Goal: Task Accomplishment & Management: Manage account settings

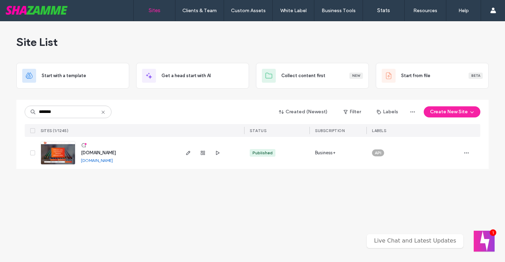
type input "*******"
click at [95, 153] on span "www.btasales.com.au" at bounding box center [98, 152] width 35 height 5
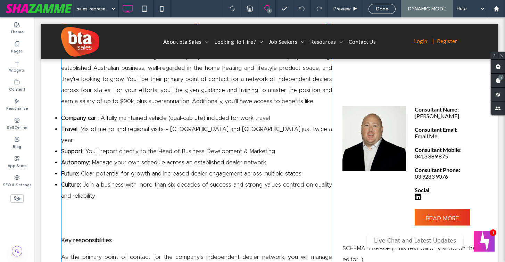
scroll to position [355, 0]
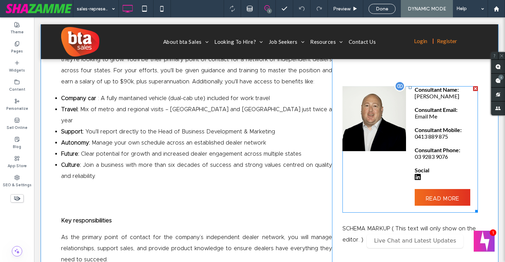
click at [398, 116] on span at bounding box center [409, 149] width 135 height 126
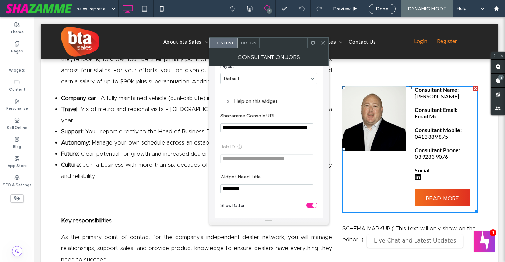
scroll to position [40, 0]
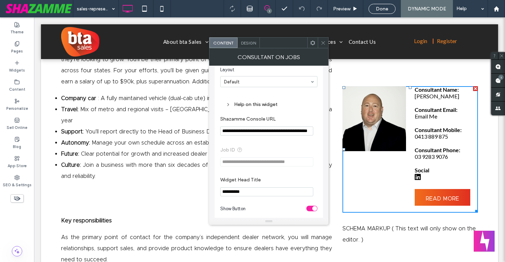
click at [311, 45] on icon at bounding box center [312, 42] width 5 height 5
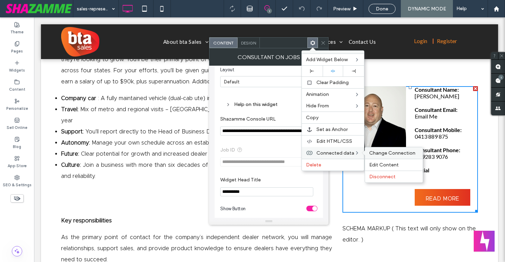
click at [373, 154] on span "Change Connection" at bounding box center [392, 153] width 46 height 6
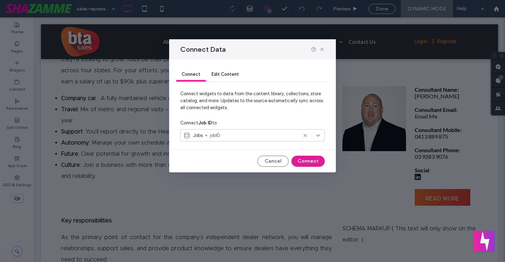
click at [308, 161] on button "Connect" at bounding box center [307, 160] width 33 height 11
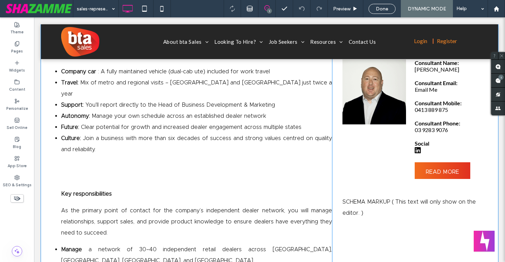
scroll to position [383, 0]
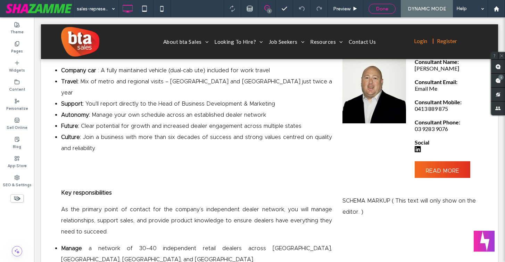
click at [381, 8] on span "Done" at bounding box center [382, 9] width 12 height 6
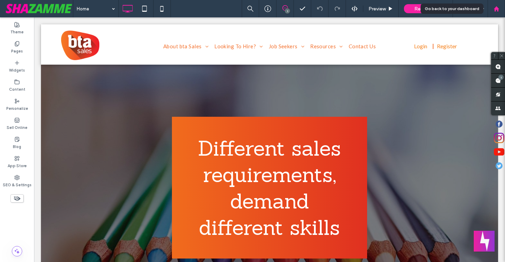
click at [496, 10] on icon at bounding box center [496, 9] width 6 height 6
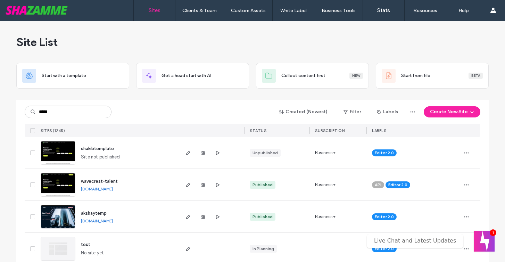
type input "*****"
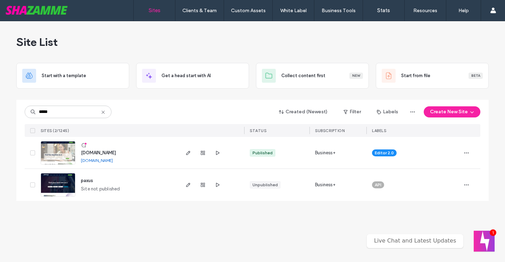
click at [88, 151] on span "www.paxus.com.au" at bounding box center [98, 152] width 35 height 5
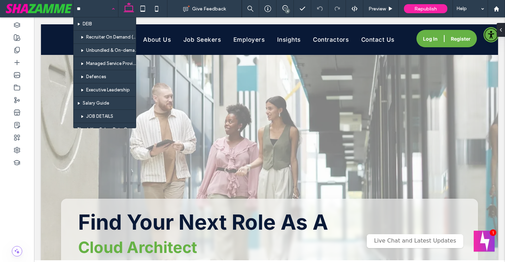
type input "***"
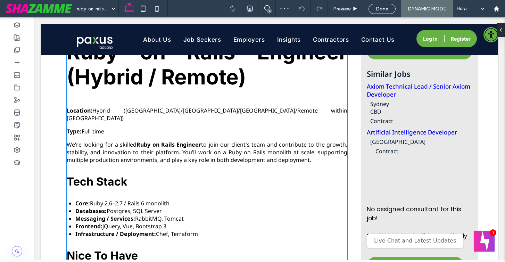
scroll to position [356, 0]
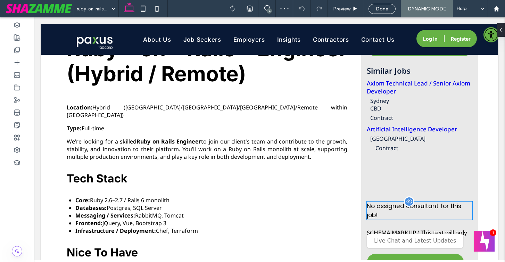
click at [393, 210] on div "No assigned consultant for this job!" at bounding box center [420, 210] width 106 height 18
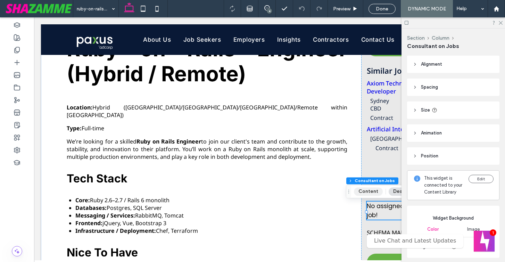
click at [362, 191] on button "Content" at bounding box center [368, 191] width 29 height 8
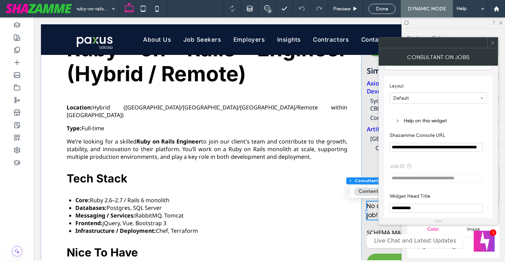
scroll to position [0, 0]
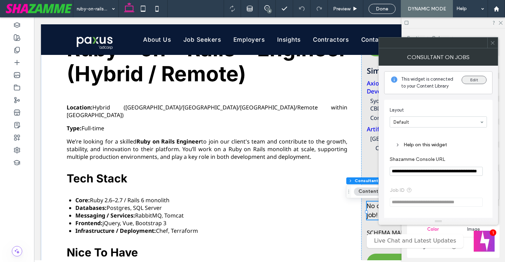
click at [472, 79] on button "Edit" at bounding box center [473, 80] width 25 height 8
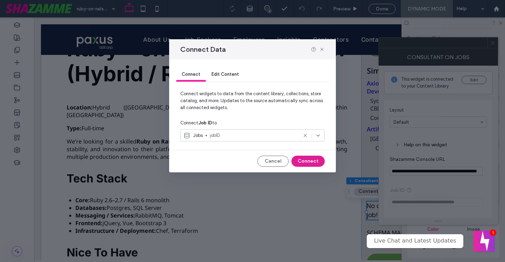
click at [303, 159] on button "Connect" at bounding box center [307, 160] width 33 height 11
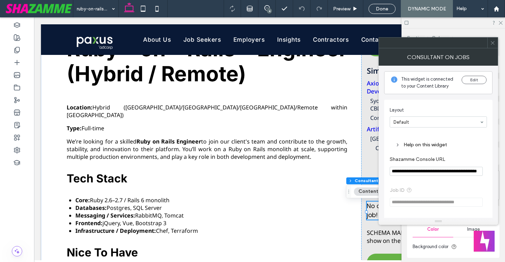
click at [492, 42] on icon at bounding box center [492, 42] width 5 height 5
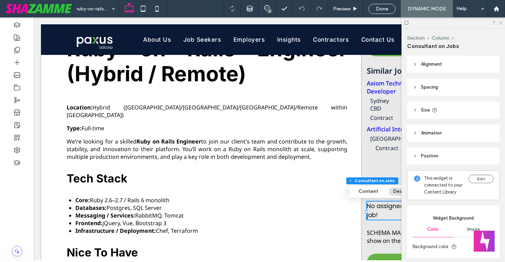
click at [502, 22] on icon at bounding box center [500, 22] width 5 height 5
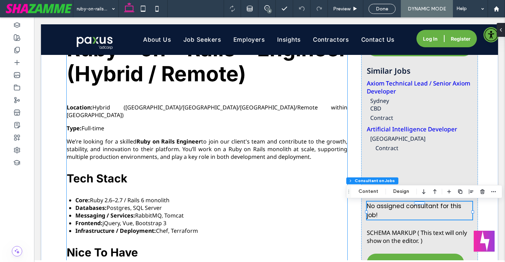
click at [289, 171] on h3 "Tech Stack" at bounding box center [207, 178] width 280 height 14
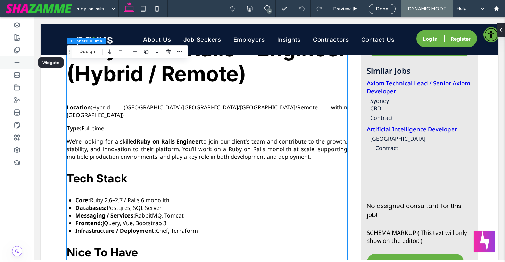
click at [18, 61] on icon at bounding box center [17, 62] width 7 height 7
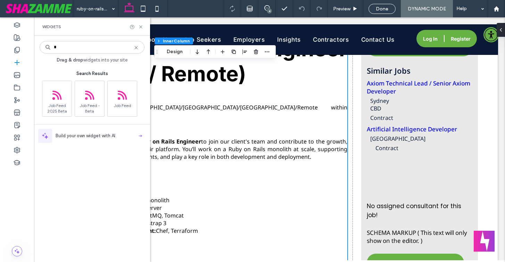
type input "*"
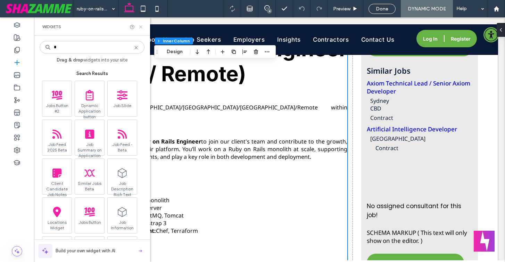
click at [140, 25] on icon at bounding box center [140, 26] width 5 height 5
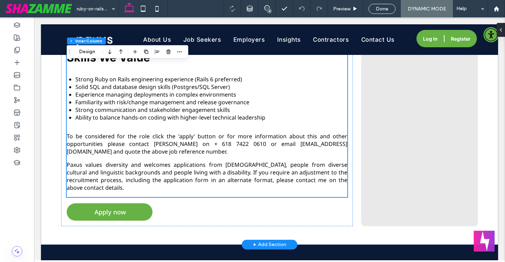
scroll to position [856, 0]
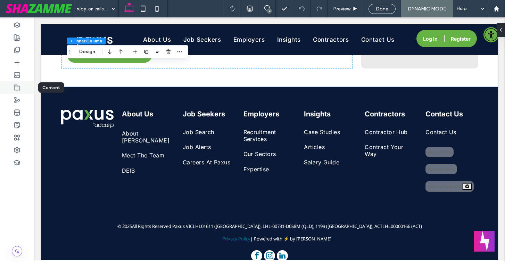
click at [14, 85] on use at bounding box center [17, 87] width 6 height 5
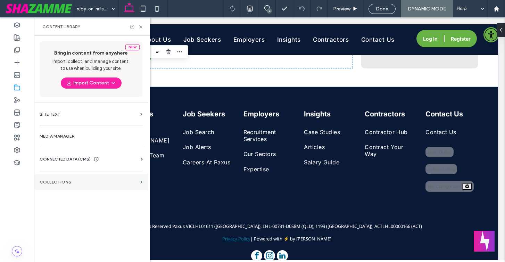
click at [70, 184] on label "Collections" at bounding box center [89, 181] width 98 height 5
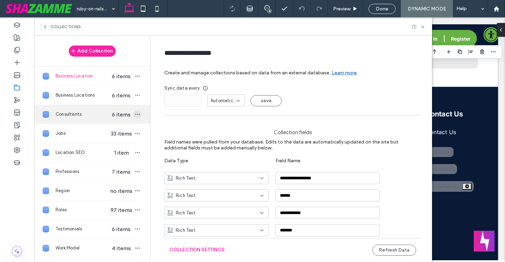
click at [135, 112] on icon "button" at bounding box center [138, 114] width 6 height 6
type input "**********"
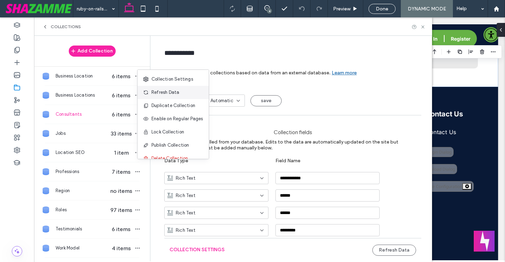
click at [174, 91] on span "Refresh Data" at bounding box center [165, 92] width 28 height 7
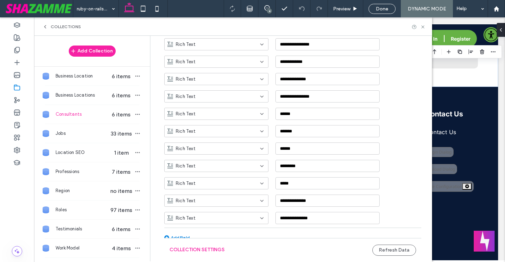
scroll to position [693, 0]
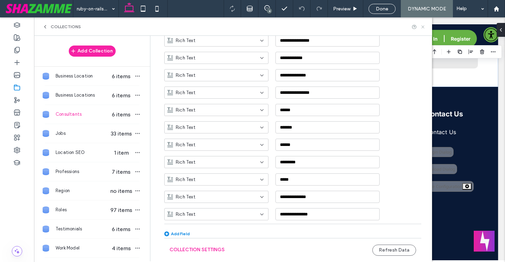
click at [422, 26] on use at bounding box center [422, 26] width 3 height 3
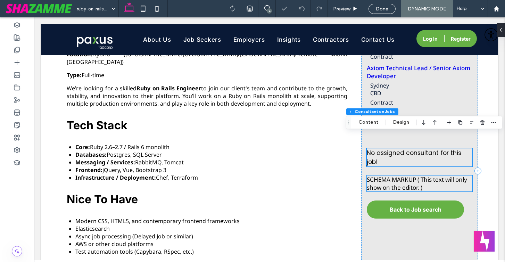
scroll to position [410, 0]
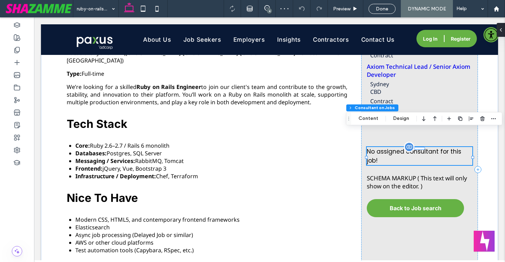
click at [399, 157] on div "No assigned consultant for this job!" at bounding box center [420, 156] width 106 height 18
click at [370, 122] on button "Content" at bounding box center [368, 118] width 29 height 8
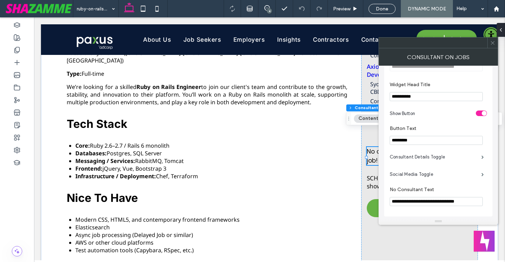
scroll to position [141, 0]
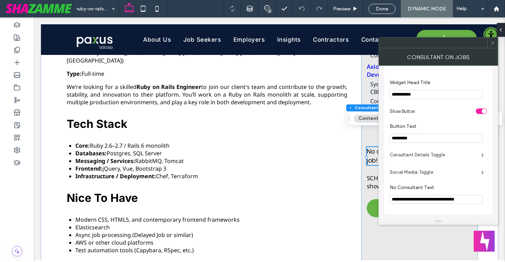
click at [492, 45] on span at bounding box center [492, 42] width 5 height 10
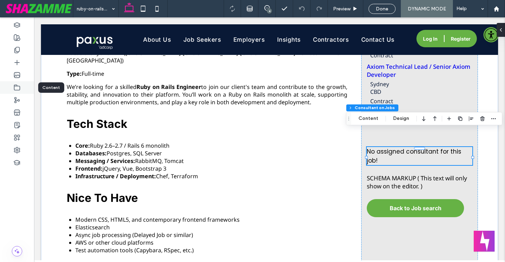
click at [16, 84] on icon at bounding box center [17, 87] width 7 height 7
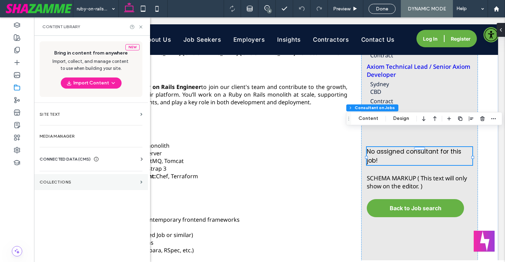
click at [62, 184] on label "Collections" at bounding box center [89, 181] width 98 height 5
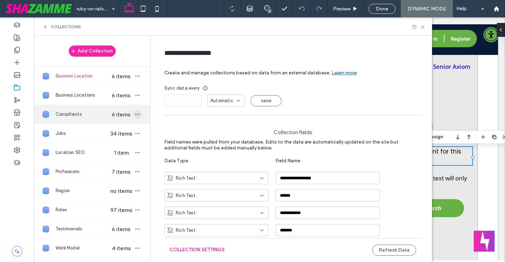
click at [135, 113] on icon "button" at bounding box center [138, 114] width 6 height 6
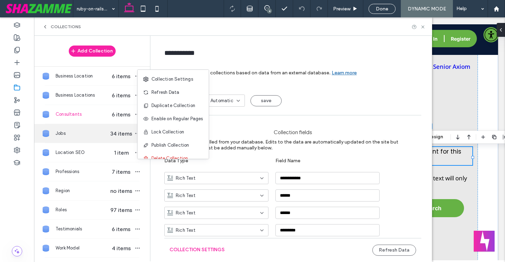
click at [125, 136] on span "34 items" at bounding box center [121, 133] width 24 height 7
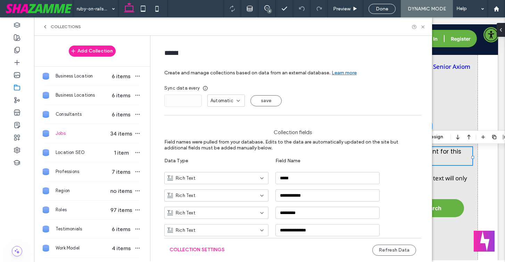
type input "****"
click at [135, 134] on icon "button" at bounding box center [138, 134] width 6 height 6
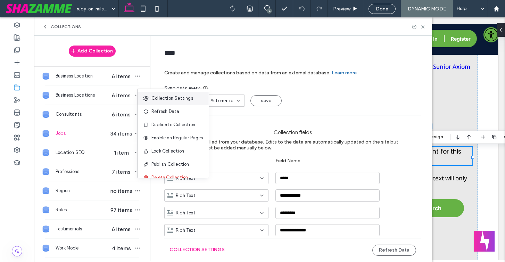
click at [152, 102] on div "Collection Settings" at bounding box center [172, 98] width 71 height 13
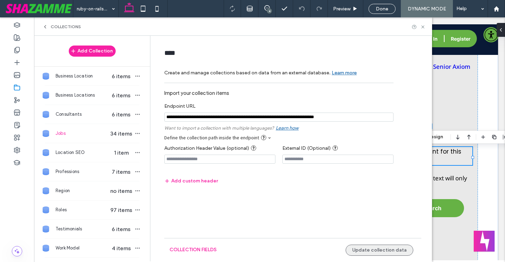
click at [369, 247] on button "Update collection data" at bounding box center [379, 249] width 68 height 11
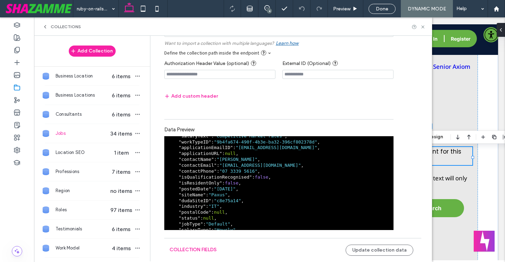
scroll to position [236, 0]
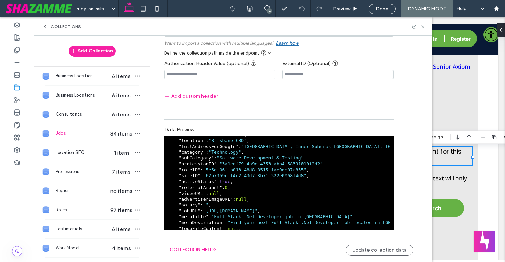
click at [423, 26] on icon at bounding box center [422, 26] width 5 height 5
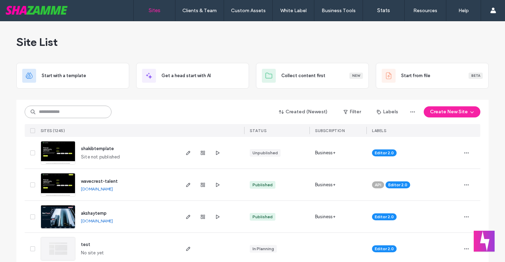
click at [61, 108] on input at bounding box center [68, 112] width 87 height 12
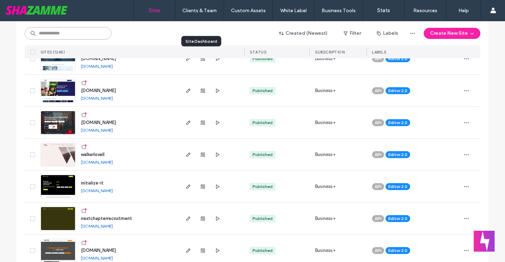
scroll to position [864, 0]
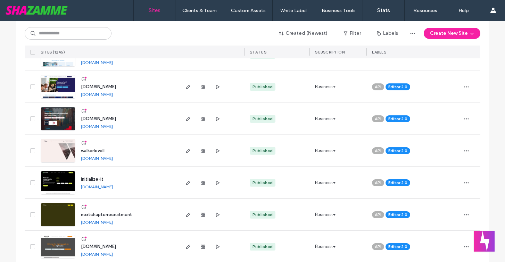
click at [116, 85] on span "[DOMAIN_NAME]" at bounding box center [98, 86] width 35 height 5
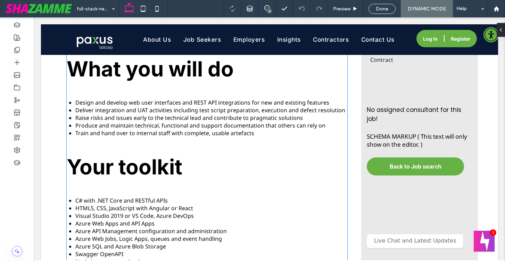
scroll to position [422, 0]
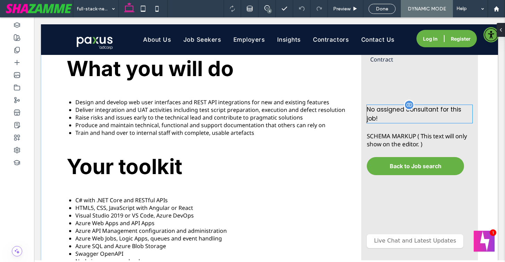
click at [386, 110] on div "No assigned consultant for this job!" at bounding box center [420, 114] width 106 height 18
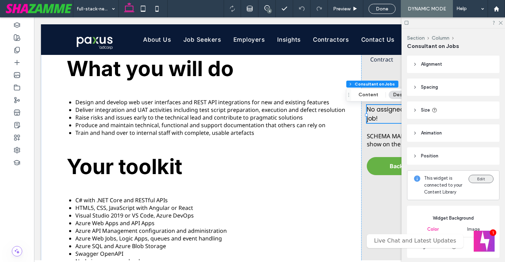
click at [487, 178] on button "Edit" at bounding box center [480, 179] width 25 height 8
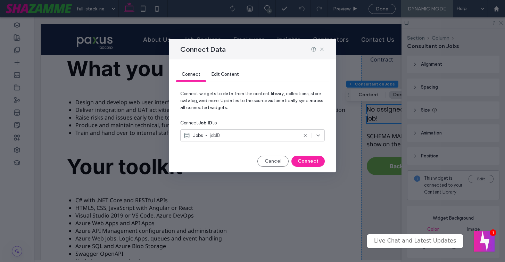
click at [272, 136] on span "jobID" at bounding box center [254, 135] width 88 height 7
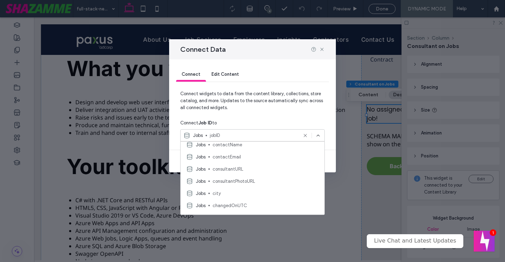
scroll to position [1036, 0]
click at [275, 104] on span "Connect widgets to data from the content library, collections, store catalog, a…" at bounding box center [252, 103] width 144 height 26
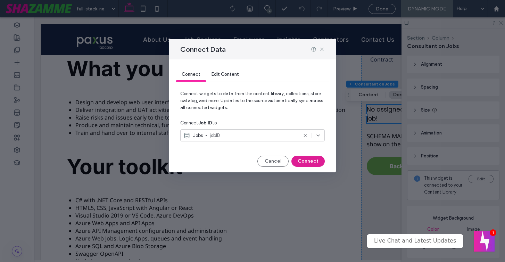
click at [307, 162] on button "Connect" at bounding box center [307, 160] width 33 height 11
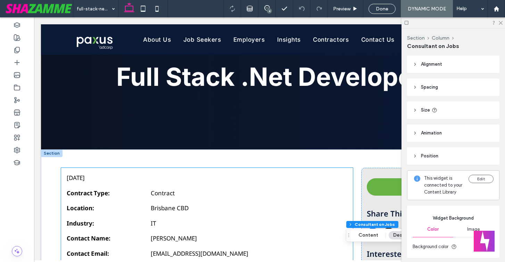
scroll to position [18, 0]
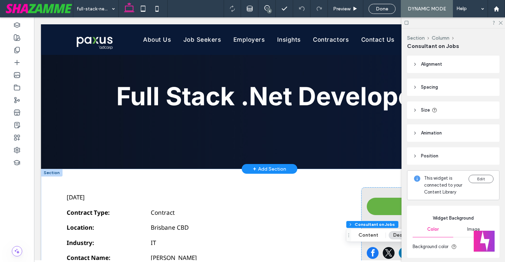
click at [255, 170] on span "+" at bounding box center [254, 169] width 3 height 8
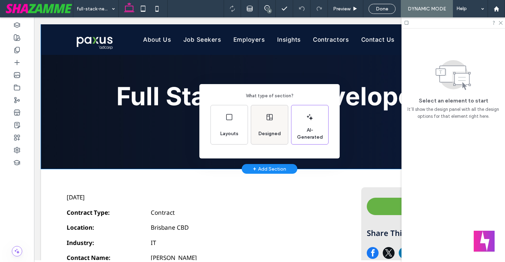
click at [260, 128] on div "Designed" at bounding box center [269, 133] width 28 height 15
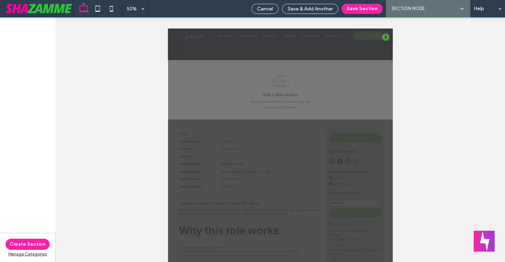
scroll to position [107, 0]
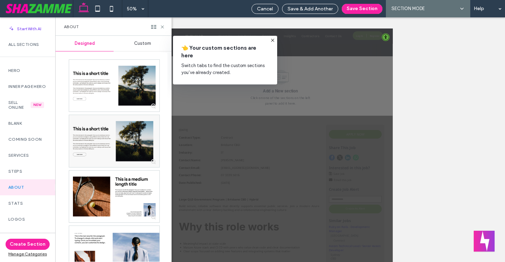
click at [142, 43] on span "Custom" at bounding box center [142, 44] width 17 height 6
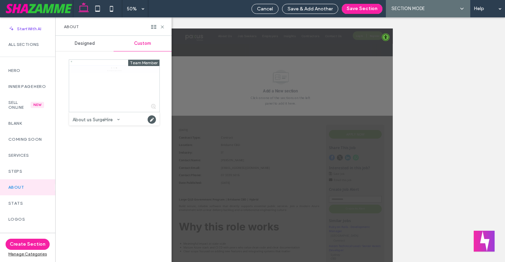
click at [85, 42] on span "Designed" at bounding box center [85, 44] width 20 height 6
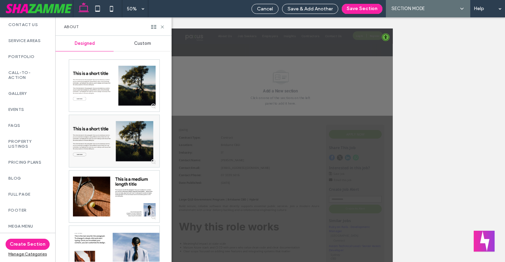
scroll to position [503, 0]
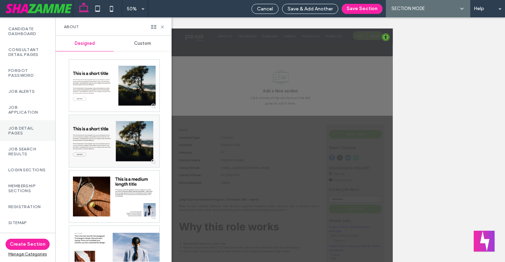
click at [16, 133] on label "Job Detail Pages" at bounding box center [27, 131] width 39 height 10
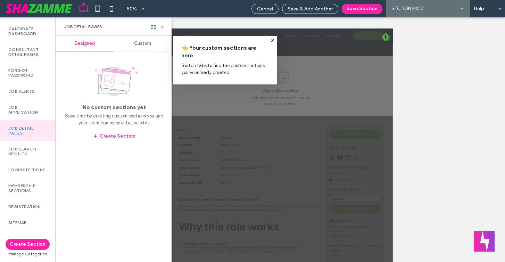
click at [141, 42] on span "Custom" at bounding box center [142, 44] width 17 height 6
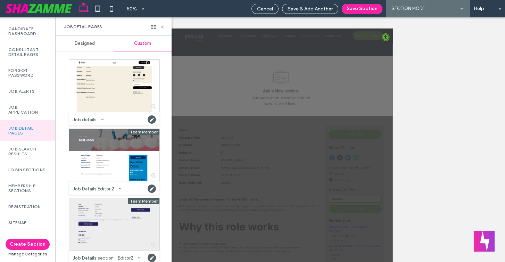
click at [132, 227] on div at bounding box center [114, 224] width 90 height 52
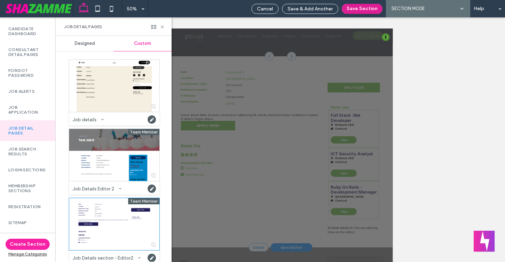
click at [352, 9] on button "Save Section" at bounding box center [362, 9] width 41 height 10
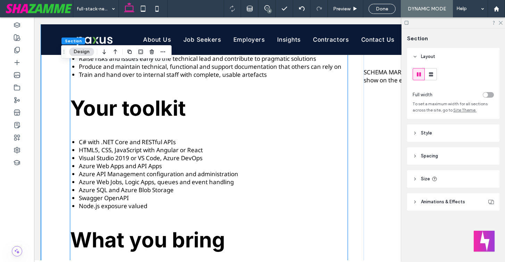
scroll to position [449, 0]
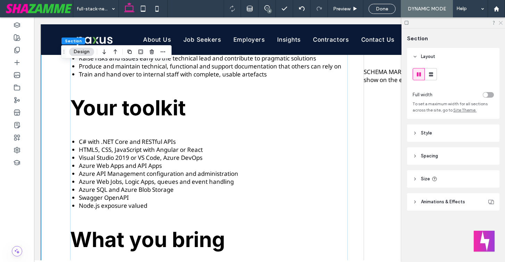
click at [501, 21] on icon at bounding box center [500, 22] width 5 height 5
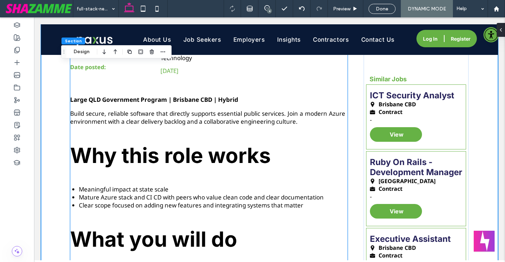
scroll to position [136, 0]
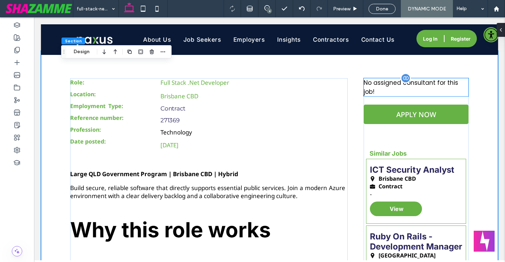
click at [387, 89] on div "No assigned consultant for this job!" at bounding box center [415, 87] width 105 height 18
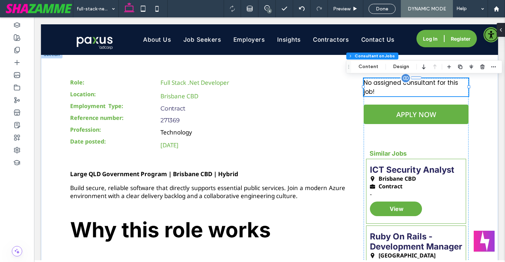
type input "**"
click at [371, 71] on div "Section Column Consultant on Jobs Content Design" at bounding box center [424, 66] width 156 height 13
click at [370, 68] on button "Content" at bounding box center [368, 66] width 29 height 8
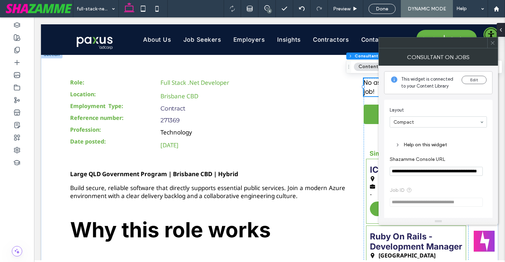
click at [469, 172] on input "**********" at bounding box center [435, 171] width 93 height 9
drag, startPoint x: 492, startPoint y: 47, endPoint x: 379, endPoint y: 55, distance: 112.8
click at [490, 47] on span at bounding box center [492, 42] width 5 height 10
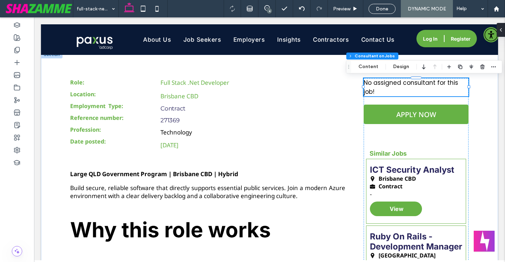
click at [56, 57] on div at bounding box center [52, 55] width 22 height 8
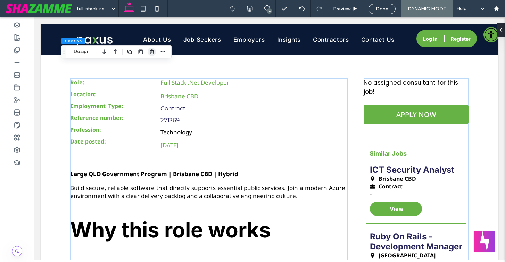
click at [152, 53] on icon "button" at bounding box center [152, 52] width 6 height 6
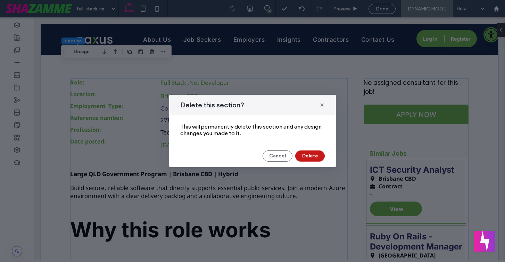
drag, startPoint x: 310, startPoint y: 152, endPoint x: 249, endPoint y: 134, distance: 63.7
click at [310, 152] on button "Delete" at bounding box center [310, 155] width 30 height 11
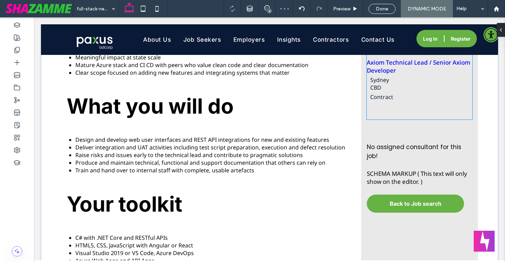
scroll to position [382, 0]
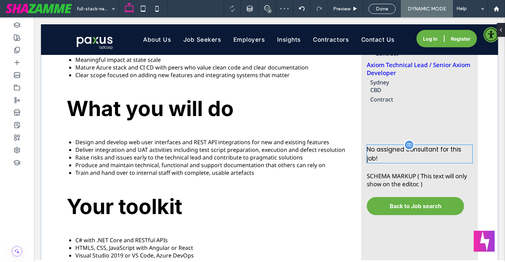
click at [411, 156] on div "No assigned consultant for this job!" at bounding box center [420, 154] width 106 height 18
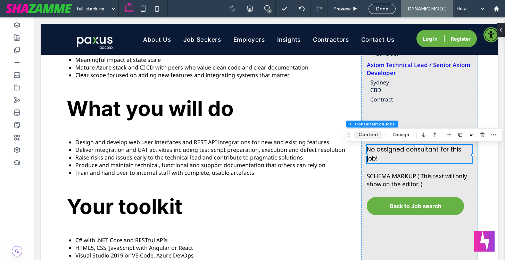
click at [373, 134] on button "Content" at bounding box center [368, 135] width 29 height 8
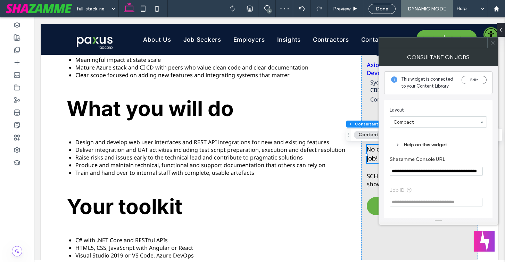
click at [385, 131] on div "**********" at bounding box center [438, 226] width 108 height 252
click at [465, 172] on input "**********" at bounding box center [435, 171] width 93 height 9
click at [451, 137] on div "Help on this widget" at bounding box center [437, 144] width 97 height 16
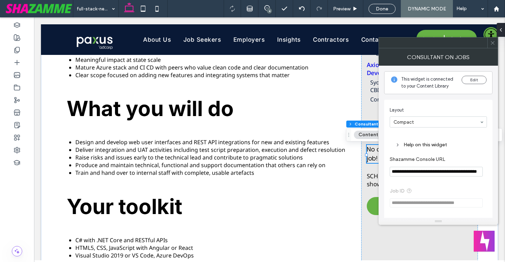
click at [493, 43] on icon at bounding box center [492, 42] width 5 height 5
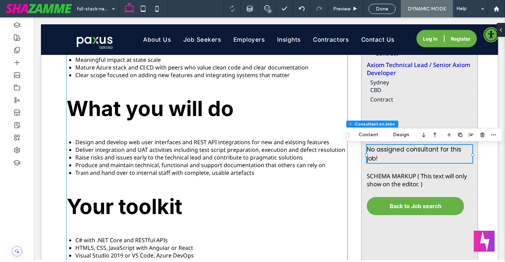
click at [320, 108] on h2 "What you will do" at bounding box center [207, 108] width 280 height 25
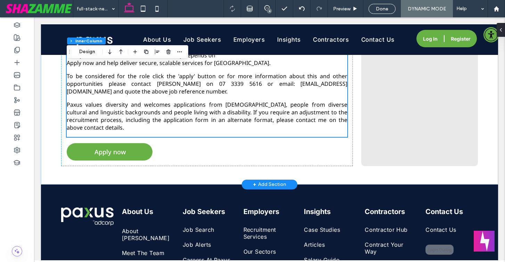
scroll to position [1112, 0]
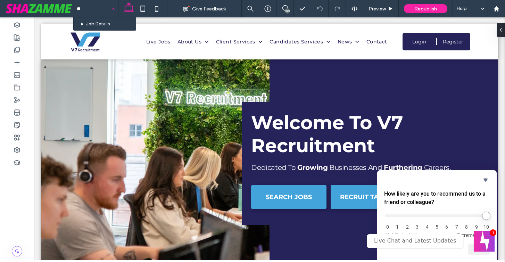
type input "***"
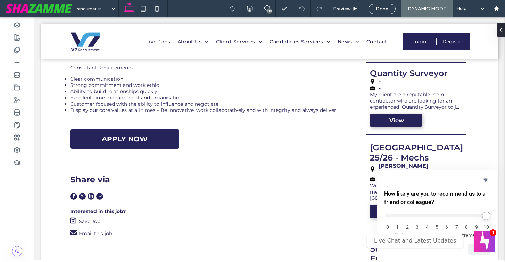
scroll to position [358, 0]
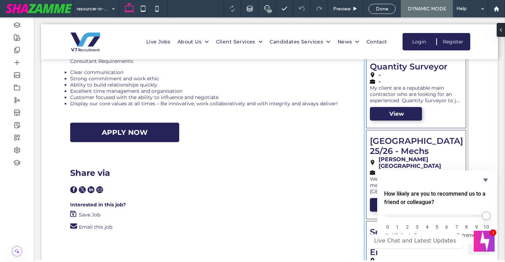
click at [405, 100] on div "My client are a reputable main contractor who are looking for an experienced Qu…" at bounding box center [416, 94] width 92 height 19
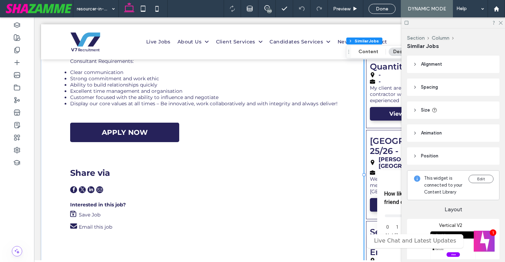
click at [502, 23] on div at bounding box center [452, 22] width 103 height 11
click at [500, 23] on use at bounding box center [500, 23] width 4 height 4
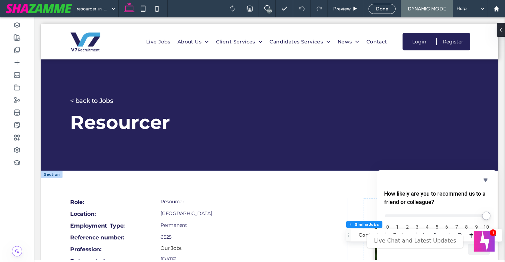
scroll to position [0, 0]
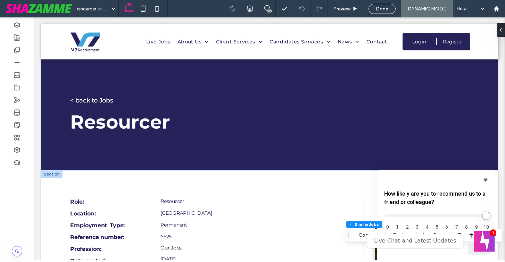
click at [51, 175] on div at bounding box center [52, 174] width 22 height 8
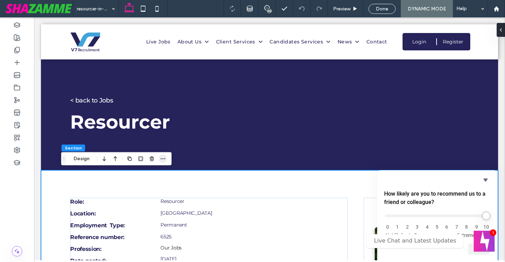
click at [164, 158] on use "button" at bounding box center [163, 158] width 5 height 1
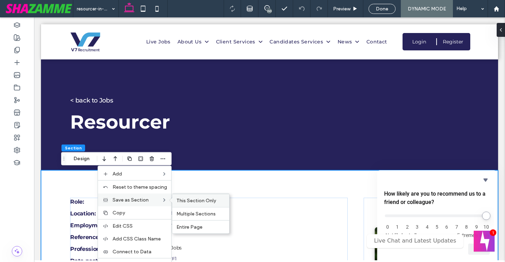
click at [181, 200] on span "This Section Only" at bounding box center [196, 200] width 40 height 6
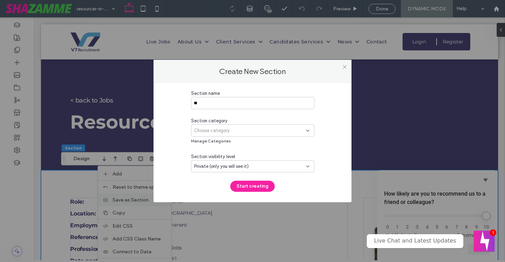
type input "*"
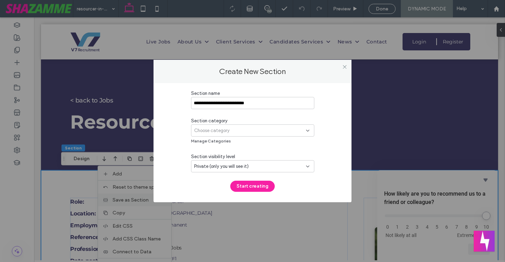
type input "**********"
click at [217, 129] on span "Choose category" at bounding box center [211, 130] width 35 height 7
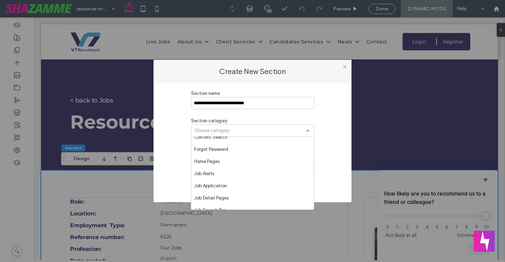
scroll to position [493, 0]
click at [224, 130] on span "Choose category" at bounding box center [211, 130] width 35 height 7
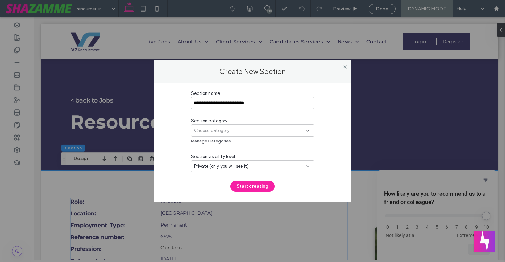
click at [224, 130] on span "Choose category" at bounding box center [211, 130] width 35 height 7
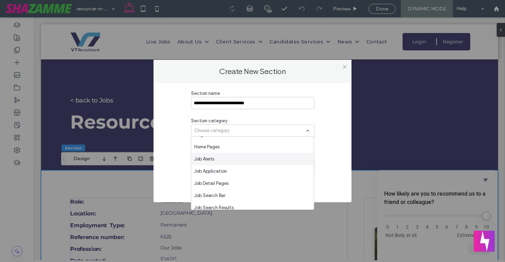
scroll to position [506, 0]
click at [218, 179] on div "Job Detail Pages" at bounding box center [252, 183] width 123 height 12
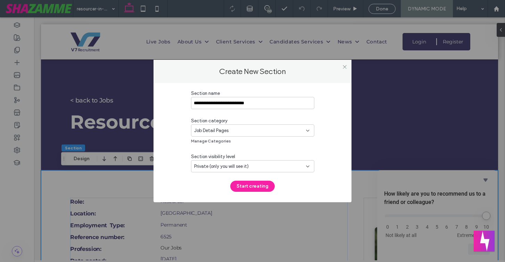
click at [219, 165] on span "Private (only you will see it)" at bounding box center [221, 166] width 54 height 7
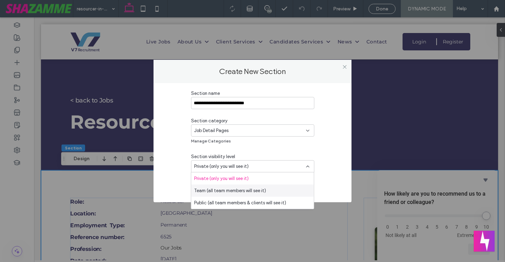
click at [214, 190] on span "Team (all team members will see it)" at bounding box center [230, 190] width 72 height 7
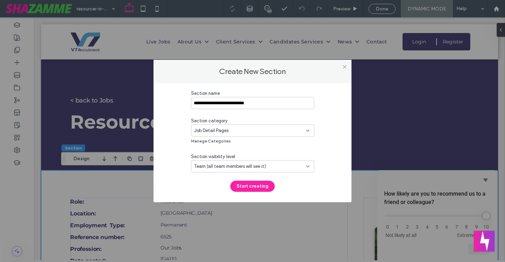
click at [257, 189] on button "Start creating" at bounding box center [252, 185] width 44 height 11
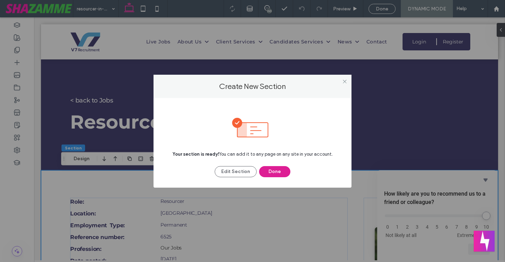
click at [267, 172] on button "Done" at bounding box center [274, 171] width 31 height 11
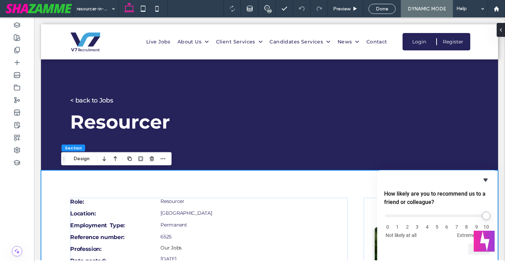
click at [484, 179] on icon "Hide survey" at bounding box center [485, 179] width 4 height 3
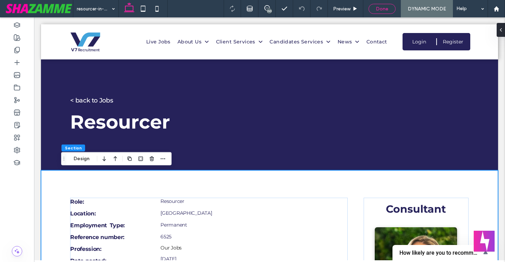
click at [380, 5] on div "Done" at bounding box center [381, 9] width 27 height 10
click at [496, 9] on use at bounding box center [495, 8] width 5 height 5
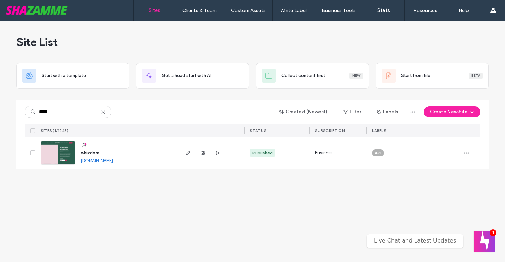
type input "*****"
click at [84, 150] on span "whizdom" at bounding box center [90, 152] width 18 height 5
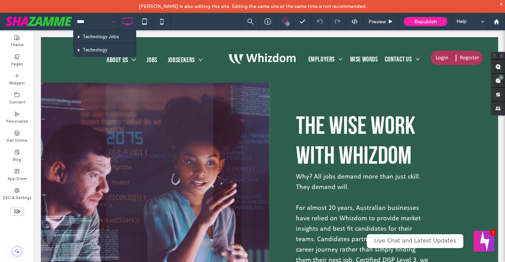
type input "*****"
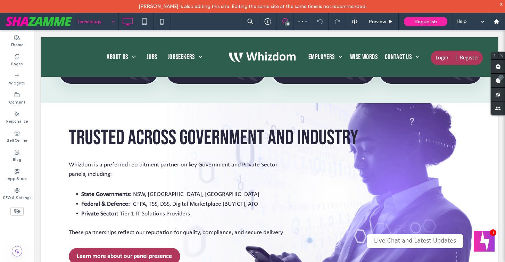
scroll to position [560, 0]
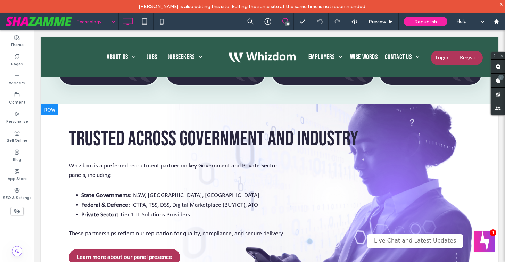
click at [78, 108] on div "Trusted Across Government and Industry Whizdom is a preferred recruitment partn…" at bounding box center [269, 197] width 457 height 186
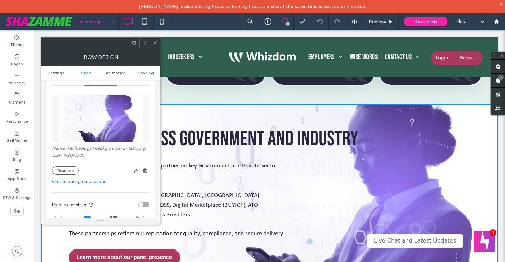
scroll to position [100, 0]
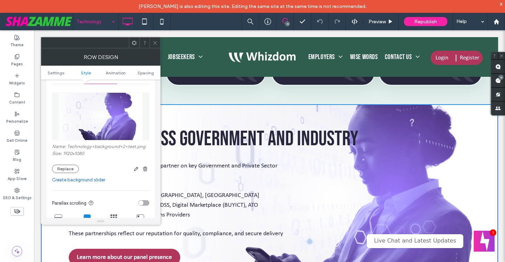
click at [152, 44] on icon at bounding box center [154, 42] width 5 height 5
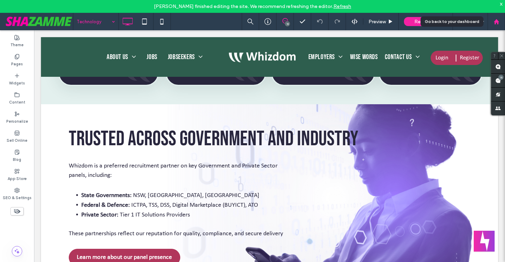
click at [494, 24] on icon at bounding box center [496, 22] width 6 height 6
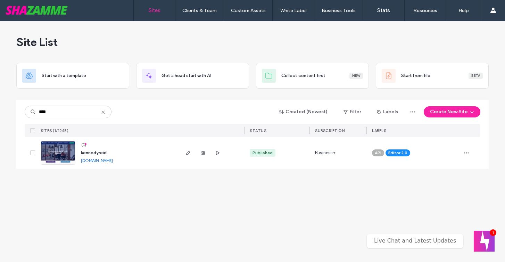
type input "****"
click at [106, 154] on span "kennedyreid" at bounding box center [94, 152] width 26 height 5
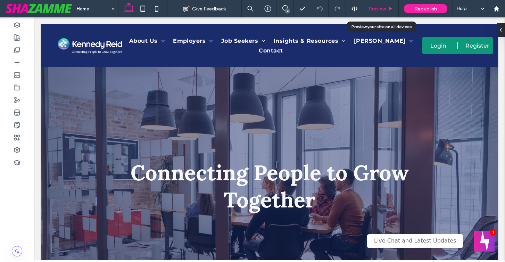
click at [377, 9] on span "Preview" at bounding box center [376, 9] width 17 height 6
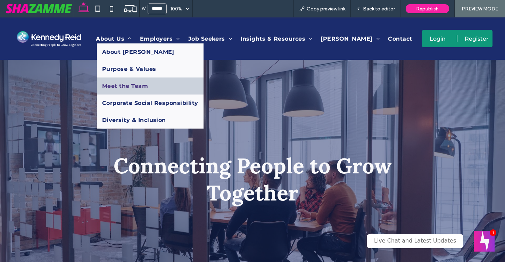
click at [125, 83] on span "Meet the Team" at bounding box center [125, 86] width 46 height 7
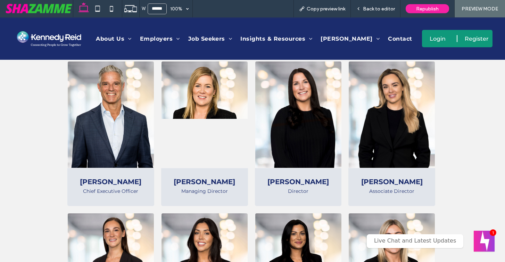
scroll to position [252, 0]
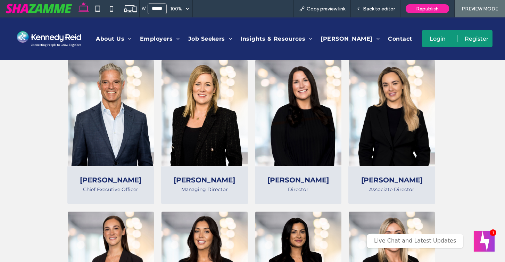
click at [125, 79] on img at bounding box center [111, 113] width 86 height 106
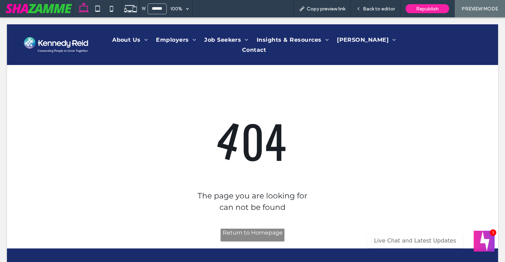
scroll to position [0, 0]
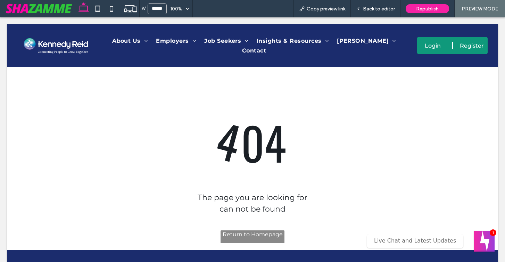
click at [378, 10] on div at bounding box center [252, 131] width 505 height 262
click at [378, 9] on div at bounding box center [252, 131] width 505 height 262
click at [375, 13] on div at bounding box center [252, 131] width 505 height 262
click at [55, 47] on div at bounding box center [252, 131] width 505 height 262
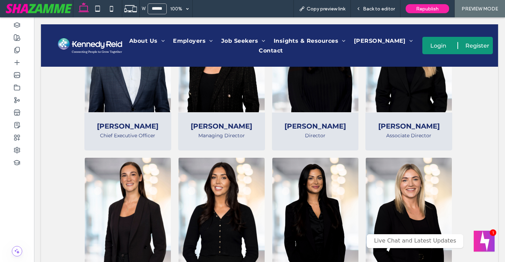
scroll to position [313, 0]
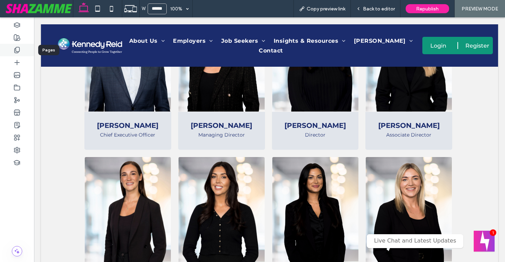
click at [20, 53] on div at bounding box center [17, 50] width 34 height 12
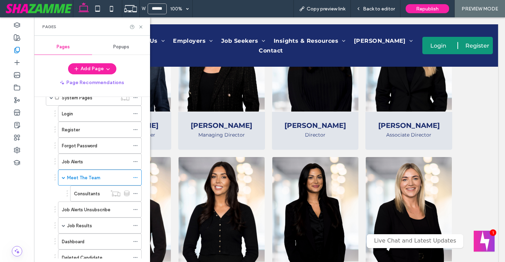
scroll to position [158, 0]
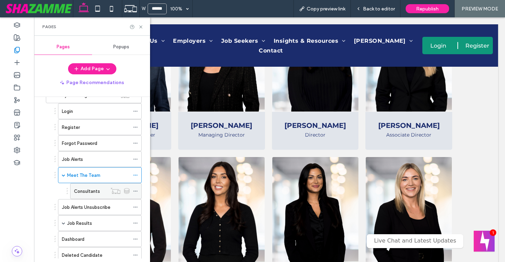
click at [136, 192] on icon at bounding box center [135, 190] width 5 height 5
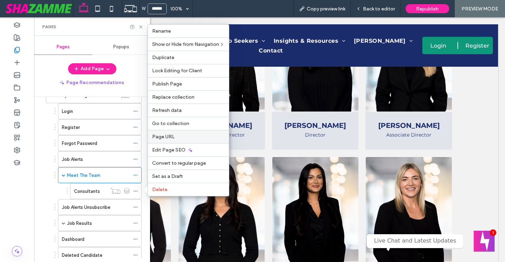
click at [160, 137] on span "Page URL" at bounding box center [163, 137] width 23 height 6
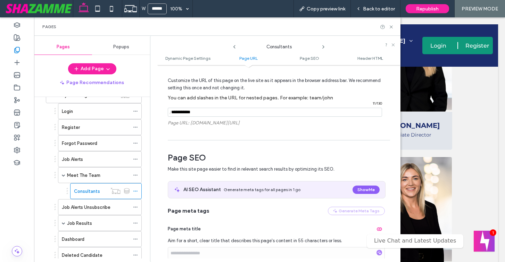
scroll to position [157, 0]
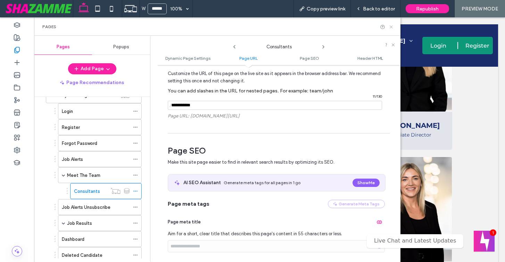
drag, startPoint x: 391, startPoint y: 26, endPoint x: 356, endPoint y: 9, distance: 38.7
click at [391, 26] on icon at bounding box center [390, 26] width 5 height 5
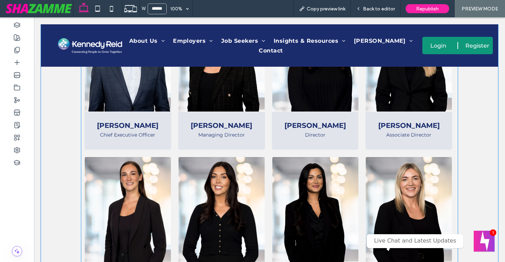
click at [311, 102] on img at bounding box center [315, 58] width 86 height 106
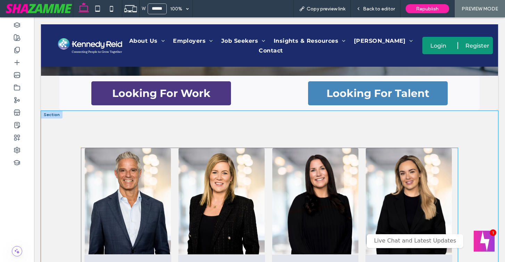
scroll to position [157, 0]
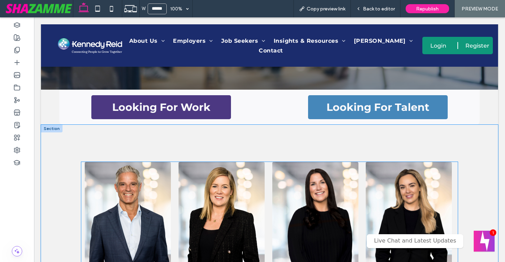
click at [152, 174] on img at bounding box center [128, 215] width 86 height 106
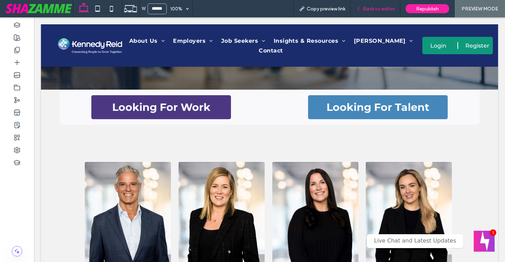
click at [376, 8] on span "Back to editor" at bounding box center [379, 9] width 32 height 6
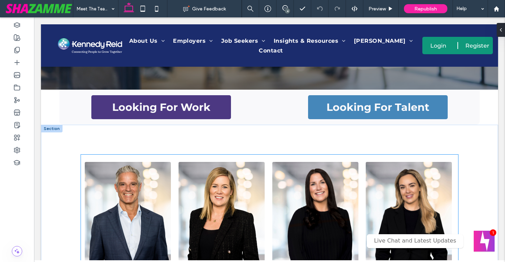
click at [160, 180] on img at bounding box center [128, 215] width 86 height 106
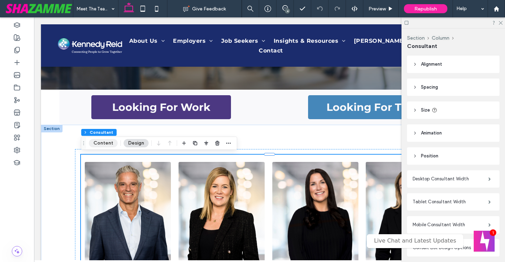
click at [99, 142] on button "Content" at bounding box center [103, 143] width 29 height 8
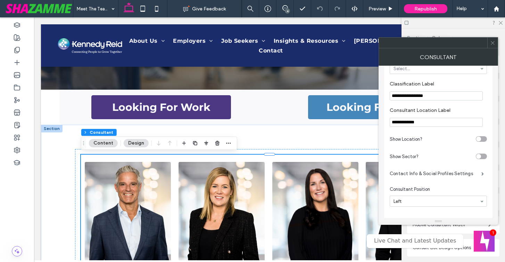
scroll to position [407, 0]
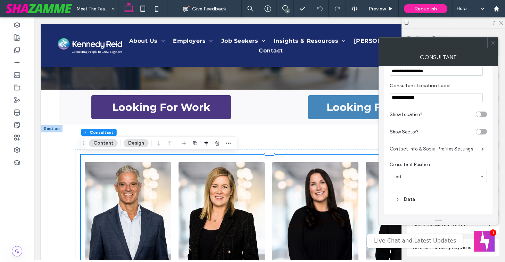
click at [397, 200] on icon at bounding box center [397, 199] width 5 height 5
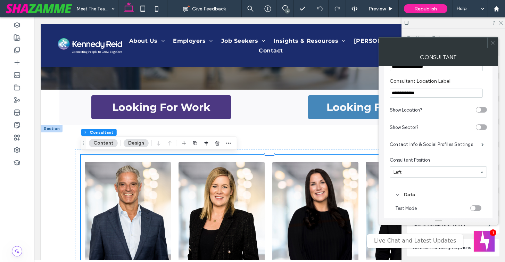
scroll to position [425, 0]
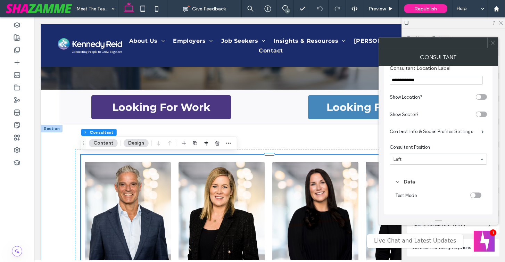
click at [491, 42] on icon at bounding box center [492, 42] width 5 height 5
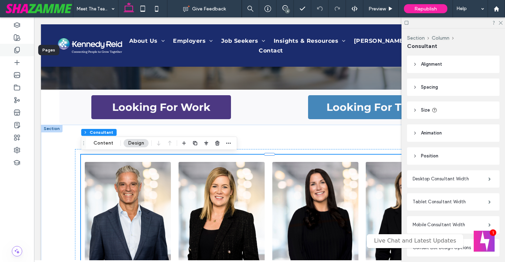
click at [15, 49] on use at bounding box center [17, 50] width 5 height 6
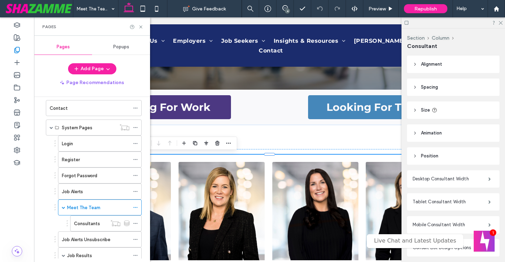
scroll to position [131, 0]
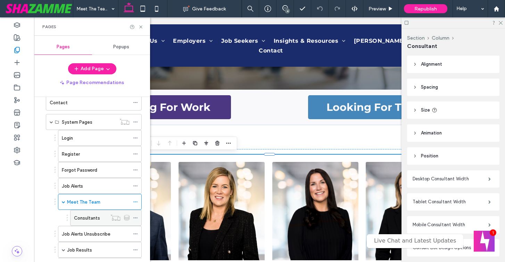
click at [86, 218] on label "Consultants" at bounding box center [87, 218] width 26 height 12
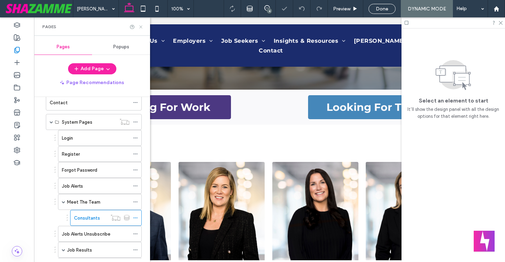
click at [140, 25] on icon at bounding box center [140, 26] width 5 height 5
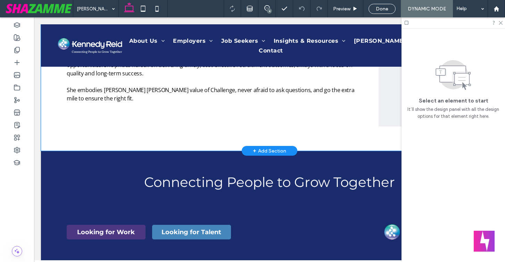
scroll to position [377, 0]
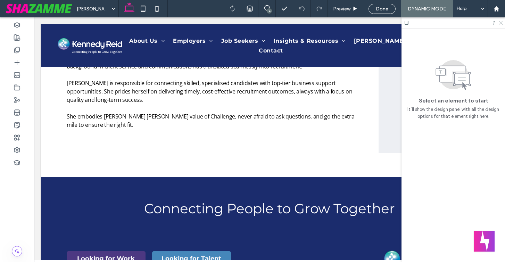
click at [500, 22] on icon at bounding box center [500, 22] width 5 height 5
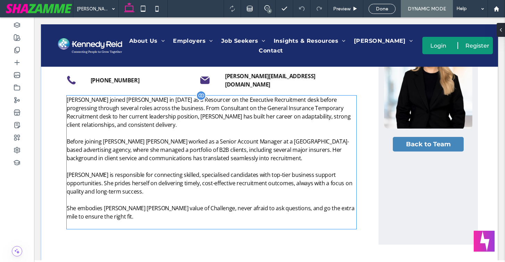
scroll to position [246, 0]
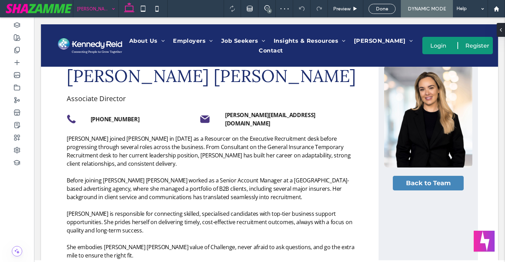
click at [100, 8] on input at bounding box center [94, 8] width 35 height 17
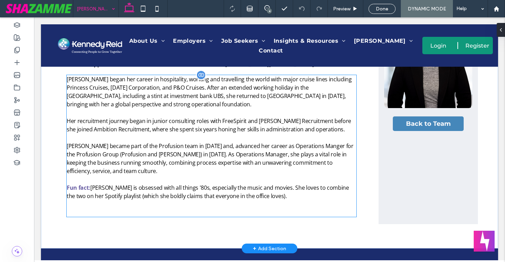
scroll to position [310, 0]
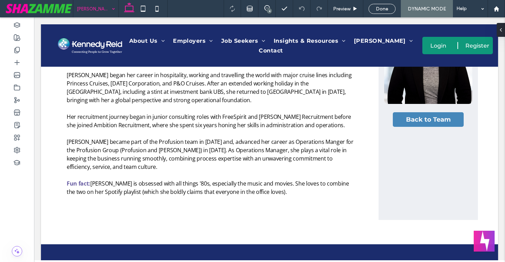
click at [95, 15] on input at bounding box center [94, 8] width 35 height 17
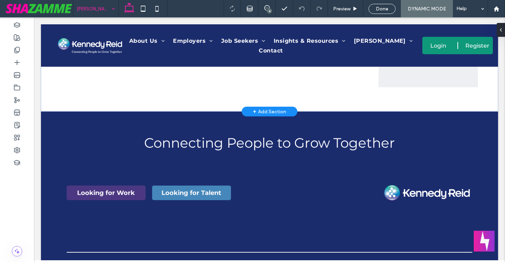
scroll to position [385, 0]
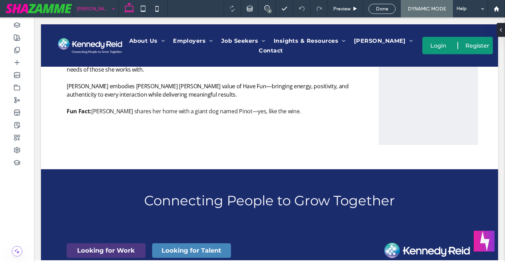
click at [97, 8] on input at bounding box center [94, 8] width 35 height 17
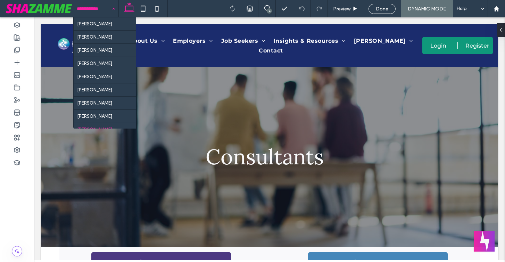
scroll to position [190, 0]
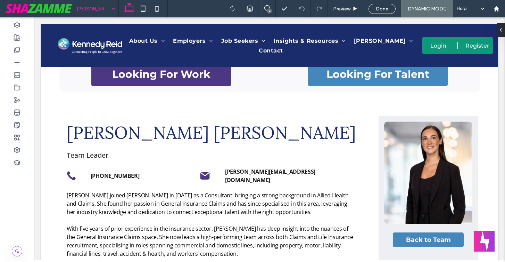
click at [111, 8] on div "kate-carroll" at bounding box center [95, 8] width 45 height 17
click at [384, 8] on span "Done" at bounding box center [382, 9] width 12 height 6
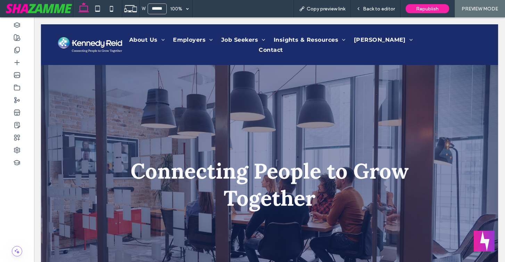
scroll to position [0, 0]
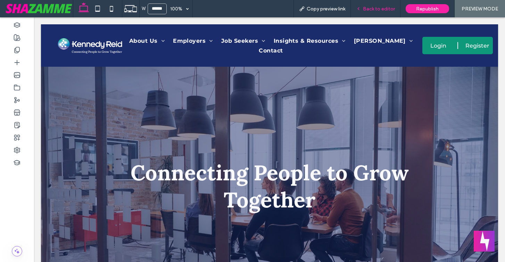
click at [365, 10] on span "Back to editor" at bounding box center [379, 9] width 32 height 6
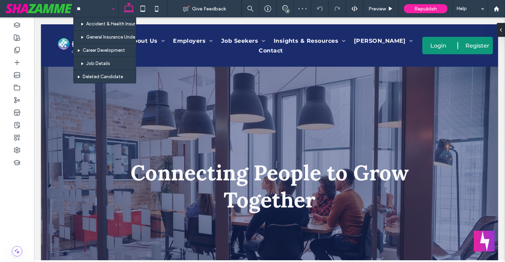
type input "***"
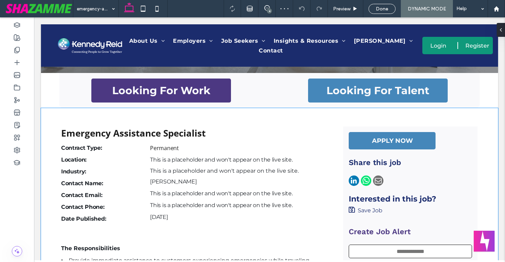
scroll to position [191, 0]
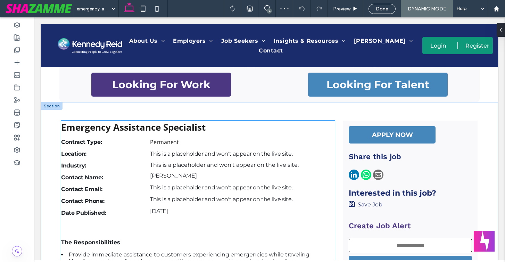
click at [74, 164] on strong "Industry:" at bounding box center [73, 165] width 25 height 7
type input "**"
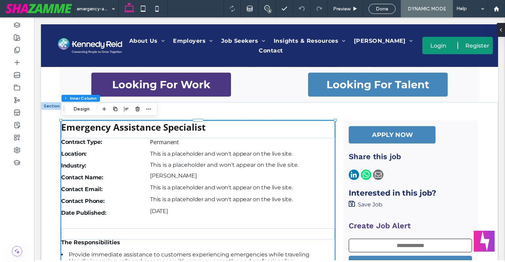
click at [74, 164] on strong "Industry:" at bounding box center [73, 165] width 25 height 7
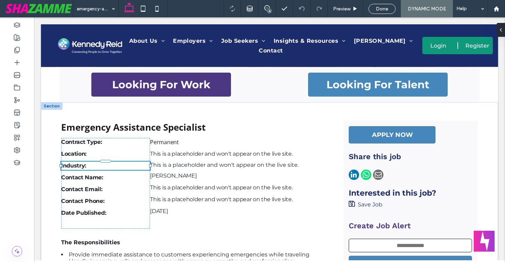
type input "**********"
type input "**"
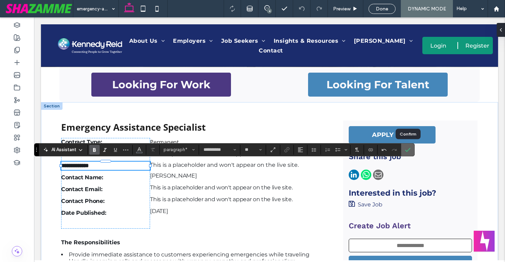
click at [406, 151] on use "Confirm" at bounding box center [408, 150] width 6 height 4
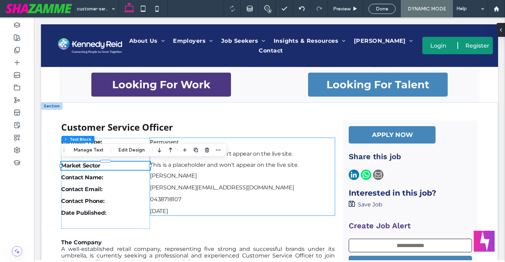
click at [195, 166] on div "This is a placeholder and won't appear on the live site." at bounding box center [242, 164] width 184 height 7
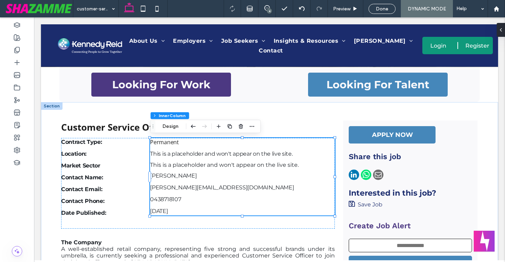
click at [195, 166] on div "This is a placeholder and won't appear on the live site." at bounding box center [242, 164] width 184 height 7
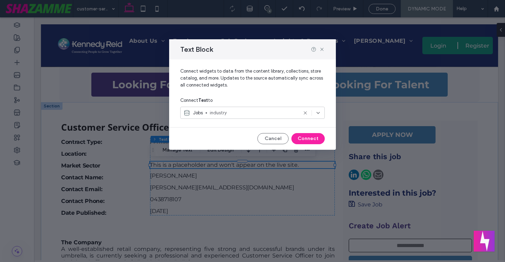
click at [208, 111] on div "Jobs industry" at bounding box center [240, 112] width 114 height 7
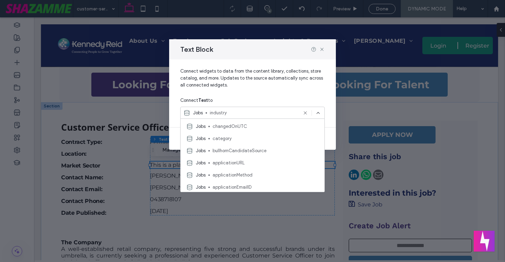
scroll to position [1080, 0]
click at [217, 138] on span "category" at bounding box center [265, 138] width 106 height 7
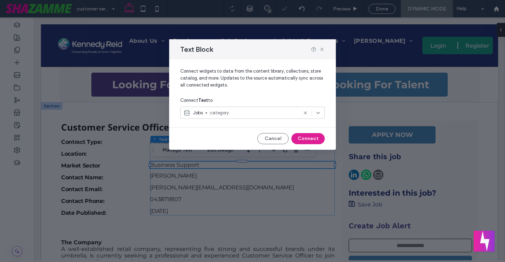
click at [310, 136] on button "Connect" at bounding box center [307, 138] width 33 height 11
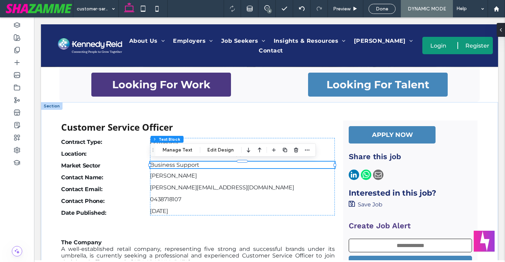
click at [168, 165] on div "Business Support" at bounding box center [242, 164] width 184 height 7
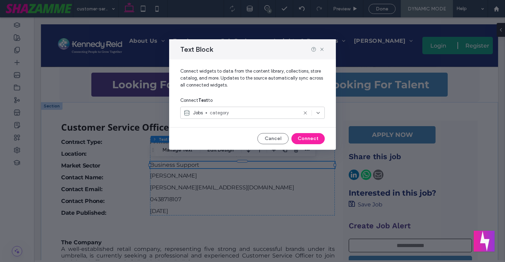
click at [248, 115] on span "category" at bounding box center [254, 112] width 88 height 7
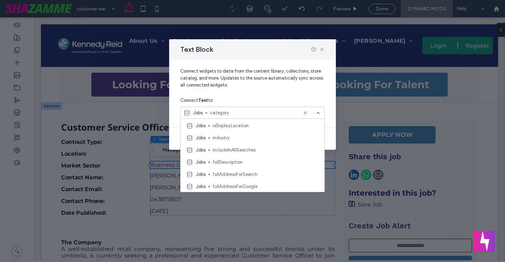
scroll to position [768, 0]
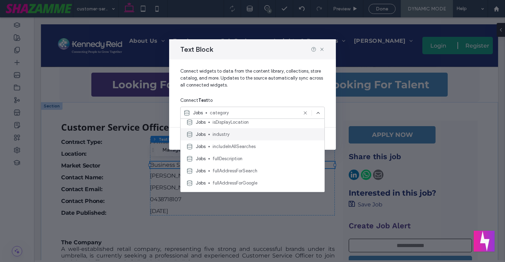
click at [229, 134] on span "industry" at bounding box center [265, 134] width 106 height 7
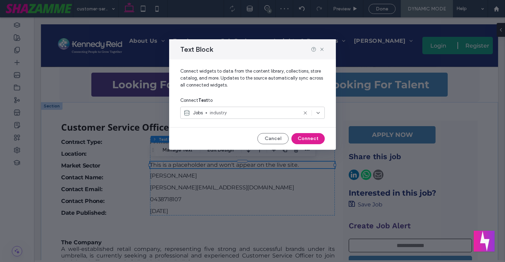
click at [306, 138] on button "Connect" at bounding box center [307, 138] width 33 height 11
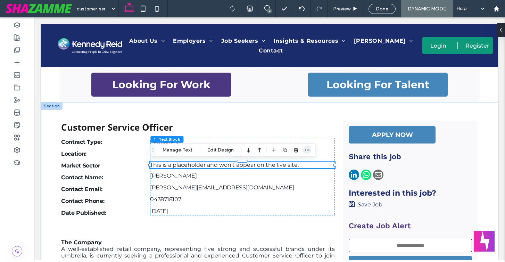
click at [304, 149] on icon "button" at bounding box center [307, 150] width 6 height 6
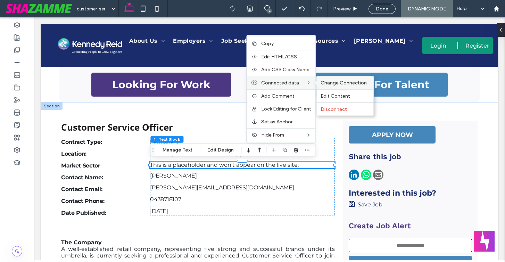
click at [336, 82] on span "Change Connection" at bounding box center [343, 83] width 46 height 6
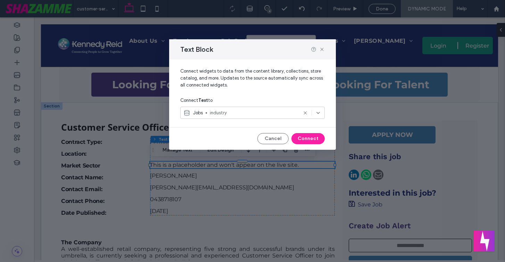
click at [271, 114] on span "industry" at bounding box center [254, 112] width 88 height 7
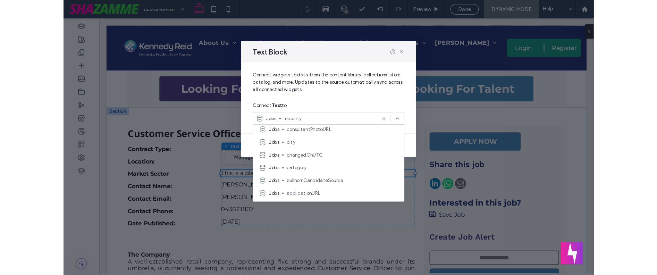
scroll to position [1054, 0]
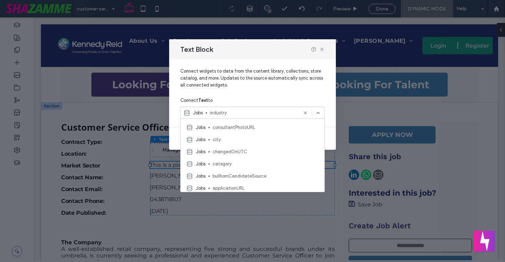
click at [255, 161] on span "category" at bounding box center [265, 163] width 106 height 7
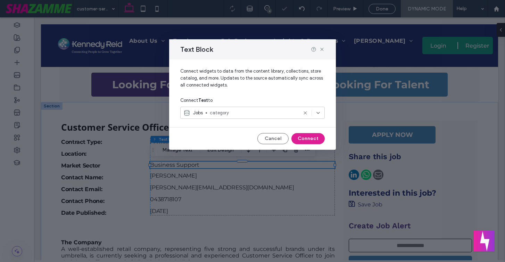
click at [298, 141] on button "Connect" at bounding box center [307, 138] width 33 height 11
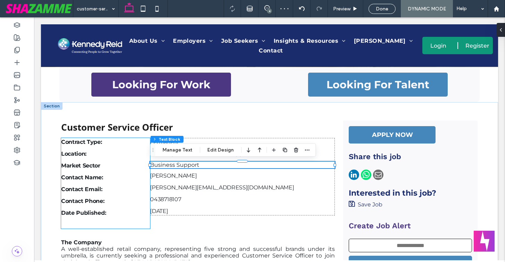
click at [87, 167] on strong "Market Sector" at bounding box center [80, 165] width 39 height 7
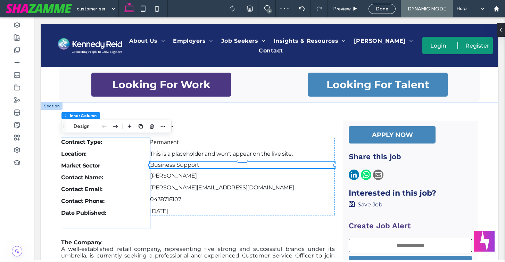
type input "**"
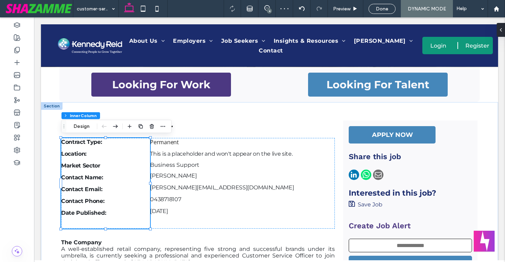
click at [87, 167] on strong "Market Sector" at bounding box center [80, 165] width 39 height 7
type input "**********"
type input "**"
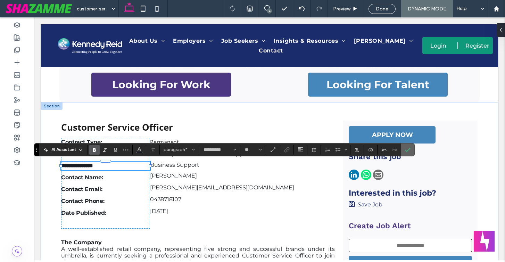
click at [405, 149] on icon "Confirm" at bounding box center [408, 150] width 6 height 6
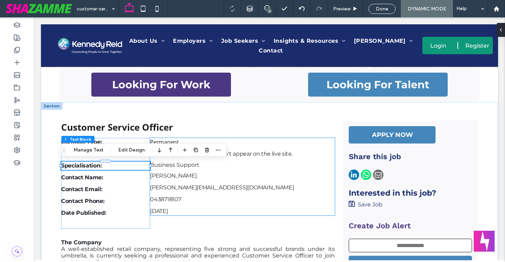
click at [191, 167] on div "Business Support" at bounding box center [242, 164] width 184 height 7
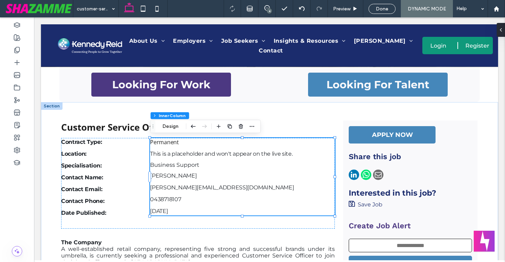
type input "**"
click at [191, 167] on div "Business Support" at bounding box center [242, 164] width 184 height 7
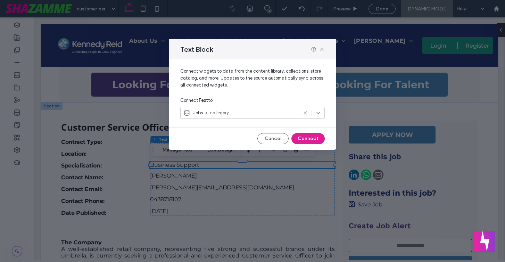
click at [303, 141] on button "Connect" at bounding box center [307, 138] width 33 height 11
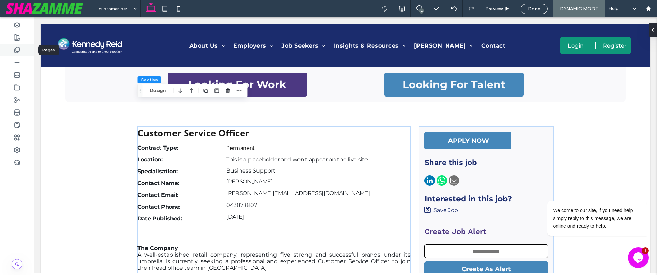
click at [21, 50] on div at bounding box center [17, 50] width 34 height 12
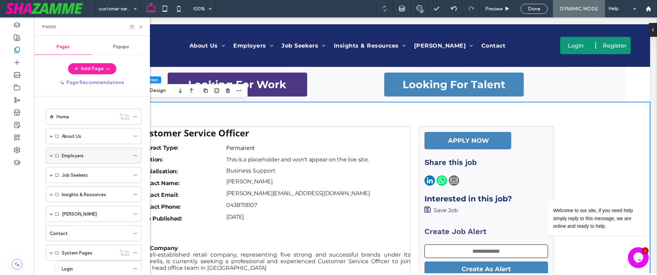
click at [51, 155] on span at bounding box center [51, 155] width 3 height 3
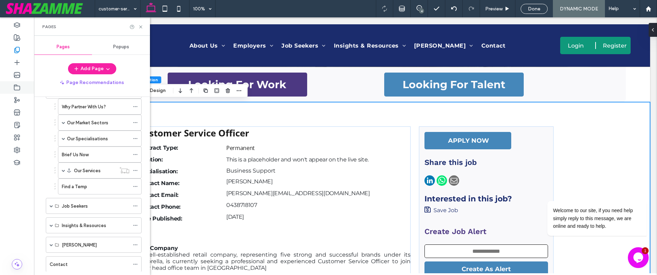
scroll to position [68, 0]
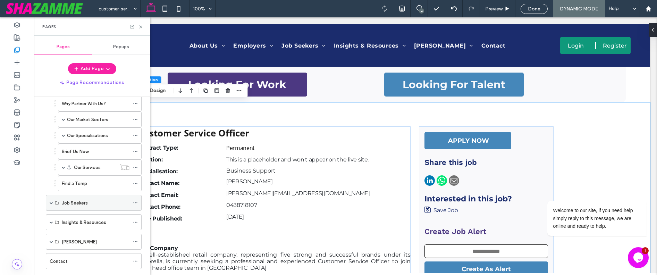
click at [51, 203] on span at bounding box center [51, 202] width 3 height 3
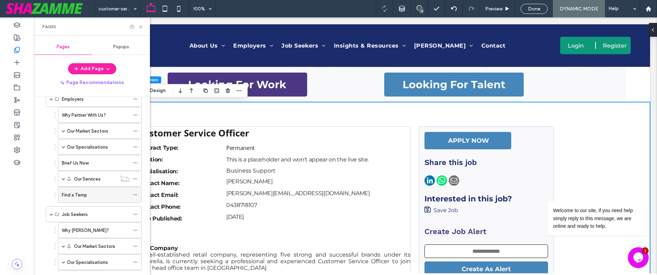
scroll to position [52, 0]
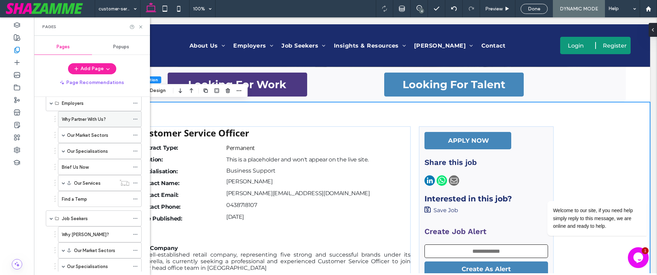
click at [136, 118] on icon at bounding box center [135, 119] width 5 height 5
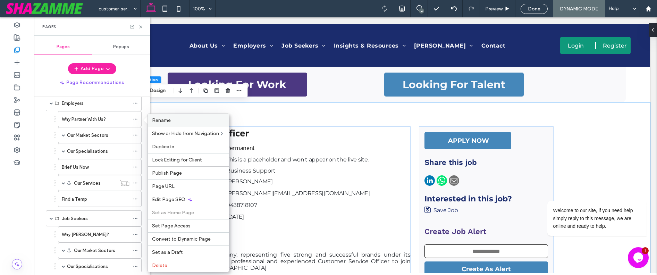
click at [165, 120] on span "Rename" at bounding box center [161, 120] width 19 height 6
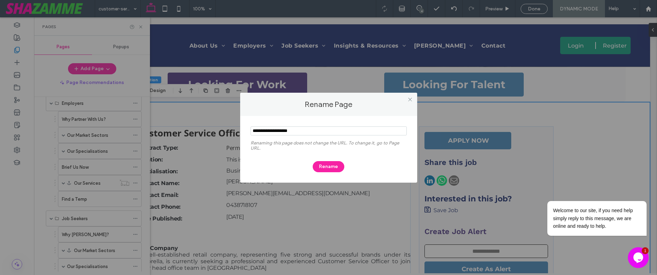
drag, startPoint x: 306, startPoint y: 130, endPoint x: 243, endPoint y: 128, distance: 63.2
click at [243, 128] on div "Renaming this page does not change the URL. To change it, go to Page URL. Rename" at bounding box center [328, 149] width 177 height 67
type input "*********"
click at [329, 169] on button "Rename" at bounding box center [329, 166] width 32 height 11
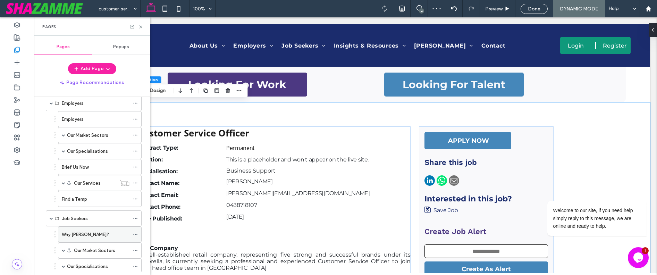
click at [135, 234] on icon at bounding box center [135, 234] width 5 height 5
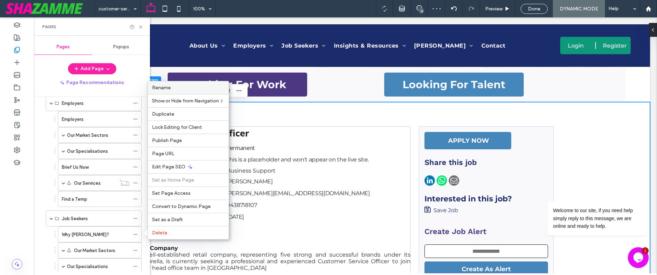
click at [169, 84] on div "Rename" at bounding box center [188, 87] width 81 height 13
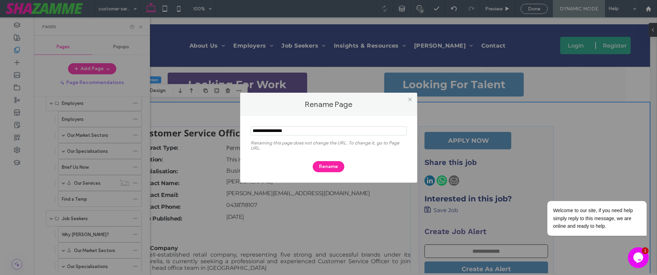
drag, startPoint x: 293, startPoint y: 132, endPoint x: 252, endPoint y: 128, distance: 41.1
click at [252, 128] on input "notEmpty" at bounding box center [329, 130] width 156 height 9
type input "**********"
click at [326, 170] on button "Rename" at bounding box center [329, 166] width 32 height 11
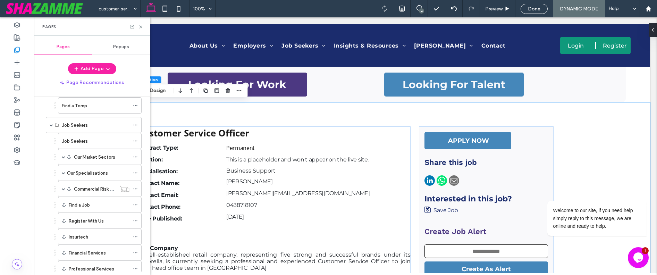
scroll to position [146, 0]
click at [66, 155] on div "Our Market Sectors" at bounding box center [100, 156] width 84 height 16
click at [63, 157] on span at bounding box center [63, 155] width 3 height 3
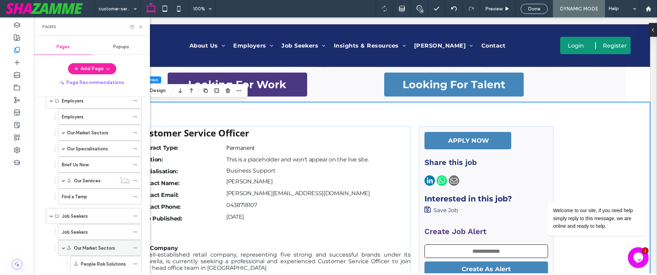
scroll to position [55, 0]
click at [62, 132] on span at bounding box center [63, 132] width 3 height 3
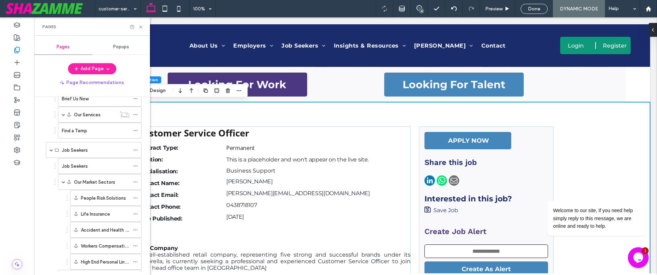
scroll to position [360, 0]
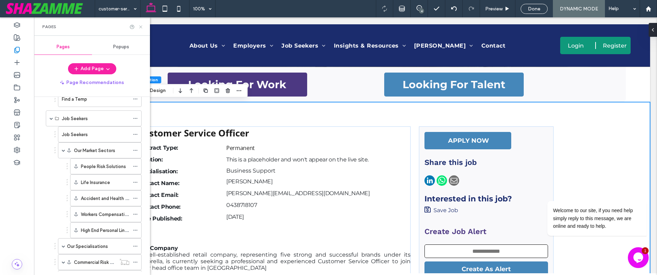
click at [139, 27] on icon at bounding box center [140, 26] width 5 height 5
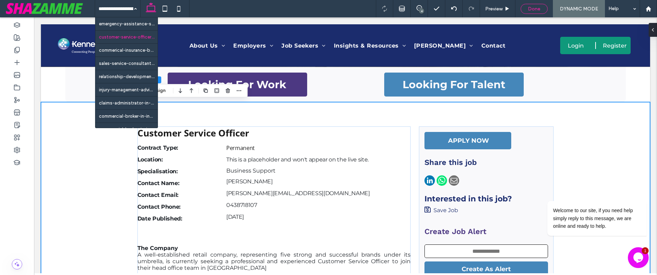
click at [504, 13] on div "Done" at bounding box center [534, 9] width 27 height 10
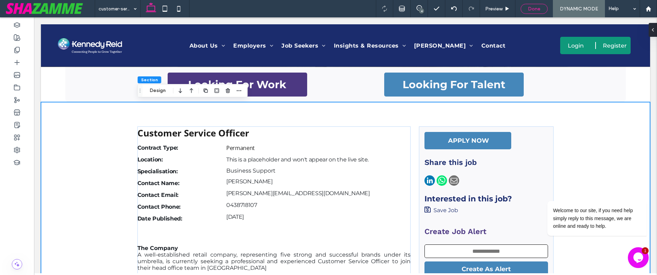
click at [504, 10] on span "Done" at bounding box center [534, 9] width 12 height 6
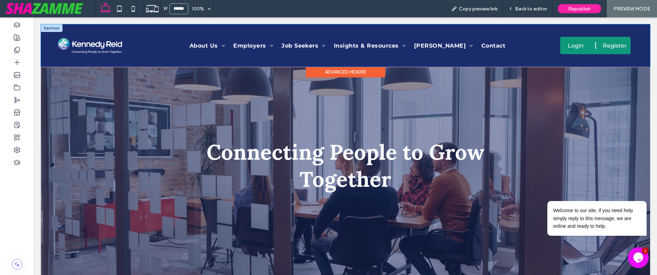
scroll to position [3, 0]
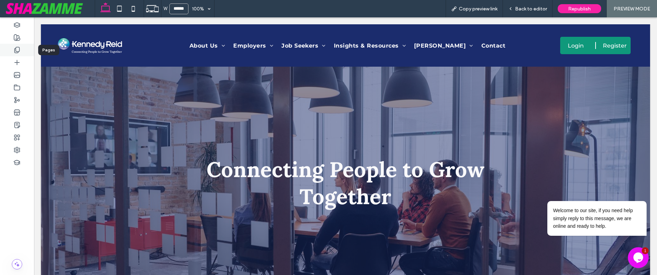
click at [16, 50] on icon at bounding box center [17, 50] width 7 height 7
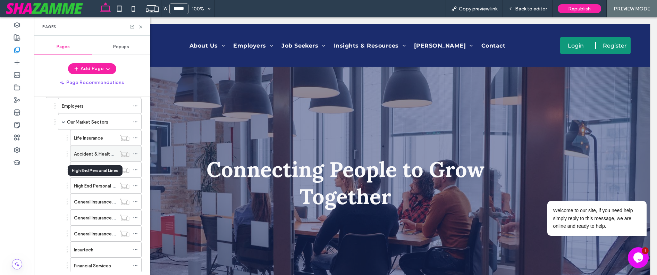
scroll to position [68, 0]
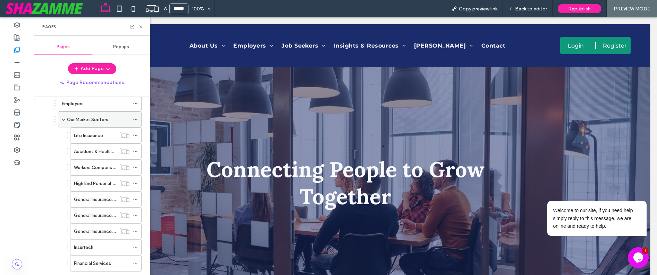
click at [91, 118] on label "Our Market Sectors" at bounding box center [87, 119] width 41 height 12
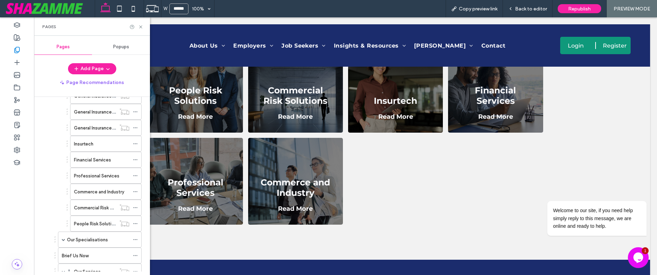
scroll to position [180, 0]
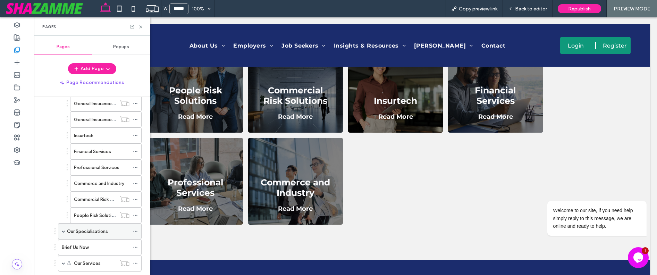
click at [86, 232] on label "Our Specialisations" at bounding box center [87, 231] width 41 height 12
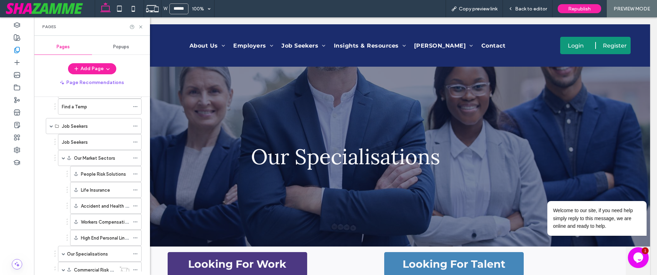
scroll to position [437, 0]
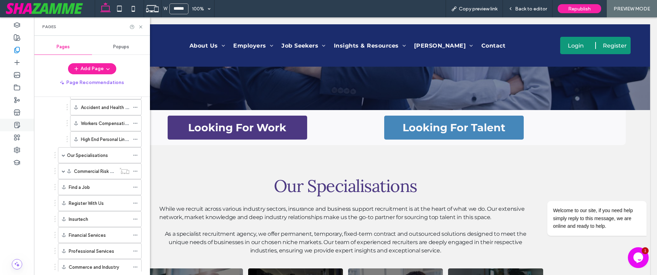
scroll to position [537, 0]
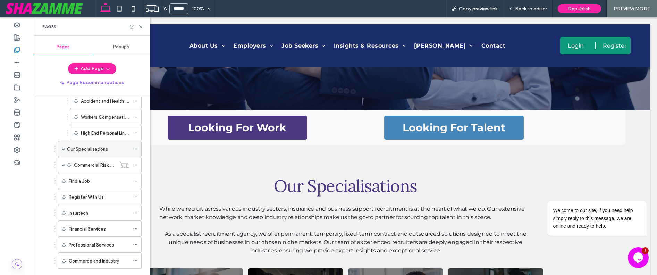
click at [63, 149] on span at bounding box center [63, 148] width 3 height 3
click at [141, 26] on icon at bounding box center [140, 26] width 5 height 5
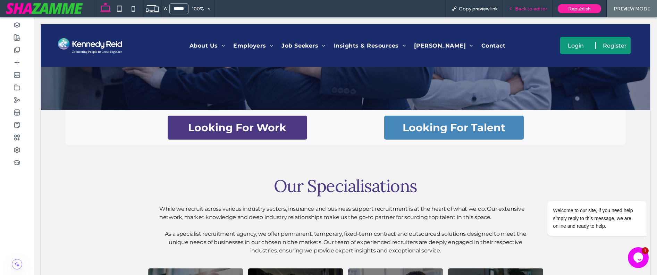
click at [518, 11] on span "Back to editor" at bounding box center [531, 9] width 32 height 6
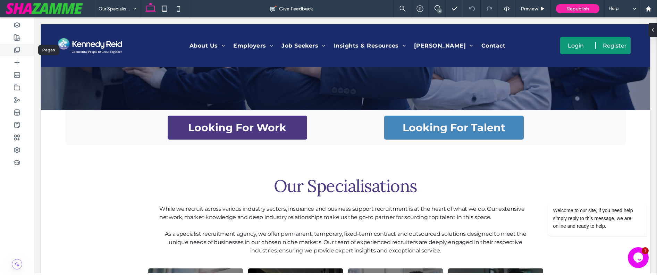
drag, startPoint x: 16, startPoint y: 49, endPoint x: 16, endPoint y: 45, distance: 3.9
click at [16, 49] on icon at bounding box center [17, 50] width 7 height 7
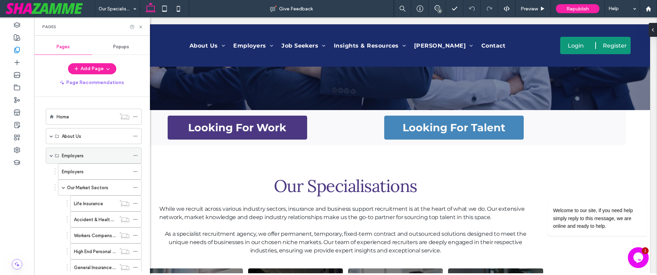
click at [50, 155] on span at bounding box center [51, 155] width 3 height 3
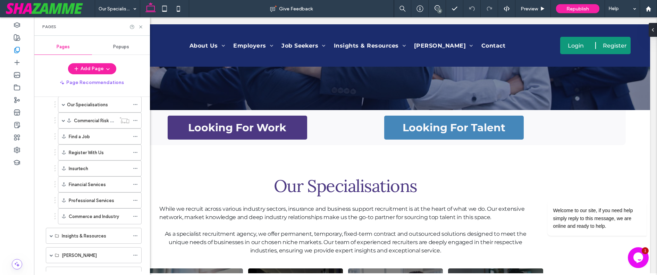
scroll to position [199, 0]
click at [136, 167] on icon at bounding box center [135, 167] width 5 height 5
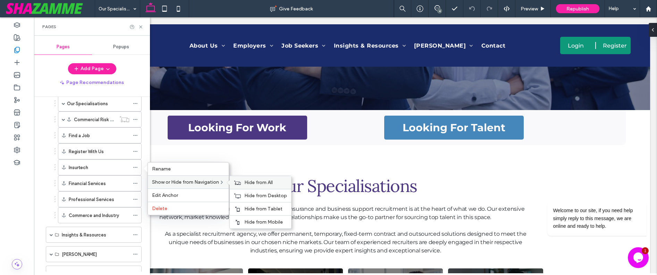
click at [243, 184] on div "Hide from All" at bounding box center [260, 182] width 61 height 13
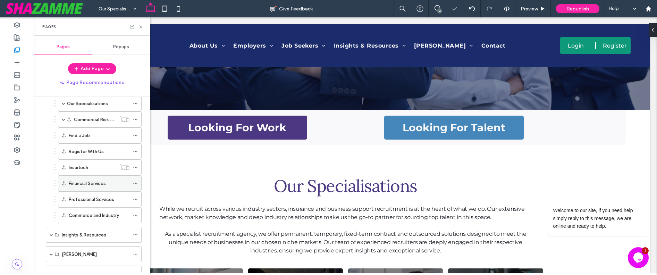
click at [137, 182] on icon at bounding box center [135, 183] width 5 height 5
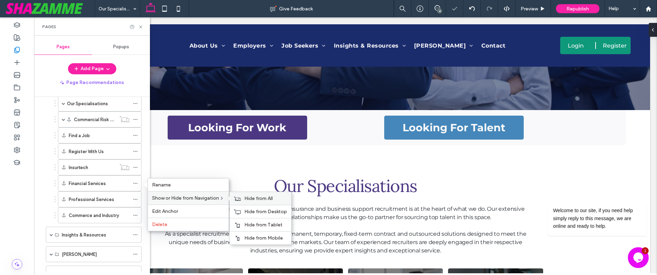
click at [241, 197] on icon at bounding box center [237, 198] width 7 height 5
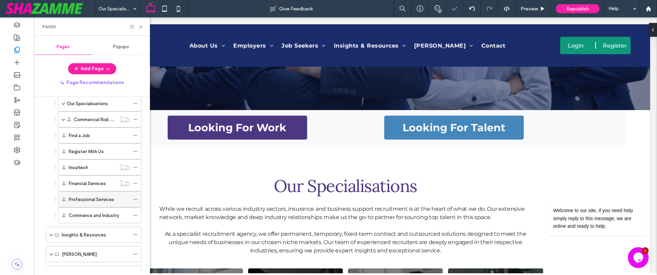
click at [135, 197] on icon at bounding box center [135, 199] width 5 height 5
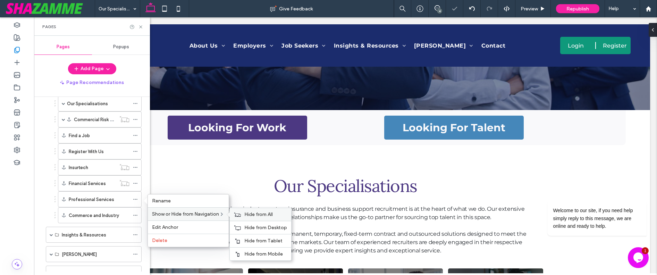
click at [237, 213] on use at bounding box center [237, 214] width 7 height 4
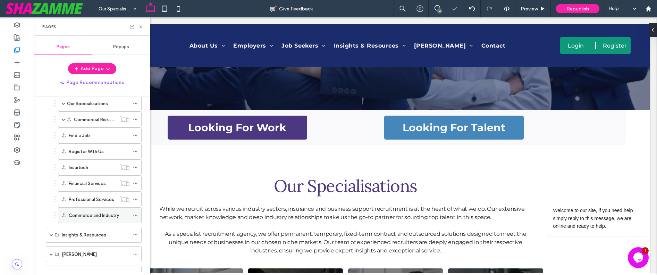
click at [134, 215] on icon at bounding box center [135, 215] width 5 height 5
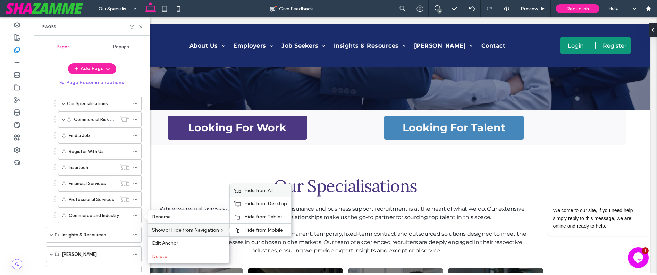
click at [251, 193] on span "Hide from All" at bounding box center [258, 190] width 28 height 6
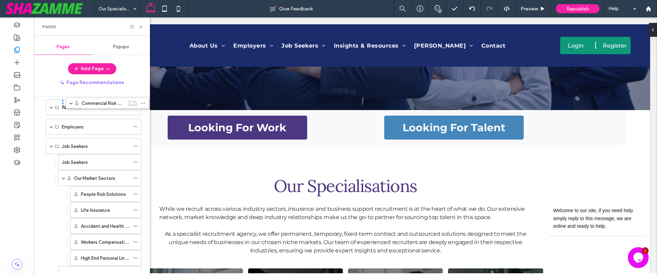
scroll to position [1, 0]
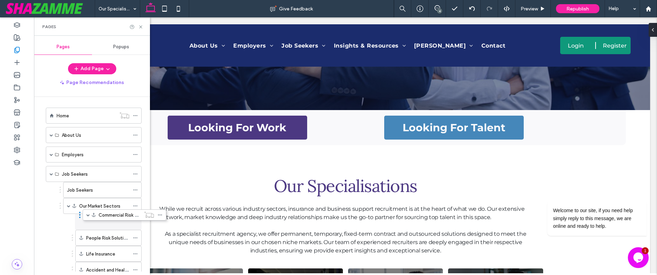
drag, startPoint x: 54, startPoint y: 183, endPoint x: 79, endPoint y: 211, distance: 37.4
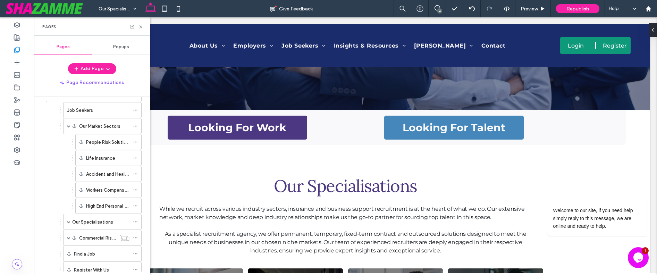
scroll to position [83, 0]
click at [69, 236] on span at bounding box center [68, 235] width 3 height 3
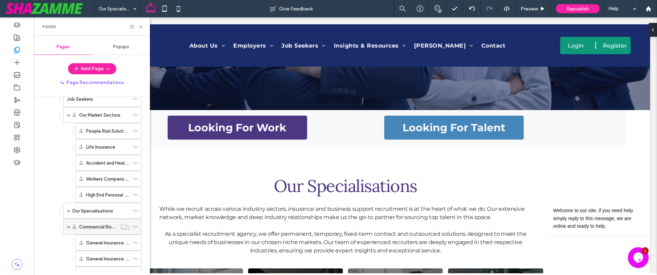
scroll to position [92, 0]
drag, startPoint x: 72, startPoint y: 242, endPoint x: 77, endPoint y: 141, distance: 101.5
drag, startPoint x: 77, startPoint y: 259, endPoint x: 74, endPoint y: 157, distance: 102.1
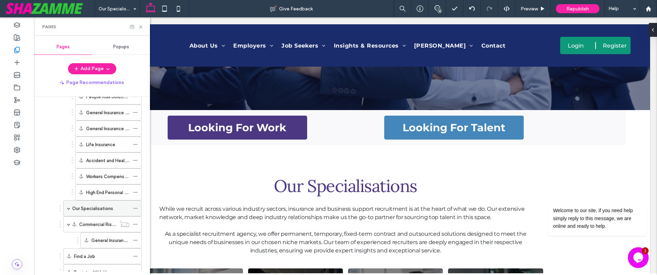
scroll to position [126, 0]
drag, startPoint x: 77, startPoint y: 238, endPoint x: 82, endPoint y: 135, distance: 102.5
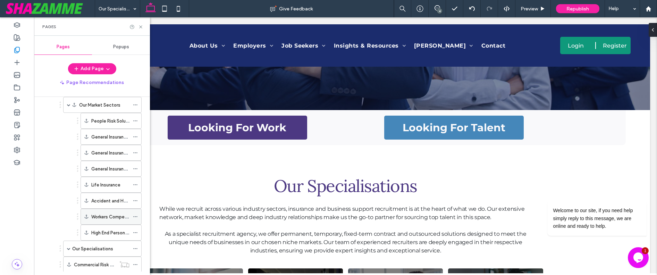
scroll to position [100, 0]
drag, startPoint x: 77, startPoint y: 123, endPoint x: 65, endPoint y: 253, distance: 131.0
click at [135, 249] on icon at bounding box center [135, 251] width 5 height 5
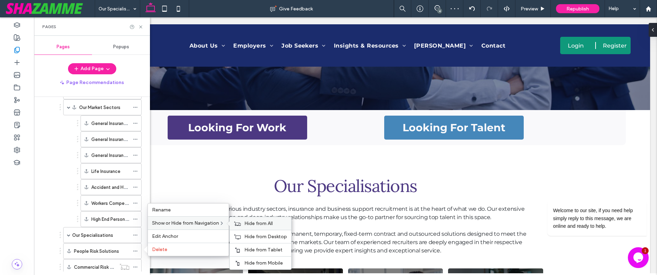
click at [259, 224] on span "Hide from All" at bounding box center [258, 223] width 28 height 6
click at [40, 220] on div "Home About Us About Kennedy Reid Purpose & Values Meet the Team Corporate Socia…" at bounding box center [92, 184] width 116 height 175
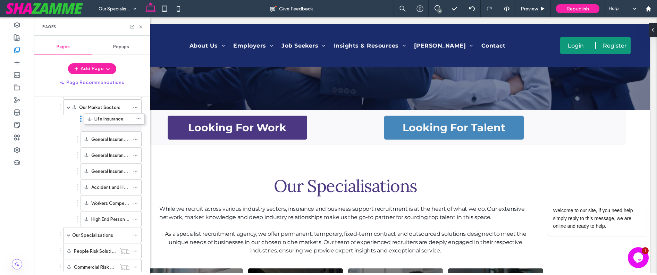
drag, startPoint x: 77, startPoint y: 168, endPoint x: 80, endPoint y: 115, distance: 53.5
drag, startPoint x: 77, startPoint y: 189, endPoint x: 78, endPoint y: 133, distance: 55.5
drag, startPoint x: 77, startPoint y: 200, endPoint x: 81, endPoint y: 146, distance: 53.9
drag, startPoint x: 77, startPoint y: 219, endPoint x: 83, endPoint y: 161, distance: 58.0
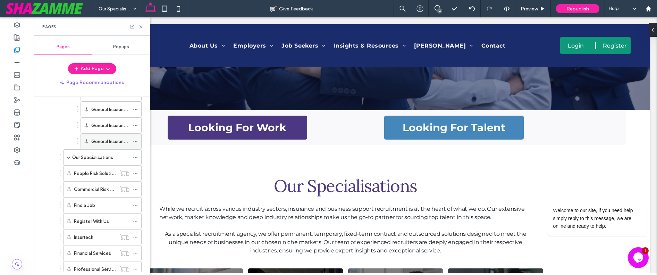
scroll to position [179, 0]
drag, startPoint x: 60, startPoint y: 237, endPoint x: 81, endPoint y: 150, distance: 89.7
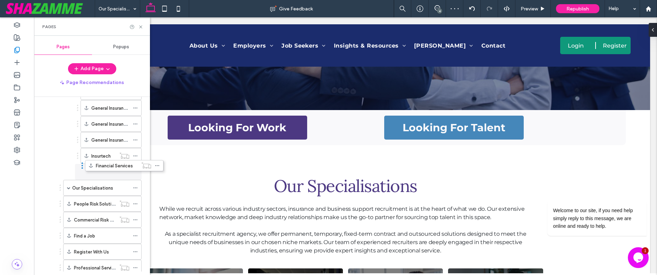
drag, startPoint x: 60, startPoint y: 251, endPoint x: 82, endPoint y: 163, distance: 89.8
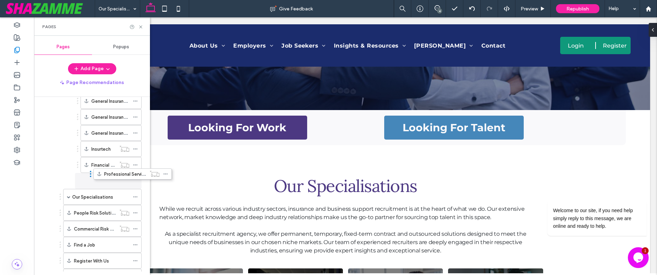
drag, startPoint x: 59, startPoint y: 267, endPoint x: 90, endPoint y: 172, distance: 99.4
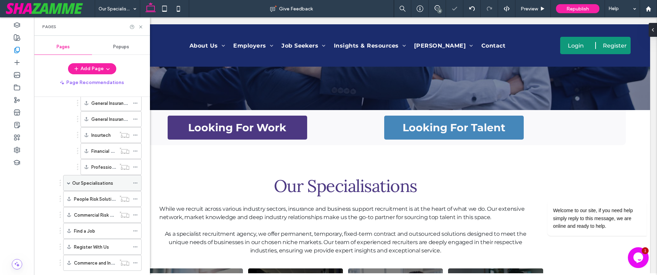
scroll to position [209, 0]
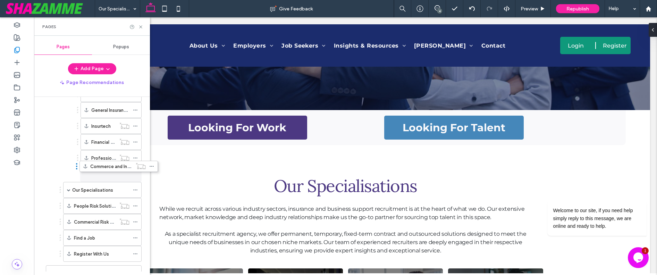
drag, startPoint x: 64, startPoint y: 227, endPoint x: 77, endPoint y: 163, distance: 65.9
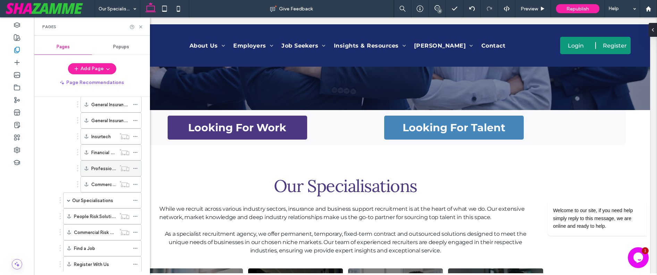
scroll to position [202, 0]
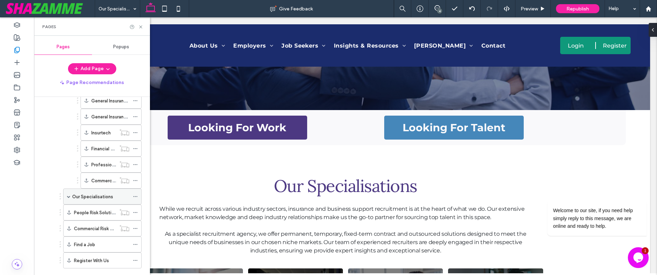
click at [70, 197] on span at bounding box center [68, 196] width 3 height 3
click at [73, 229] on div "Business Support" at bounding box center [107, 228] width 70 height 16
drag, startPoint x: 73, startPoint y: 228, endPoint x: 73, endPoint y: 205, distance: 22.2
drag, startPoint x: 72, startPoint y: 242, endPoint x: 74, endPoint y: 219, distance: 22.3
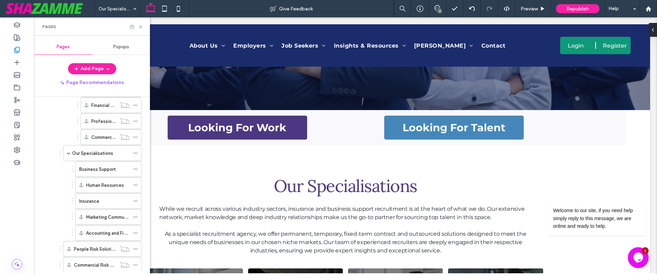
scroll to position [249, 0]
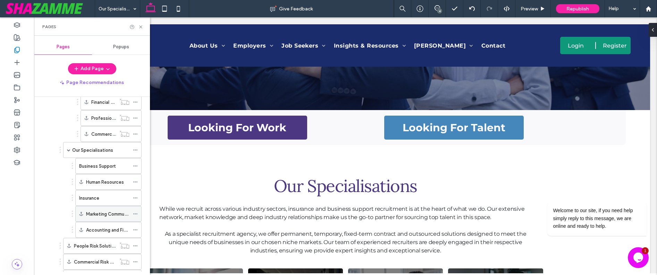
click at [135, 213] on icon at bounding box center [135, 213] width 5 height 5
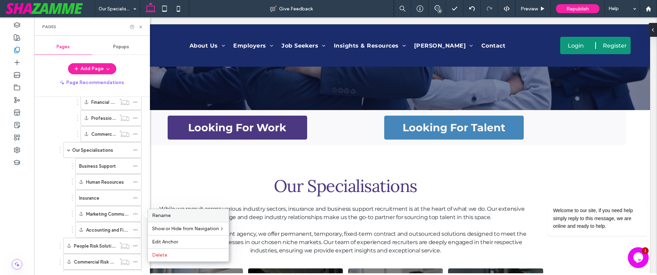
click at [163, 215] on span "Rename" at bounding box center [161, 215] width 19 height 6
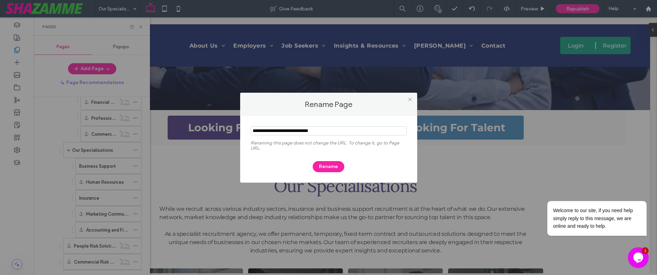
click at [275, 131] on input "notEmpty" at bounding box center [329, 130] width 156 height 9
click at [273, 131] on input "notEmpty" at bounding box center [329, 130] width 156 height 9
type input "**********"
click at [335, 166] on button "Rename" at bounding box center [329, 166] width 32 height 11
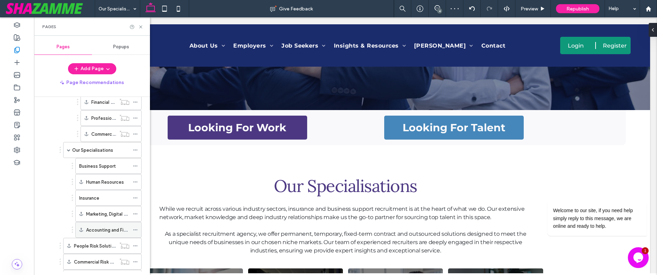
click at [136, 229] on use at bounding box center [135, 229] width 4 height 1
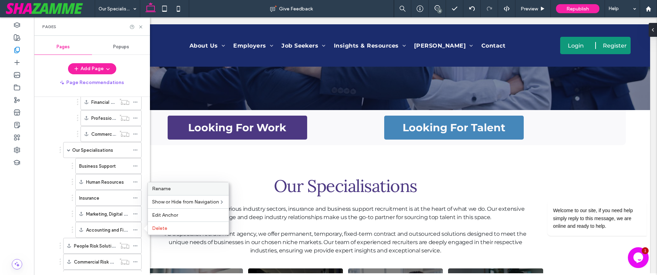
click at [160, 188] on span "Rename" at bounding box center [161, 189] width 19 height 6
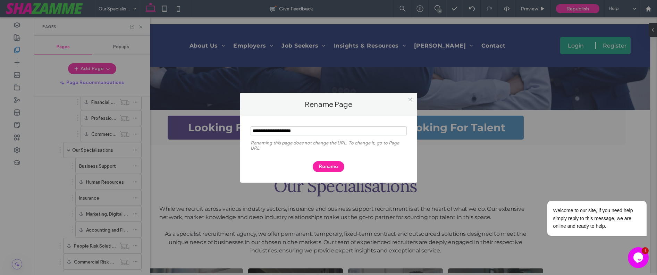
drag, startPoint x: 285, startPoint y: 131, endPoint x: 279, endPoint y: 131, distance: 6.2
click at [279, 131] on input "notEmpty" at bounding box center [329, 130] width 156 height 9
type input "**********"
click at [331, 166] on button "Rename" at bounding box center [329, 166] width 32 height 11
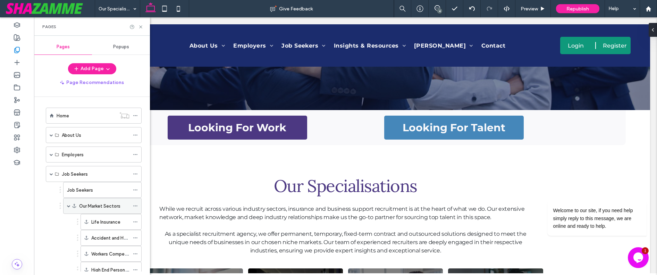
scroll to position [0, 0]
click at [50, 155] on span at bounding box center [51, 155] width 3 height 3
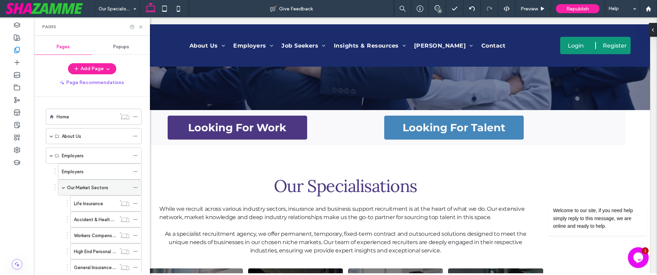
click at [113, 187] on div "Our Market Sectors" at bounding box center [98, 187] width 62 height 7
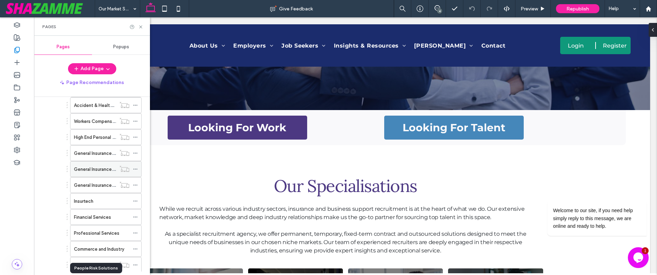
scroll to position [113, 0]
click at [135, 201] on icon at bounding box center [135, 201] width 5 height 5
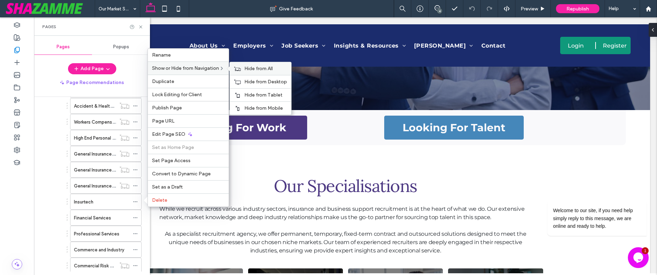
click at [246, 66] on span "Hide from All" at bounding box center [258, 69] width 28 height 6
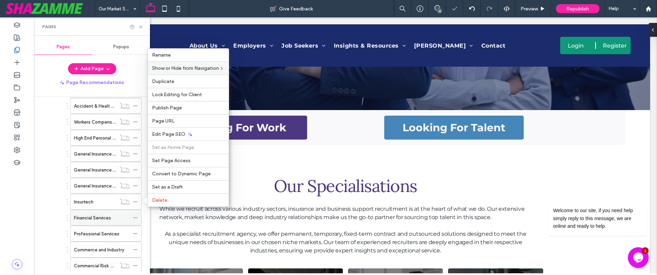
click at [136, 217] on icon at bounding box center [135, 217] width 5 height 5
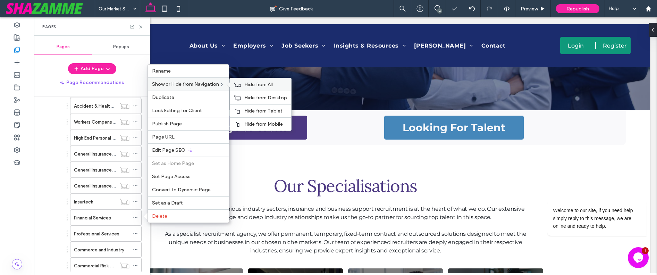
click at [245, 83] on div "Hide from All" at bounding box center [260, 84] width 61 height 13
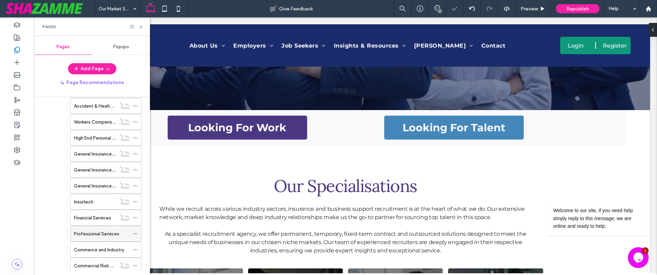
click at [135, 233] on use at bounding box center [135, 233] width 4 height 1
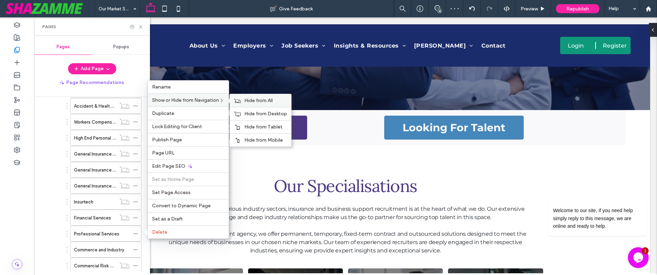
click at [241, 100] on icon at bounding box center [237, 100] width 7 height 5
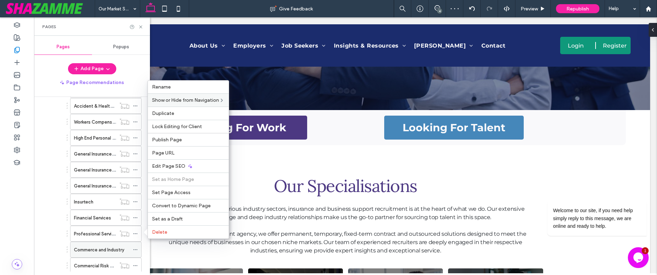
click at [136, 249] on icon at bounding box center [135, 249] width 5 height 5
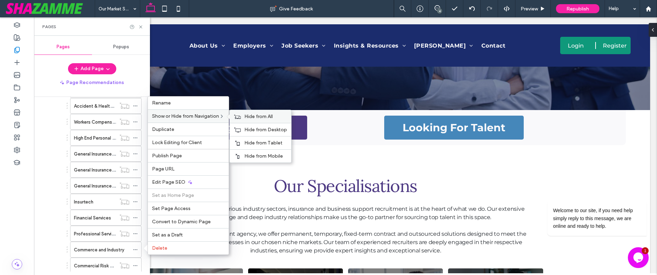
click at [243, 116] on div "Hide from All" at bounding box center [260, 116] width 61 height 13
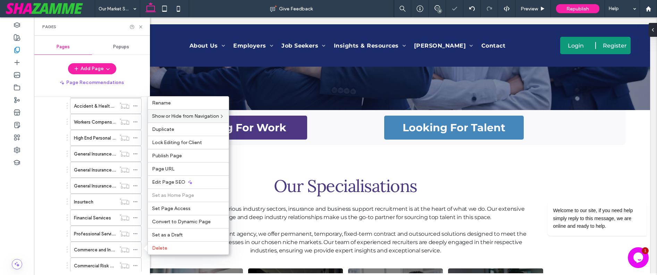
click at [52, 191] on ol "Employers Our Market Sectors Life Insurance Accident & Health Insurance Workers…" at bounding box center [95, 241] width 92 height 383
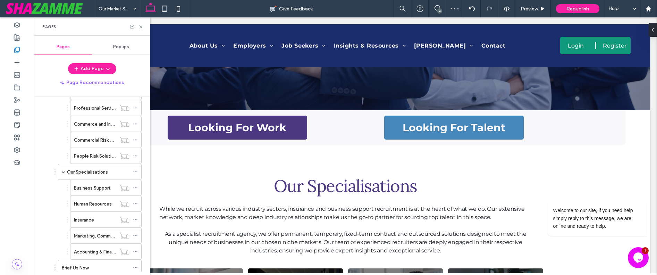
scroll to position [250, 0]
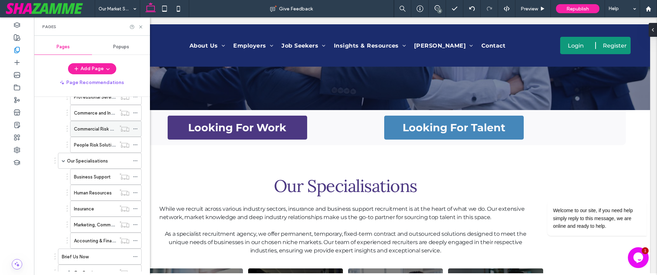
click at [135, 129] on icon at bounding box center [135, 128] width 5 height 5
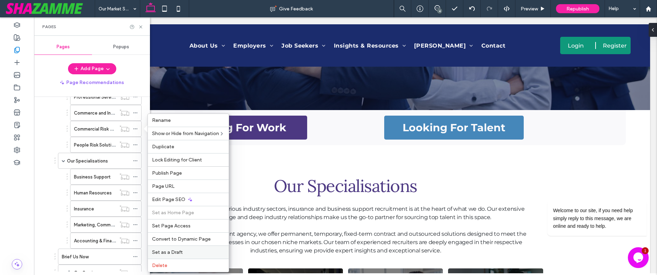
click at [168, 250] on span "Set as a Draft" at bounding box center [167, 252] width 31 height 6
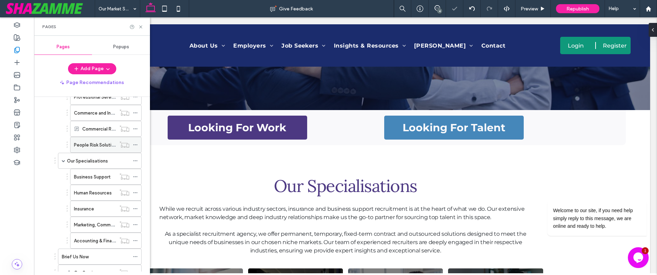
click at [134, 144] on icon at bounding box center [135, 144] width 5 height 5
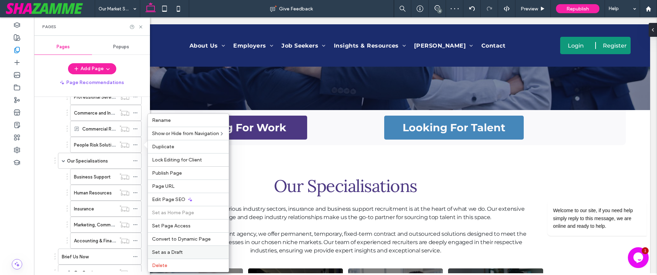
click at [176, 253] on span "Set as a Draft" at bounding box center [167, 252] width 31 height 6
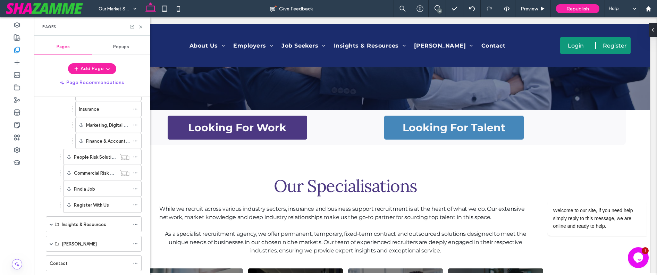
scroll to position [719, 0]
click at [134, 158] on icon at bounding box center [135, 158] width 5 height 5
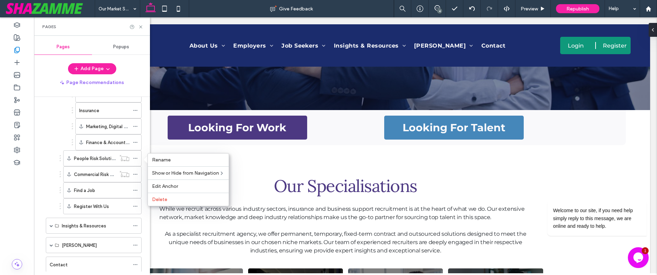
click at [40, 161] on div "Home About Us About Kennedy Reid Purpose & Values Meet the Team Corporate Socia…" at bounding box center [92, 184] width 116 height 175
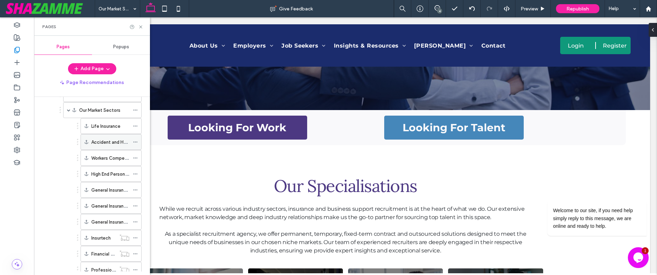
scroll to position [489, 0]
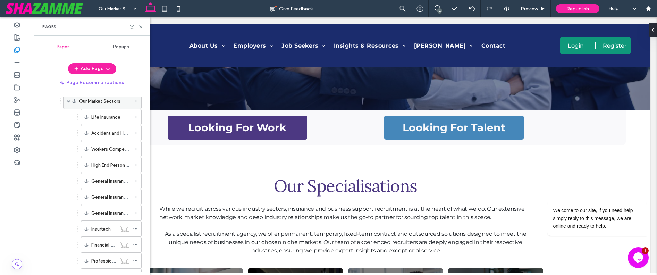
click at [92, 104] on label "Our Market Sectors" at bounding box center [99, 101] width 41 height 12
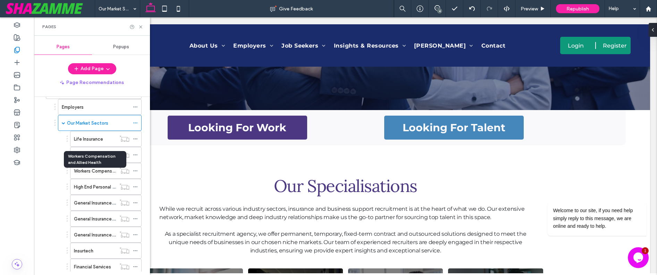
scroll to position [59, 0]
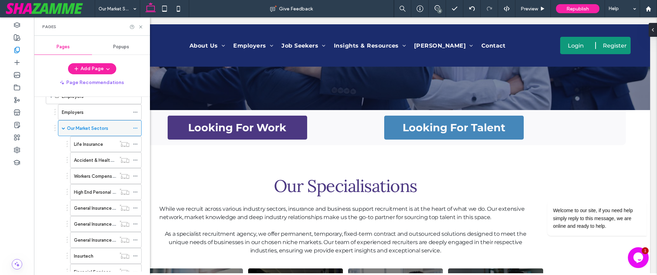
click at [94, 128] on label "Our Market Sectors" at bounding box center [87, 128] width 41 height 12
click at [641, 192] on icon "Chat attention grabber" at bounding box center [642, 191] width 6 height 6
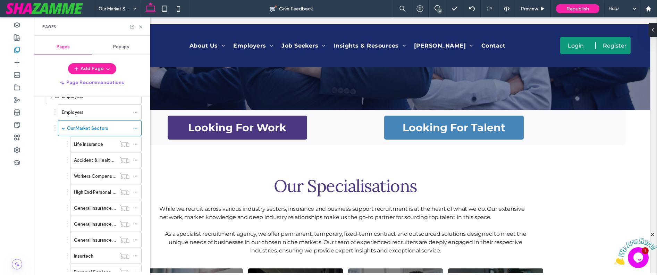
click at [651, 233] on icon "Close" at bounding box center [652, 235] width 6 height 6
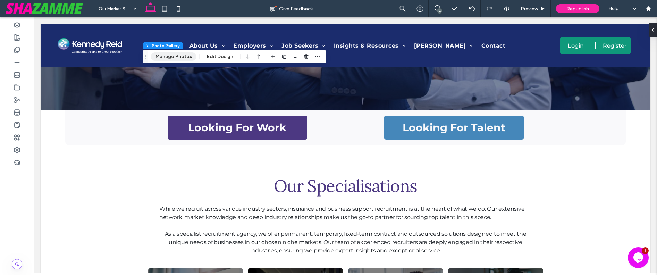
click at [162, 59] on button "Manage Photos" at bounding box center [173, 56] width 45 height 8
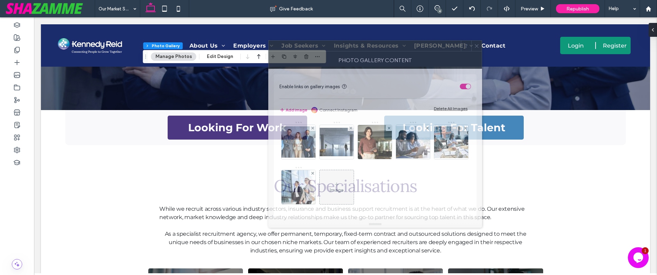
drag, startPoint x: 459, startPoint y: 48, endPoint x: 308, endPoint y: 47, distance: 151.3
click at [308, 47] on div at bounding box center [365, 46] width 192 height 10
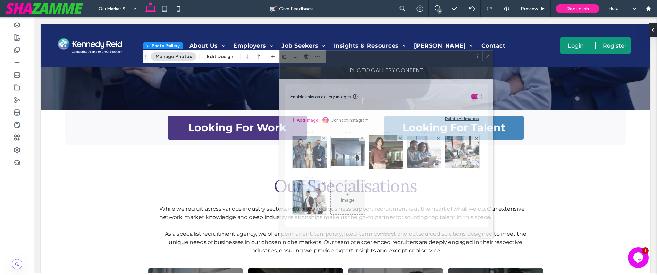
drag, startPoint x: 375, startPoint y: 49, endPoint x: 386, endPoint y: 59, distance: 15.0
click at [386, 59] on div at bounding box center [376, 56] width 192 height 10
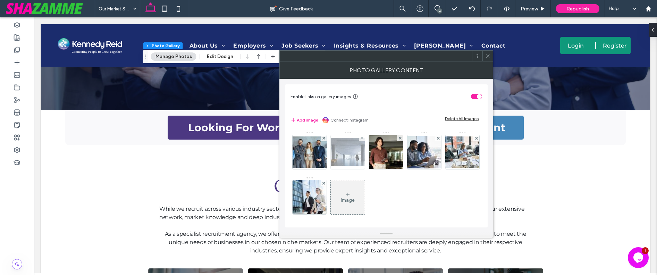
click at [351, 147] on img at bounding box center [348, 152] width 56 height 28
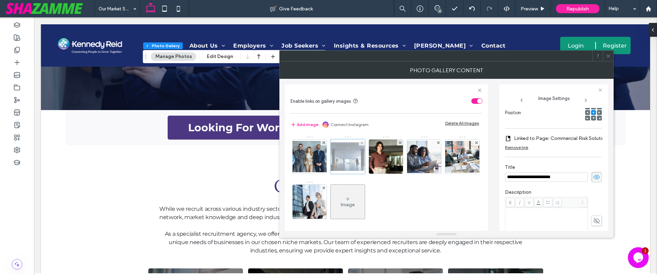
scroll to position [0, 0]
drag, startPoint x: 565, startPoint y: 178, endPoint x: 500, endPoint y: 177, distance: 65.6
click at [500, 177] on div "**********" at bounding box center [553, 157] width 109 height 146
type input "**********"
click at [568, 139] on label "Linked to Page: Commercial Risk Solutions" at bounding box center [562, 138] width 96 height 13
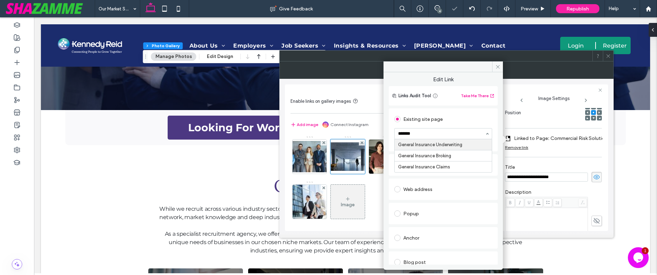
type input "*******"
click at [497, 67] on icon at bounding box center [497, 66] width 5 height 5
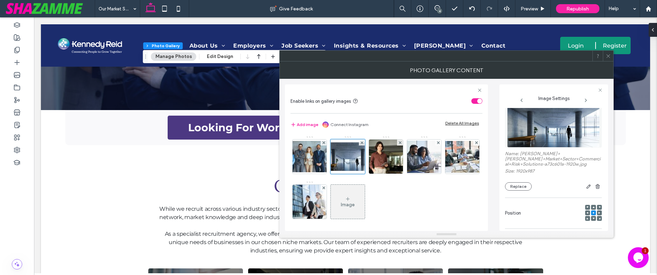
scroll to position [11, 0]
click at [521, 186] on button "Replace" at bounding box center [518, 187] width 27 height 8
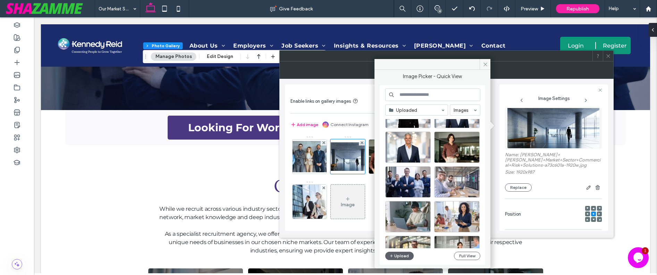
scroll to position [507, 0]
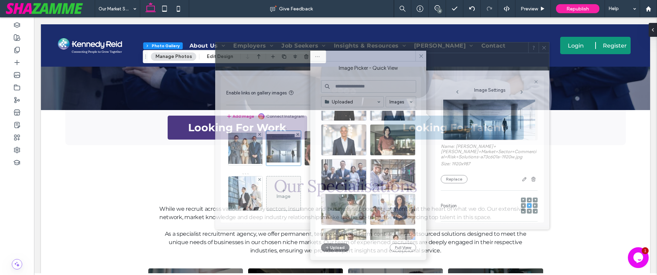
drag, startPoint x: 503, startPoint y: 59, endPoint x: 438, endPoint y: 50, distance: 65.1
click at [438, 50] on div at bounding box center [372, 47] width 313 height 10
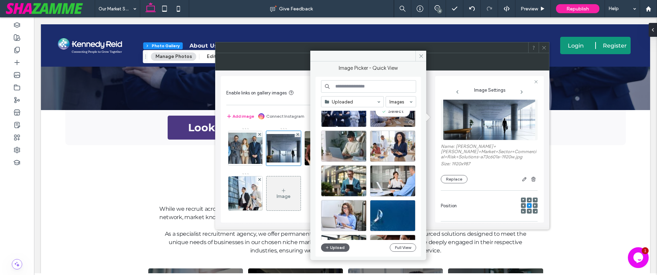
scroll to position [571, 0]
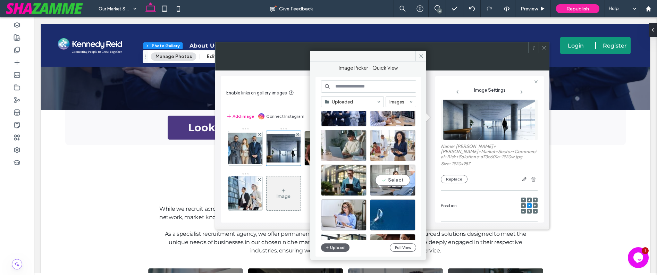
click at [408, 180] on div "Select" at bounding box center [392, 180] width 45 height 31
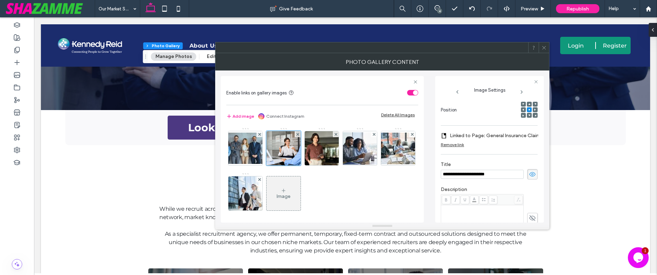
scroll to position [107, 0]
drag, startPoint x: 500, startPoint y: 173, endPoint x: 482, endPoint y: 173, distance: 18.4
click at [482, 173] on input "**********" at bounding box center [482, 173] width 83 height 9
type input "**********"
click at [506, 134] on label "Linked to Page: General Insurance Claims" at bounding box center [496, 134] width 93 height 13
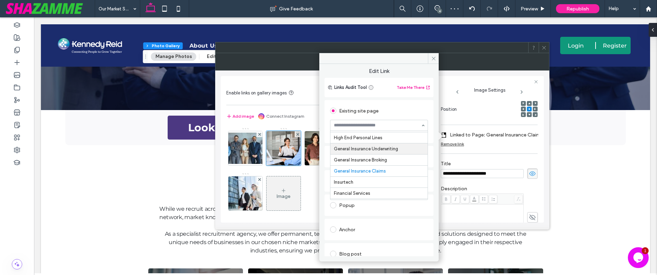
scroll to position [109, 0]
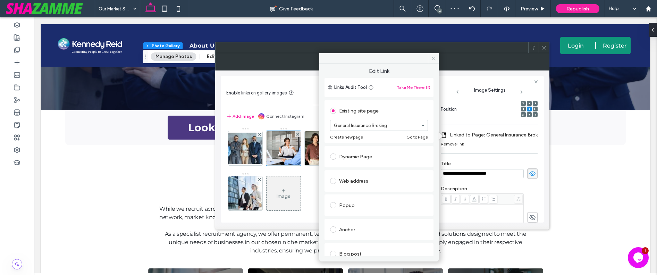
click at [435, 58] on icon at bounding box center [433, 58] width 5 height 5
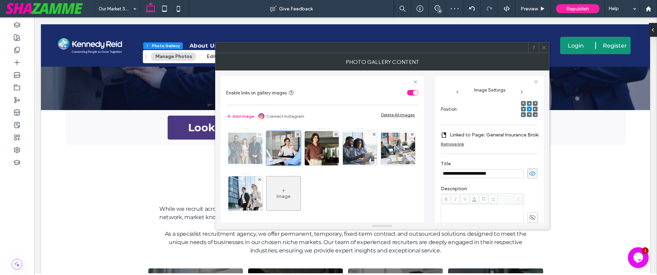
click at [244, 148] on img at bounding box center [246, 148] width 56 height 31
drag, startPoint x: 503, startPoint y: 176, endPoint x: 438, endPoint y: 172, distance: 65.0
click at [438, 172] on div "**********" at bounding box center [489, 149] width 109 height 146
type input "**********"
click at [506, 132] on label "Linked to Page: People Risk Solutions" at bounding box center [492, 134] width 85 height 13
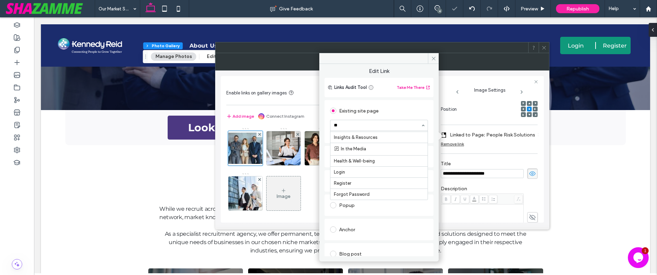
scroll to position [0, 0]
type input "*******"
click at [431, 59] on icon at bounding box center [433, 58] width 5 height 5
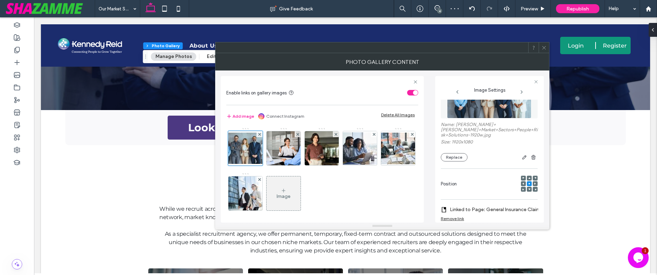
scroll to position [31, 0]
click at [447, 162] on button "Replace" at bounding box center [454, 158] width 27 height 8
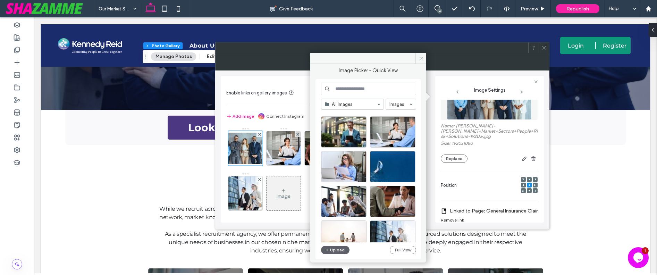
scroll to position [631, 0]
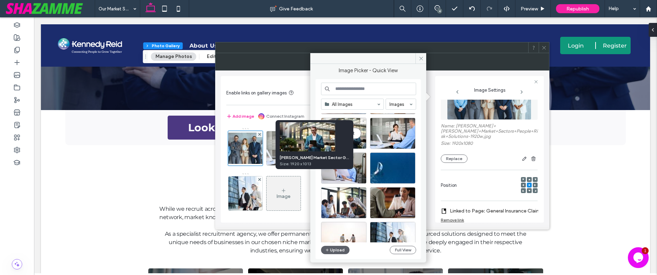
click at [332, 157] on div "Kennedy Reid Market Sector General Claims.jpg" at bounding box center [314, 157] width 69 height 6
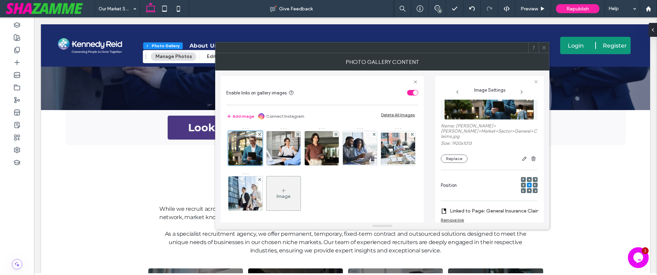
click at [286, 191] on icon at bounding box center [284, 191] width 6 height 6
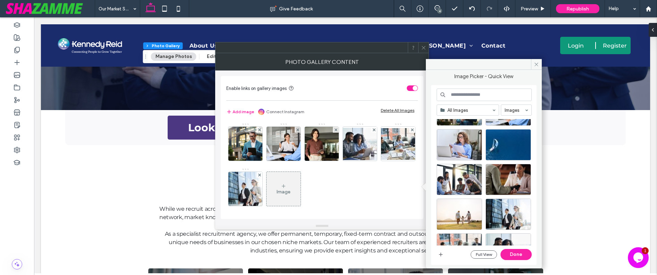
scroll to position [662, 0]
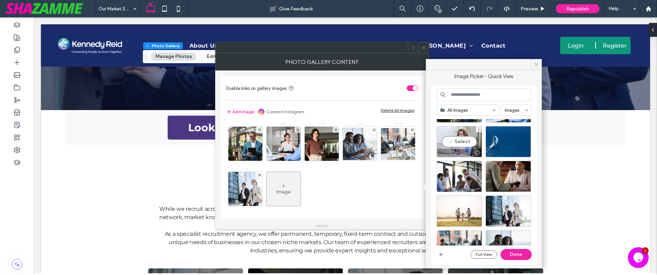
click at [469, 143] on div "Select" at bounding box center [487, 182] width 100 height 126
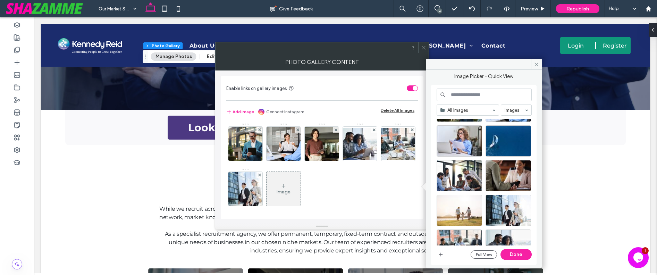
scroll to position [666, 0]
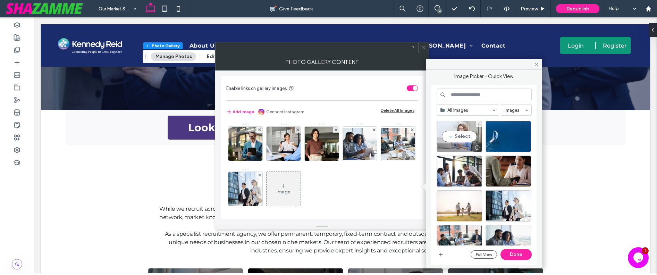
click at [462, 139] on div "Select" at bounding box center [487, 182] width 100 height 126
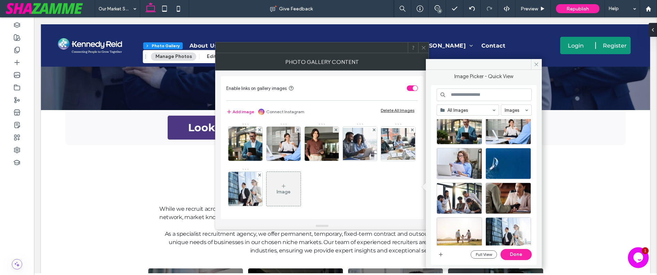
scroll to position [617, 0]
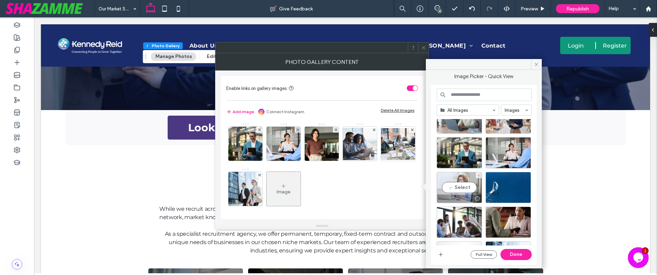
click at [457, 187] on div "Select" at bounding box center [459, 187] width 45 height 31
click at [513, 254] on button "Done" at bounding box center [515, 254] width 31 height 11
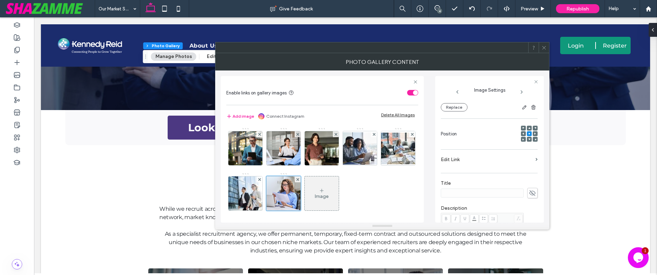
scroll to position [86, 0]
click at [529, 190] on use at bounding box center [532, 190] width 6 height 6
type input "**********"
click at [502, 160] on label "Edit Link" at bounding box center [487, 156] width 92 height 13
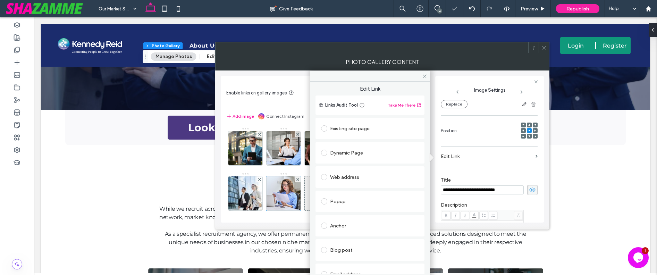
click at [364, 129] on div "Existing site page" at bounding box center [370, 128] width 98 height 11
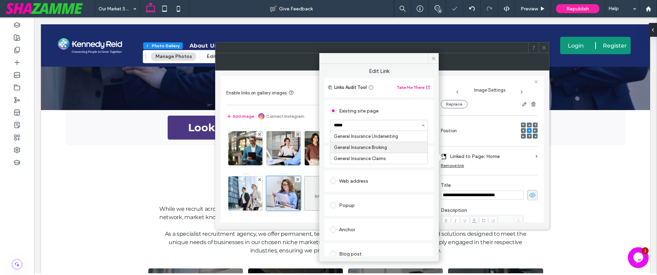
type input "******"
click at [432, 58] on icon at bounding box center [433, 58] width 5 height 5
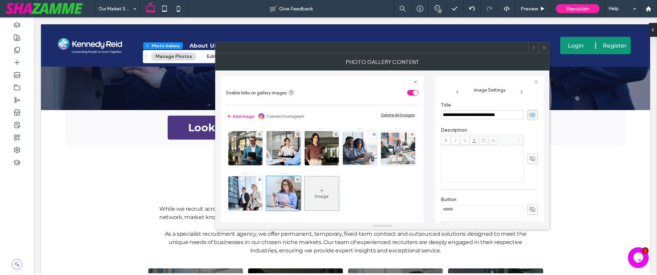
scroll to position [154, 0]
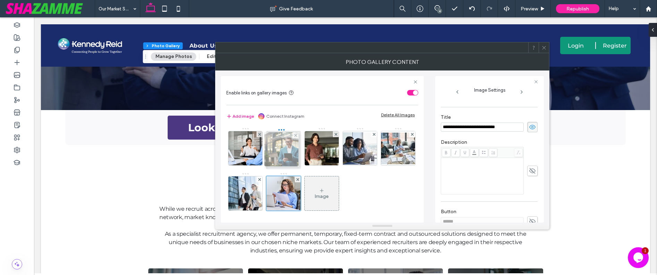
drag, startPoint x: 247, startPoint y: 143, endPoint x: 281, endPoint y: 144, distance: 34.0
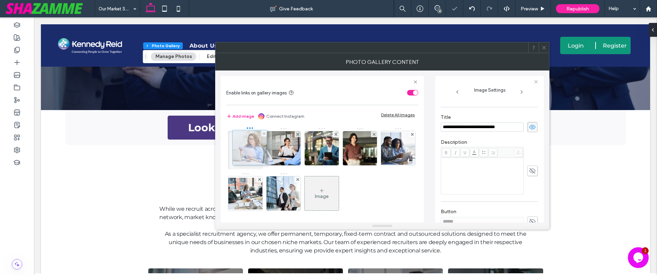
drag, startPoint x: 315, startPoint y: 188, endPoint x: 242, endPoint y: 143, distance: 86.7
click at [339, 192] on div "Image" at bounding box center [322, 193] width 34 height 33
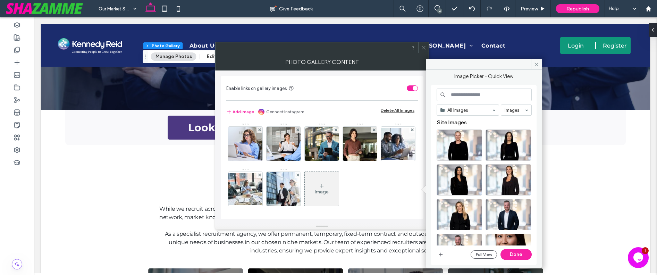
click at [493, 91] on input at bounding box center [484, 95] width 95 height 12
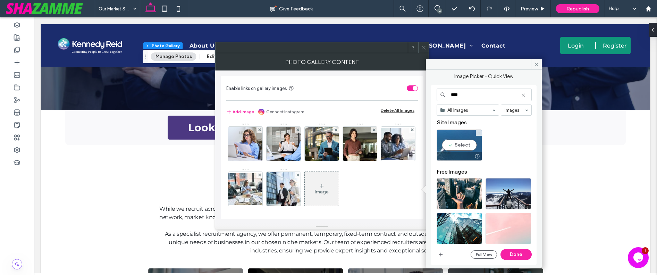
type input "****"
click at [471, 146] on div "Select" at bounding box center [459, 144] width 45 height 31
click at [511, 252] on button "Done" at bounding box center [515, 254] width 31 height 11
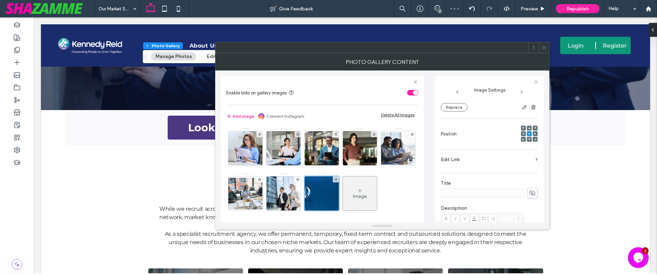
scroll to position [77, 0]
click at [522, 140] on span at bounding box center [523, 139] width 2 height 5
click at [483, 161] on label "Title" at bounding box center [489, 159] width 97 height 8
drag, startPoint x: 528, startPoint y: 170, endPoint x: 516, endPoint y: 168, distance: 11.6
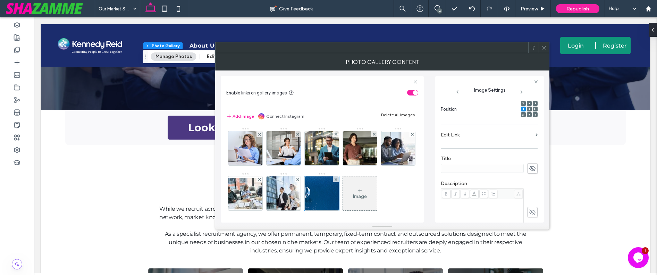
click at [529, 169] on icon at bounding box center [532, 169] width 7 height 8
click at [510, 168] on input at bounding box center [482, 168] width 83 height 9
paste input "**********"
type input "**********"
click at [531, 134] on section "Edit Link" at bounding box center [489, 136] width 97 height 16
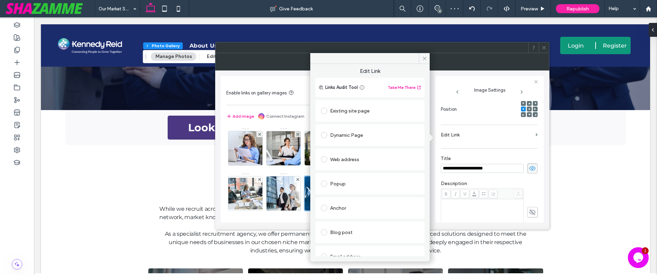
click at [351, 109] on div "Existing site page" at bounding box center [370, 110] width 98 height 11
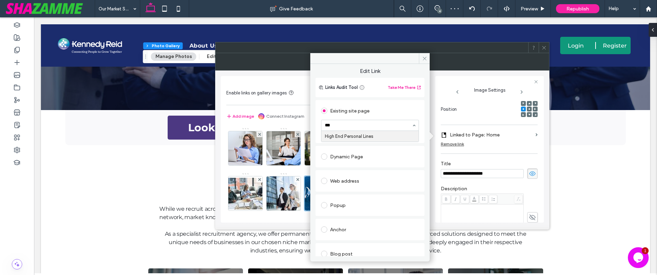
type input "****"
click at [425, 54] on span at bounding box center [424, 58] width 11 height 10
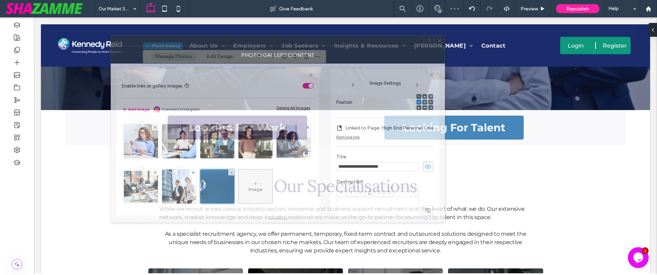
drag, startPoint x: 485, startPoint y: 50, endPoint x: 380, endPoint y: 43, distance: 104.7
click at [380, 43] on div at bounding box center [267, 40] width 313 height 10
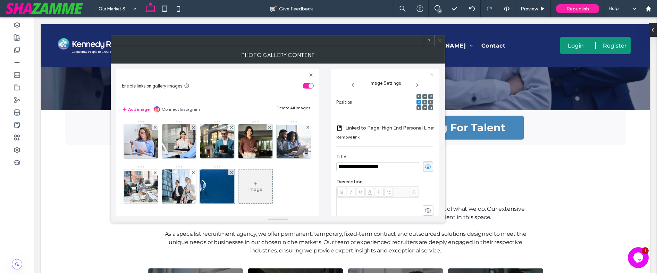
click at [424, 103] on icon at bounding box center [425, 102] width 2 height 2
click at [418, 103] on icon at bounding box center [419, 102] width 2 height 2
click at [418, 107] on icon at bounding box center [419, 108] width 2 height 2
click at [424, 108] on use at bounding box center [425, 108] width 2 height 2
click at [418, 108] on use at bounding box center [419, 108] width 2 height 2
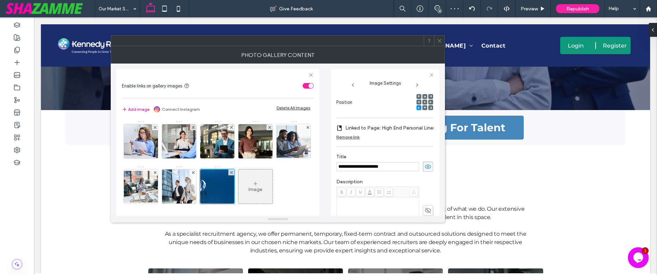
click at [418, 95] on icon at bounding box center [419, 96] width 2 height 2
click at [418, 107] on icon at bounding box center [419, 108] width 2 height 2
click at [381, 100] on div "Position" at bounding box center [384, 103] width 97 height 24
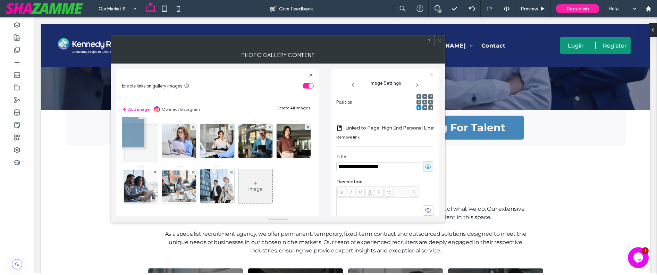
drag, startPoint x: 255, startPoint y: 187, endPoint x: 126, endPoint y: 131, distance: 141.3
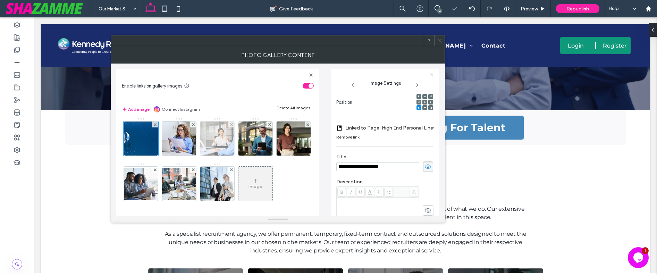
scroll to position [48, 0]
click at [238, 176] on div "Image" at bounding box center [255, 183] width 34 height 33
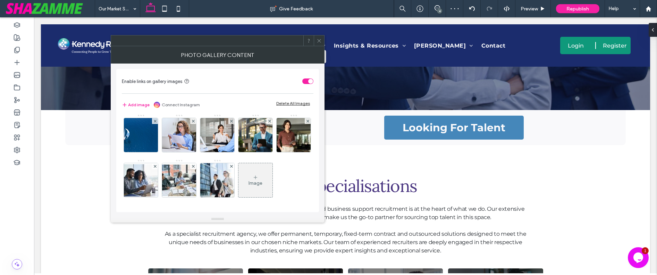
scroll to position [47, 0]
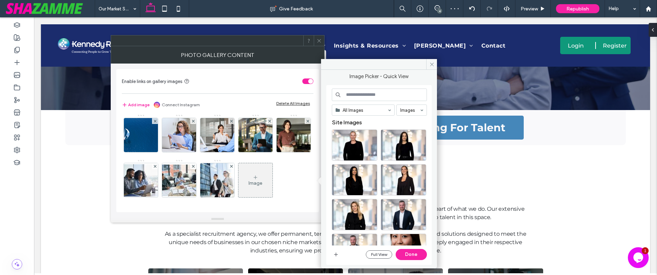
click at [361, 95] on input at bounding box center [379, 95] width 95 height 12
paste input "**********"
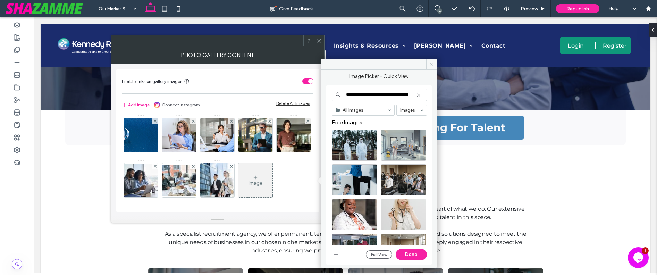
scroll to position [0, 0]
drag, startPoint x: 414, startPoint y: 95, endPoint x: 362, endPoint y: 94, distance: 52.1
click at [362, 94] on input "**********" at bounding box center [379, 95] width 95 height 12
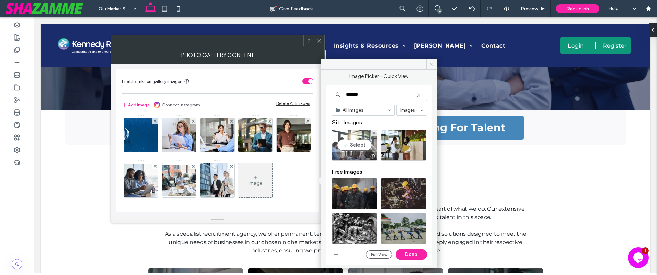
type input "*******"
click at [357, 144] on div "Select" at bounding box center [354, 144] width 45 height 31
click at [407, 254] on button "Done" at bounding box center [411, 254] width 31 height 11
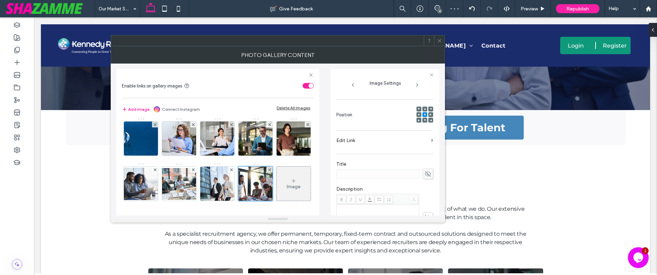
scroll to position [94, 0]
click at [424, 170] on icon at bounding box center [427, 174] width 7 height 8
click at [400, 170] on input at bounding box center [377, 174] width 83 height 9
paste input "**********"
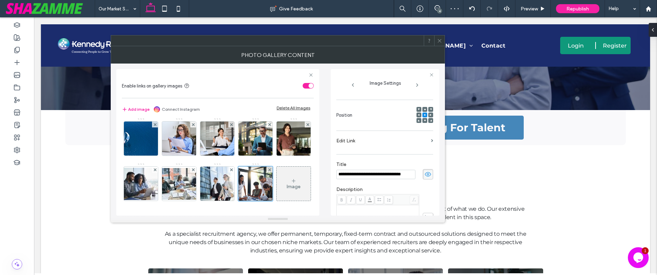
type input "**********"
click at [426, 135] on section "Edit Link" at bounding box center [384, 142] width 97 height 16
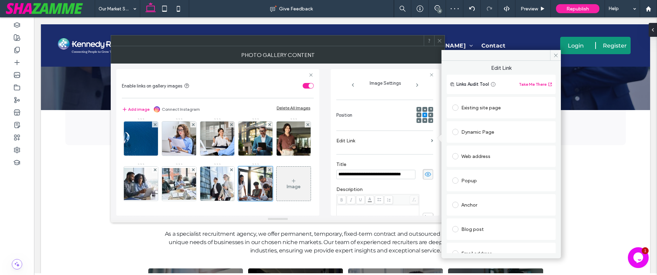
scroll to position [0, 0]
click at [462, 106] on div "Existing site page" at bounding box center [501, 107] width 98 height 11
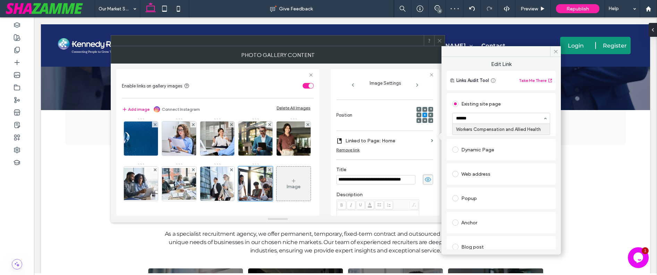
type input "*******"
click at [438, 89] on div "**********" at bounding box center [385, 142] width 109 height 146
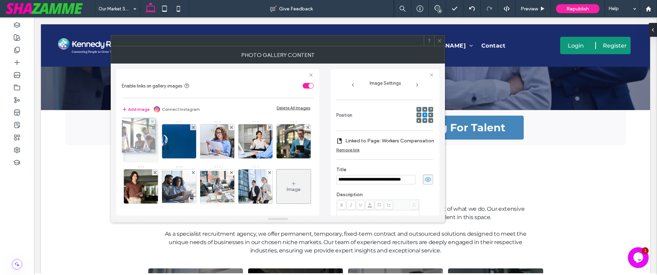
drag, startPoint x: 145, startPoint y: 200, endPoint x: 141, endPoint y: 119, distance: 81.0
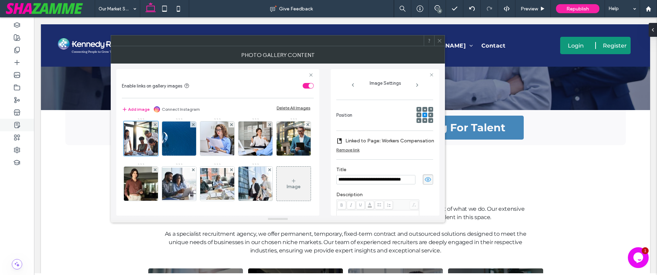
scroll to position [48, 0]
click at [291, 179] on icon at bounding box center [294, 181] width 6 height 6
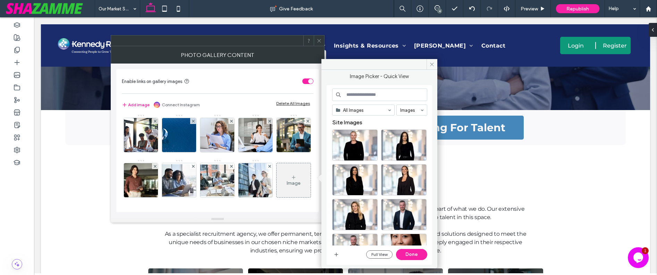
click at [350, 96] on input at bounding box center [379, 95] width 95 height 12
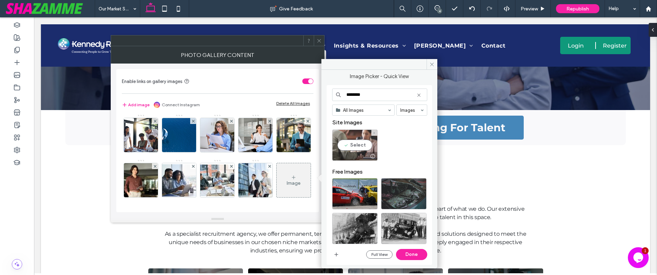
type input "********"
click at [362, 144] on div "Select" at bounding box center [354, 144] width 45 height 31
click at [411, 255] on button "Done" at bounding box center [411, 254] width 31 height 11
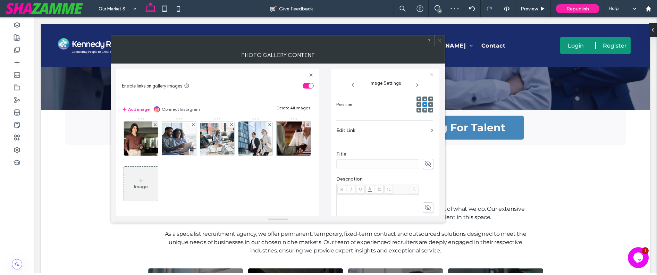
scroll to position [106, 0]
click at [352, 128] on label "Edit Link" at bounding box center [382, 129] width 92 height 13
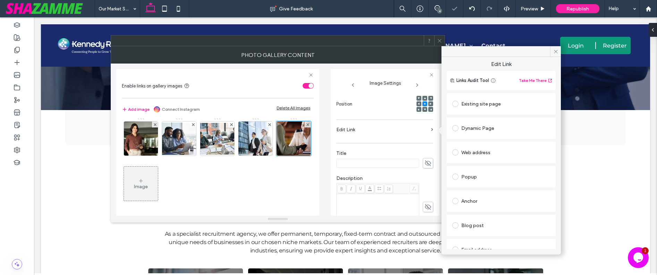
click at [460, 104] on label at bounding box center [456, 104] width 9 height 6
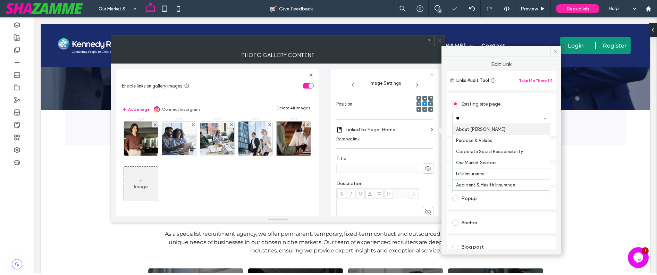
type input "***"
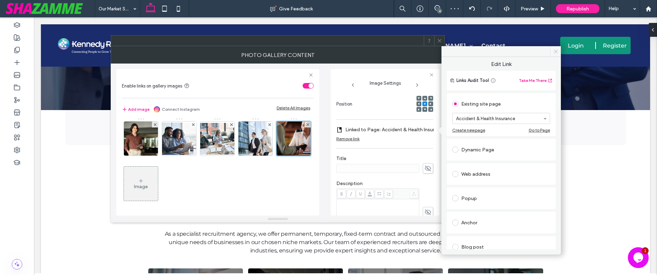
click at [557, 51] on icon at bounding box center [555, 51] width 5 height 5
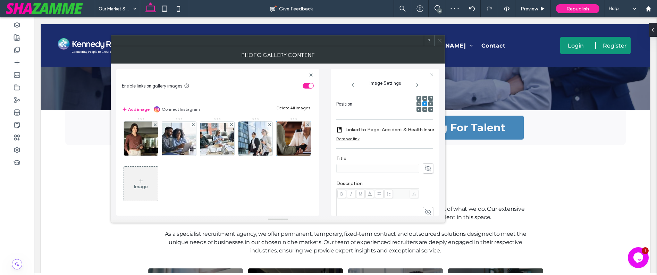
drag, startPoint x: 422, startPoint y: 167, endPoint x: 415, endPoint y: 168, distance: 7.3
click at [424, 168] on icon at bounding box center [427, 169] width 7 height 8
click at [405, 168] on input at bounding box center [377, 168] width 83 height 9
paste input "**********"
type input "**********"
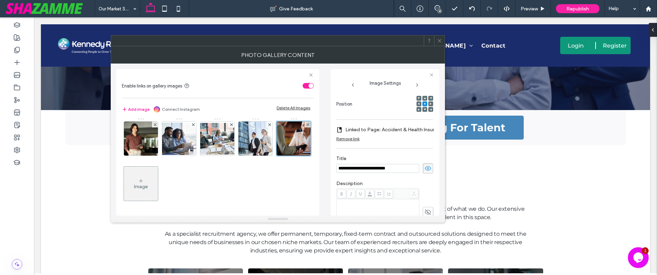
click at [387, 151] on div "**********" at bounding box center [384, 155] width 97 height 336
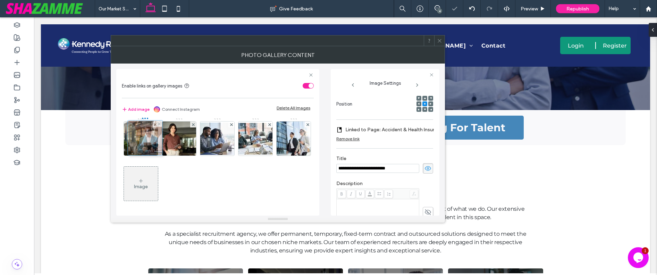
drag, startPoint x: 182, startPoint y: 181, endPoint x: 146, endPoint y: 135, distance: 58.1
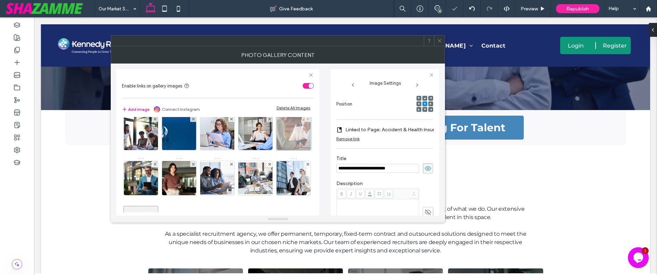
scroll to position [0, 0]
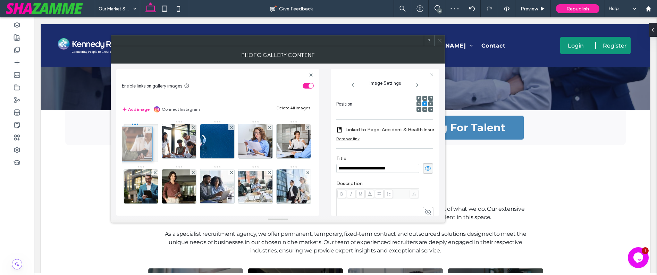
drag, startPoint x: 133, startPoint y: 186, endPoint x: 126, endPoint y: 145, distance: 41.6
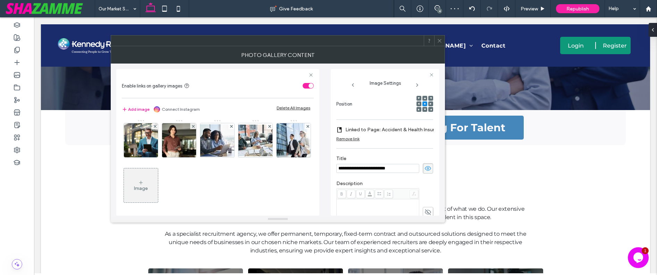
scroll to position [48, 0]
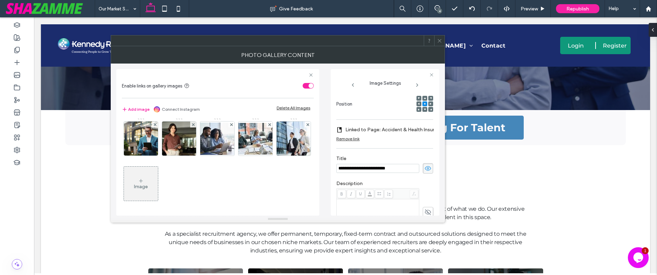
click at [158, 178] on div "Image" at bounding box center [141, 183] width 34 height 33
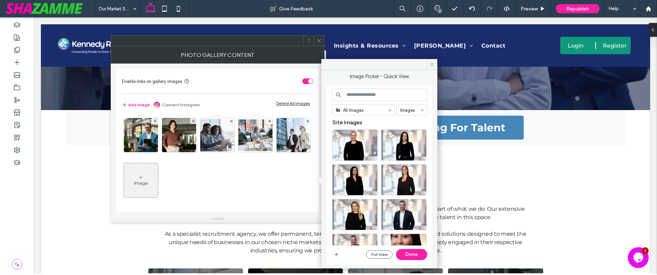
click at [393, 90] on input at bounding box center [379, 95] width 95 height 12
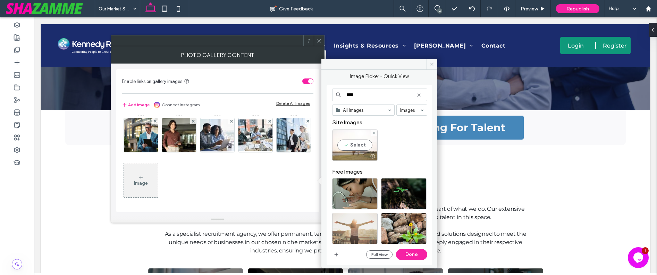
type input "****"
click at [357, 143] on div "Select" at bounding box center [354, 144] width 45 height 31
click at [407, 253] on button "Done" at bounding box center [411, 254] width 31 height 11
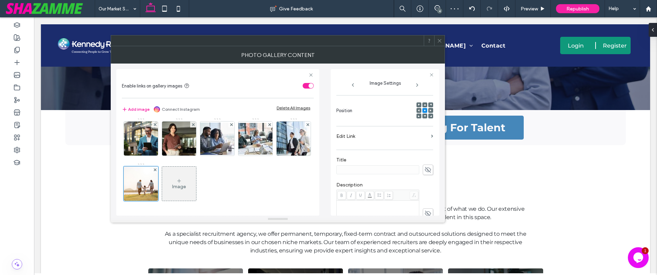
scroll to position [100, 0]
click at [424, 167] on icon at bounding box center [427, 169] width 7 height 8
type input "**********"
click at [425, 134] on section "Edit Link" at bounding box center [384, 136] width 97 height 16
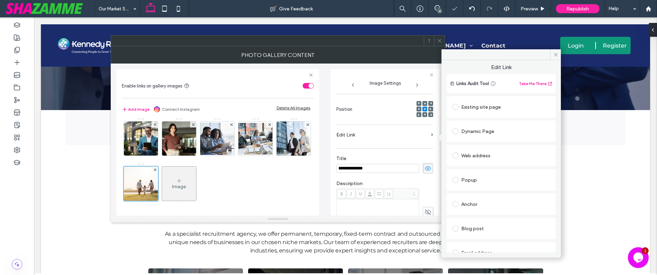
click at [461, 105] on label at bounding box center [456, 107] width 9 height 6
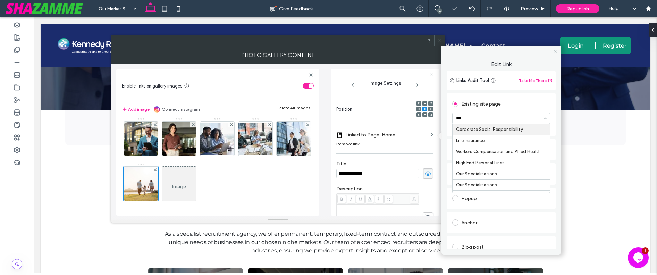
type input "****"
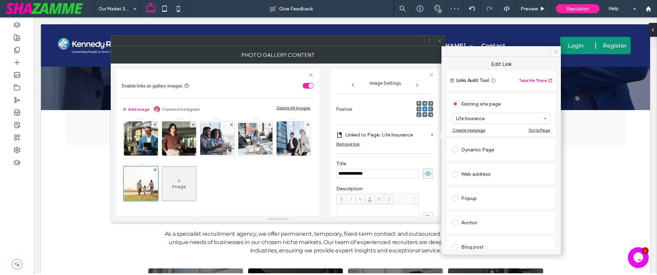
click at [556, 52] on icon at bounding box center [555, 51] width 5 height 5
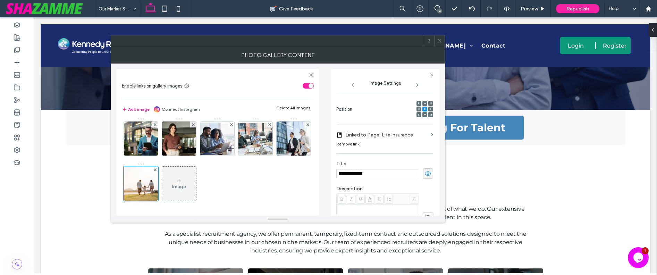
click at [438, 43] on icon at bounding box center [439, 40] width 5 height 5
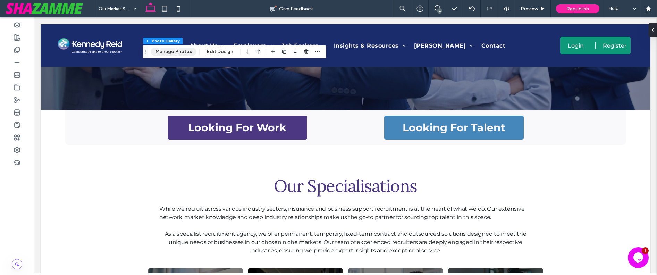
click at [182, 51] on button "Manage Photos" at bounding box center [173, 52] width 45 height 8
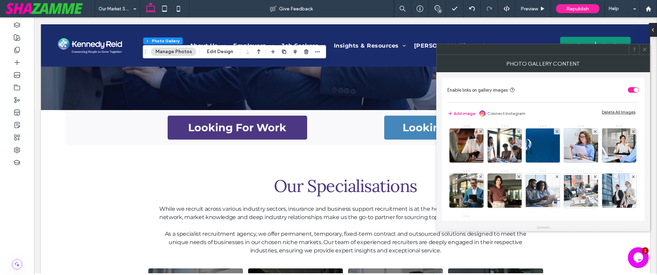
scroll to position [47, 0]
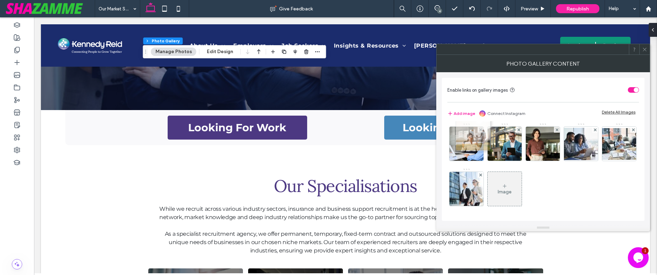
drag, startPoint x: 492, startPoint y: 158, endPoint x: 460, endPoint y: 131, distance: 42.1
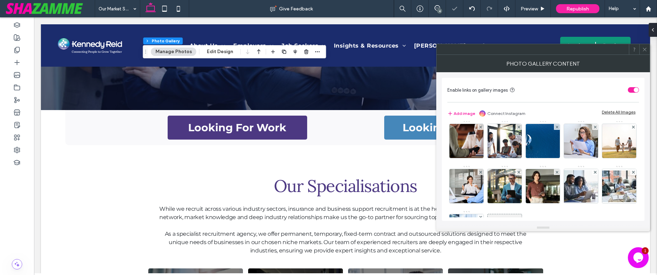
scroll to position [0, 0]
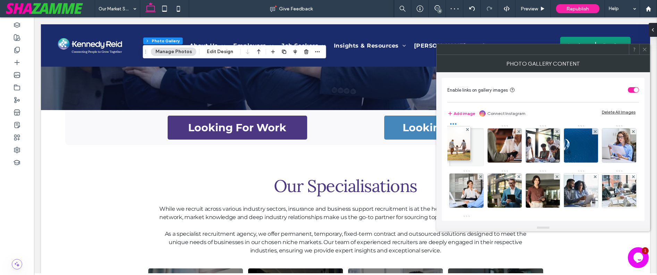
drag, startPoint x: 460, startPoint y: 202, endPoint x: 446, endPoint y: 157, distance: 47.5
click at [446, 157] on div "Enable links on gallery images Add image Connect Instagram Delete All Images Im…" at bounding box center [543, 149] width 203 height 143
click at [471, 149] on img at bounding box center [466, 145] width 62 height 34
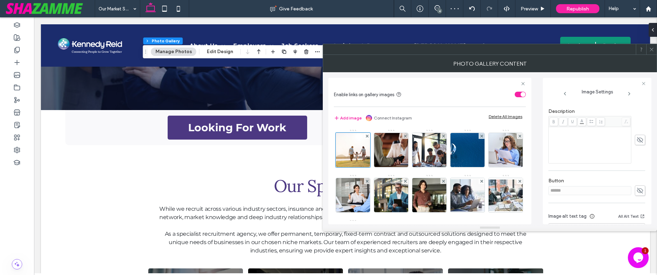
scroll to position [214, 0]
click at [637, 165] on use at bounding box center [640, 163] width 6 height 6
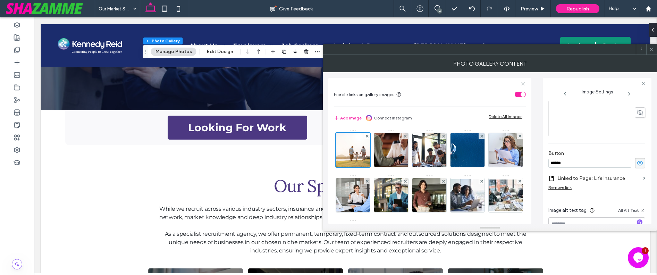
drag, startPoint x: 567, startPoint y: 164, endPoint x: 536, endPoint y: 161, distance: 31.0
click at [536, 161] on div "**********" at bounding box center [489, 148] width 323 height 152
click at [553, 164] on input "********" at bounding box center [589, 163] width 83 height 9
type input "*********"
click at [390, 148] on img at bounding box center [390, 150] width 51 height 34
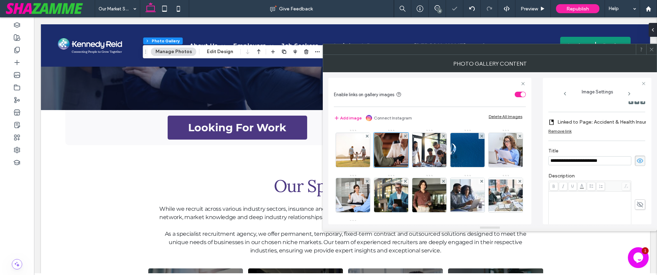
scroll to position [212, 0]
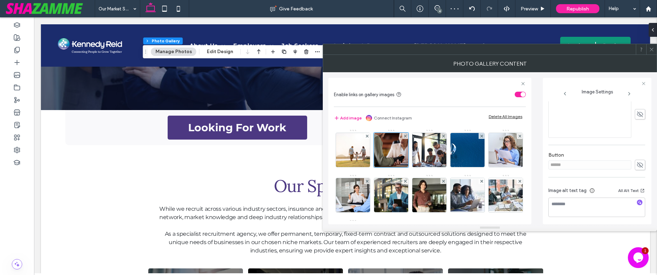
drag, startPoint x: 638, startPoint y: 166, endPoint x: 625, endPoint y: 167, distance: 12.6
click at [638, 166] on icon at bounding box center [640, 165] width 7 height 8
drag, startPoint x: 561, startPoint y: 166, endPoint x: 539, endPoint y: 164, distance: 22.3
click at [539, 164] on div "**********" at bounding box center [489, 148] width 323 height 152
type input "*"
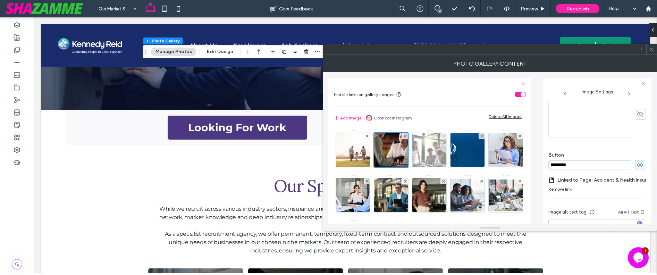
type input "*********"
click at [424, 159] on img at bounding box center [429, 150] width 51 height 34
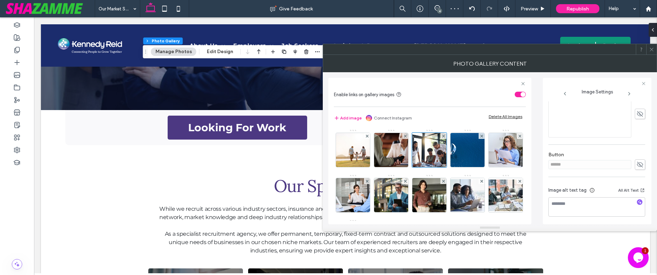
scroll to position [0, 0]
click at [637, 161] on icon at bounding box center [640, 165] width 7 height 8
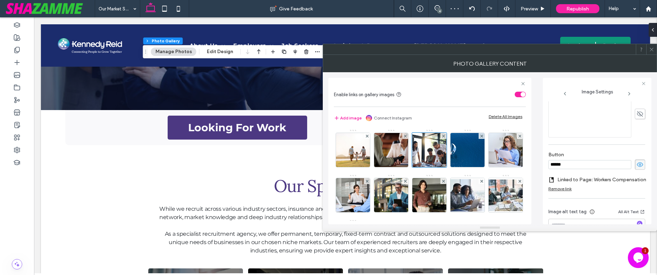
drag, startPoint x: 594, startPoint y: 162, endPoint x: 548, endPoint y: 160, distance: 45.9
click at [548, 160] on input "******" at bounding box center [589, 164] width 83 height 9
type input "*********"
click at [469, 161] on img at bounding box center [467, 150] width 91 height 34
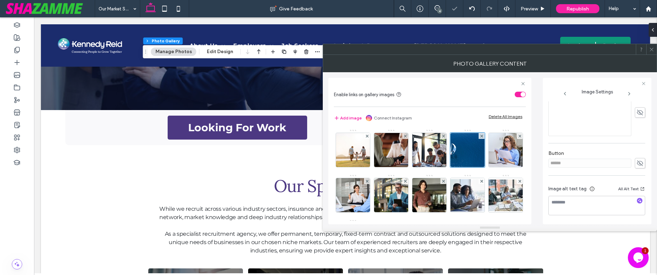
scroll to position [217, 0]
click at [637, 160] on use at bounding box center [640, 163] width 6 height 6
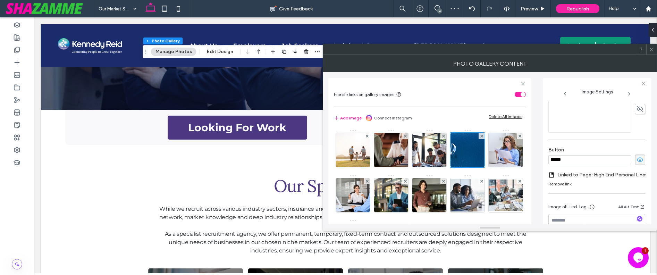
drag, startPoint x: 598, startPoint y: 161, endPoint x: 527, endPoint y: 158, distance: 70.9
click at [527, 158] on div "**********" at bounding box center [489, 148] width 323 height 152
paste input "***"
type input "*********"
click at [545, 160] on div "**********" at bounding box center [597, 151] width 109 height 146
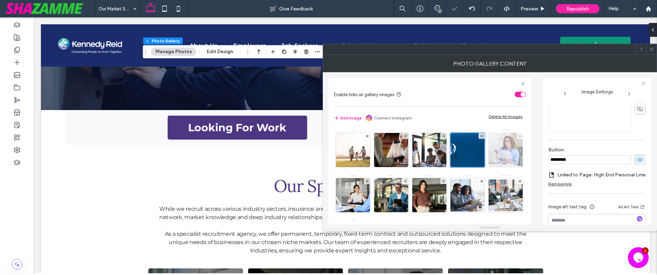
click at [479, 167] on img at bounding box center [505, 150] width 53 height 34
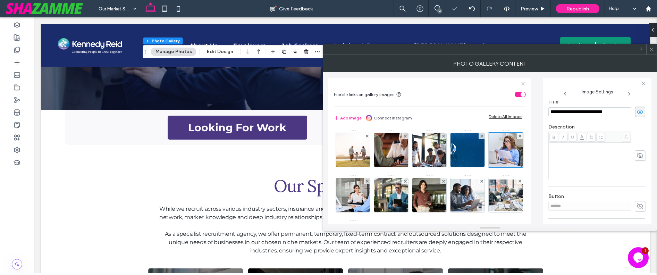
scroll to position [178, 0]
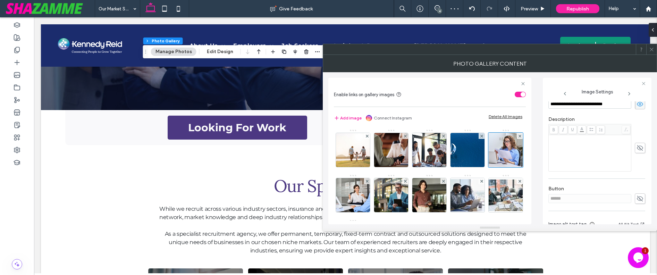
click at [637, 199] on use at bounding box center [640, 199] width 6 height 6
drag, startPoint x: 551, startPoint y: 196, endPoint x: 531, endPoint y: 196, distance: 20.1
click at [531, 196] on div "**********" at bounding box center [489, 148] width 323 height 152
paste input "***"
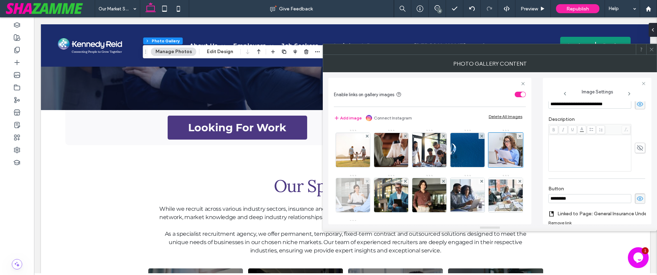
type input "*********"
click at [379, 198] on img at bounding box center [353, 195] width 51 height 34
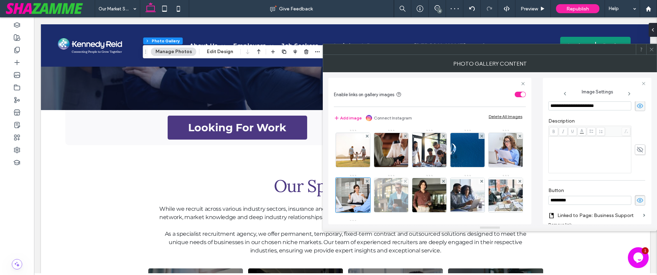
click at [423, 196] on img at bounding box center [391, 195] width 65 height 34
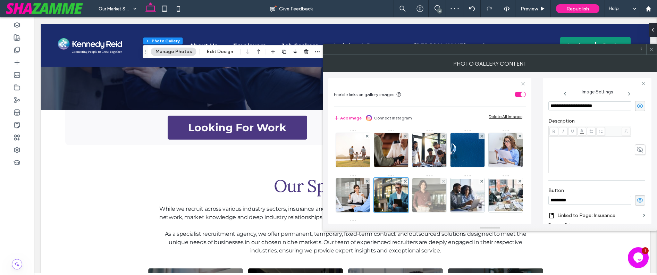
click at [455, 195] on img at bounding box center [429, 195] width 51 height 34
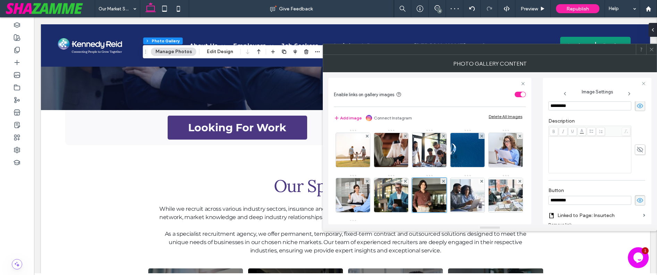
scroll to position [48, 0]
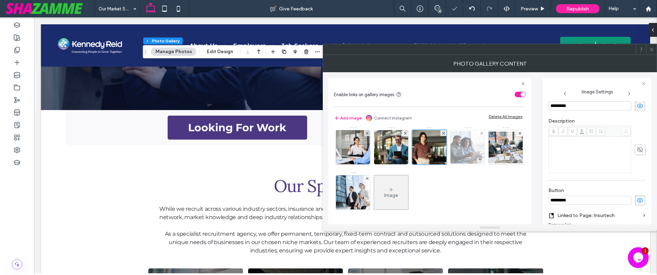
click at [440, 163] on img at bounding box center [468, 147] width 56 height 32
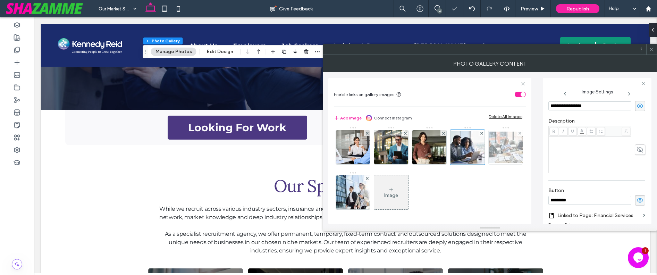
click at [478, 163] on img at bounding box center [506, 148] width 56 height 32
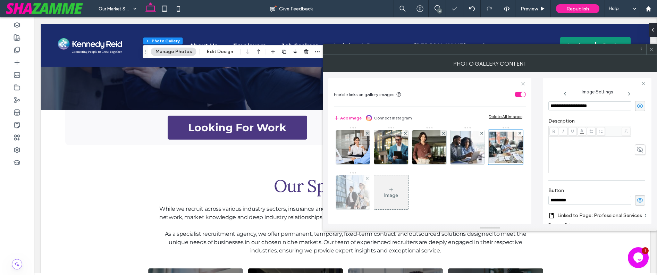
click at [379, 194] on img at bounding box center [353, 192] width 51 height 34
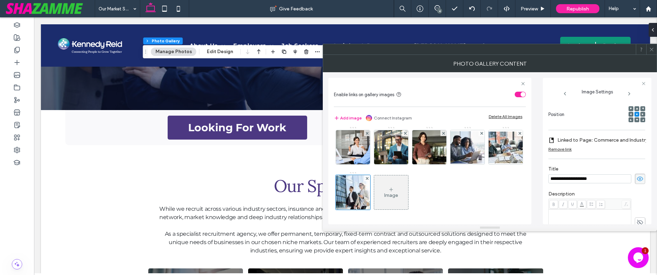
scroll to position [109, 0]
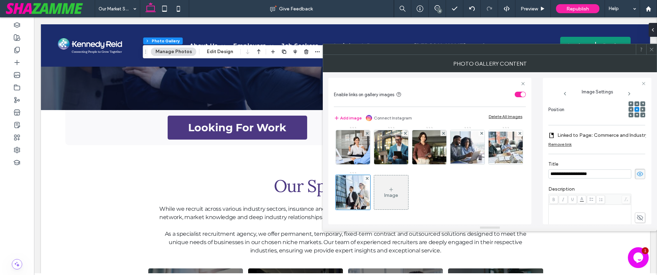
click at [653, 51] on icon at bounding box center [651, 49] width 5 height 5
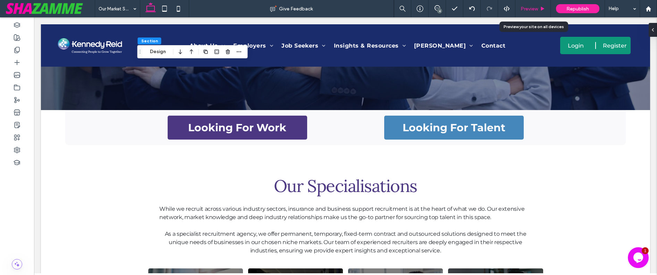
click at [530, 9] on span "Preview" at bounding box center [529, 9] width 17 height 6
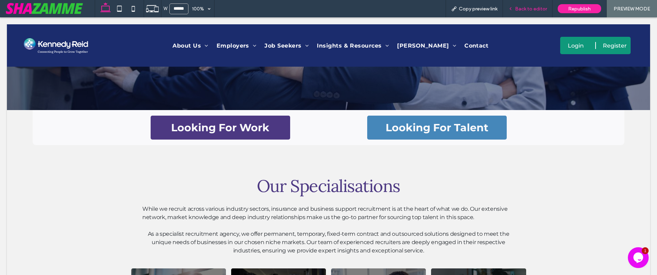
click at [517, 7] on span "Back to editor" at bounding box center [531, 9] width 32 height 6
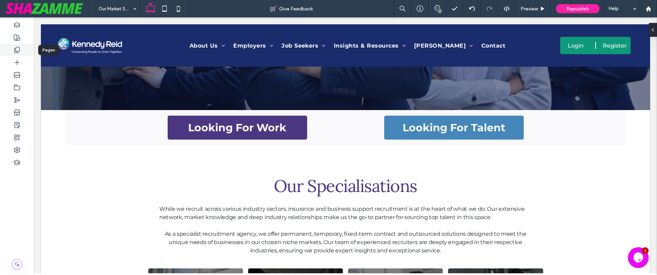
click at [18, 54] on div at bounding box center [17, 50] width 34 height 12
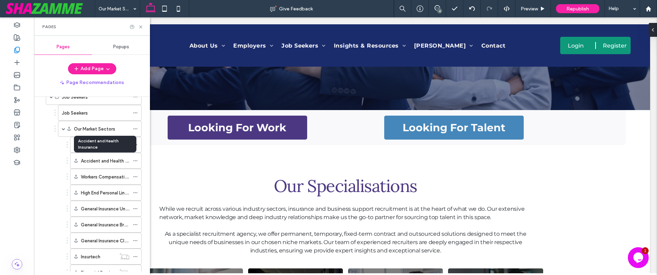
scroll to position [470, 0]
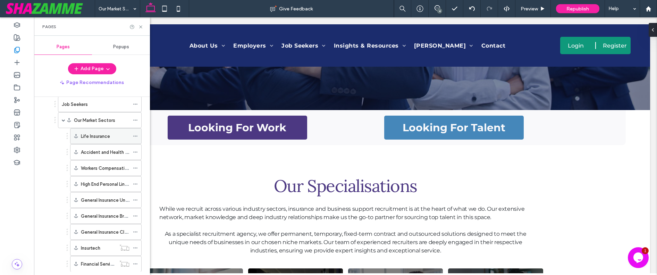
click at [134, 136] on use at bounding box center [135, 136] width 4 height 1
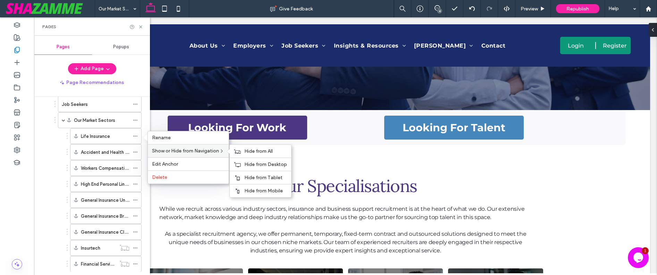
drag, startPoint x: 245, startPoint y: 152, endPoint x: 222, endPoint y: 151, distance: 22.3
click at [245, 152] on div "Hide from All" at bounding box center [260, 151] width 61 height 13
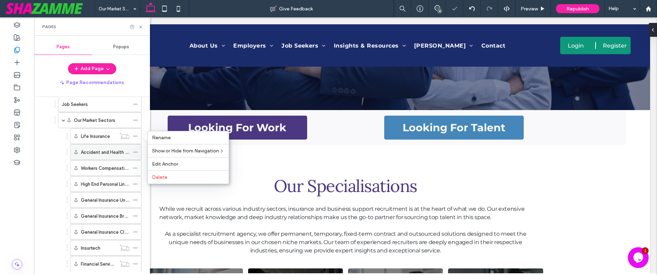
click at [135, 150] on icon at bounding box center [135, 152] width 5 height 5
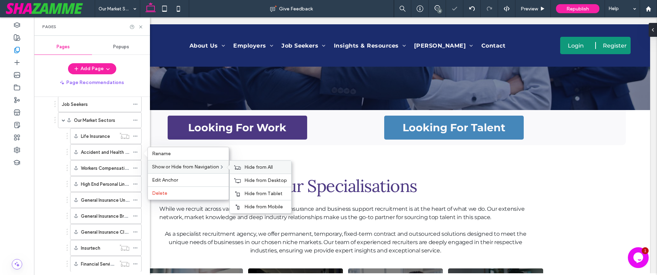
click at [241, 166] on icon at bounding box center [237, 167] width 7 height 5
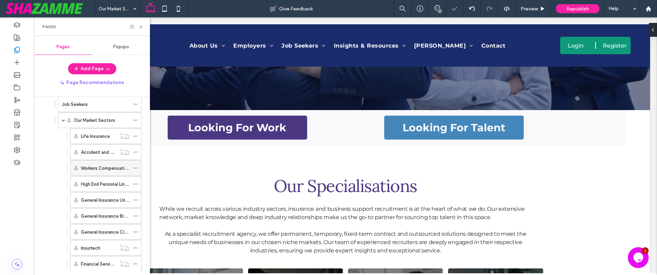
click at [134, 167] on icon at bounding box center [135, 168] width 5 height 5
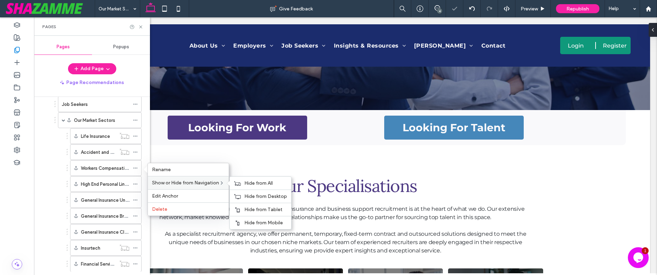
drag, startPoint x: 239, startPoint y: 183, endPoint x: 219, endPoint y: 184, distance: 20.8
click at [239, 183] on icon at bounding box center [237, 183] width 7 height 5
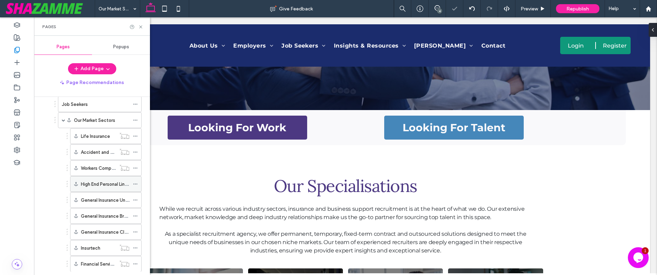
click at [137, 183] on icon at bounding box center [135, 184] width 5 height 5
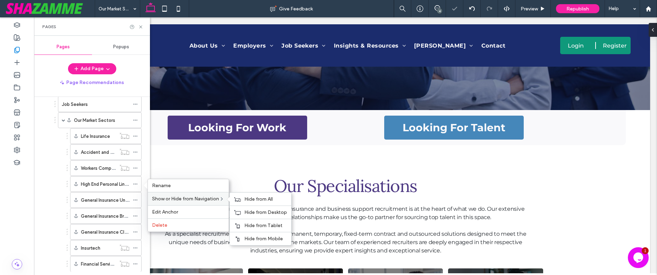
click at [242, 201] on div "Hide from All" at bounding box center [260, 199] width 61 height 13
click at [134, 201] on icon at bounding box center [135, 199] width 5 height 5
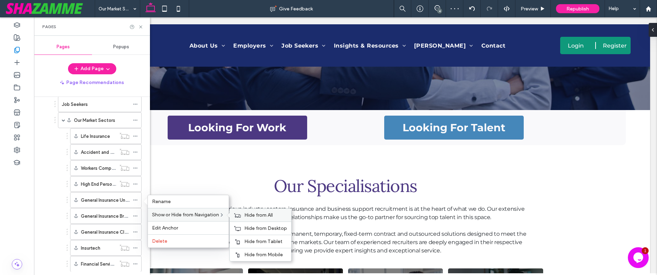
click at [241, 216] on icon at bounding box center [237, 215] width 7 height 5
click at [134, 214] on icon at bounding box center [135, 215] width 5 height 5
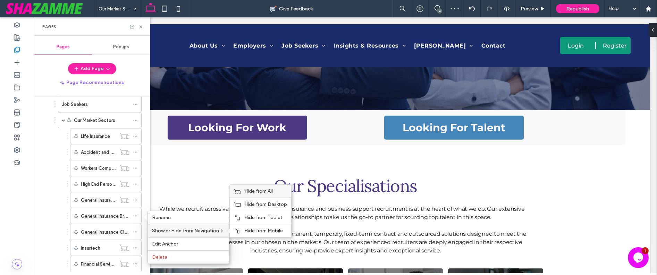
click at [252, 194] on div "Hide from All" at bounding box center [260, 191] width 61 height 13
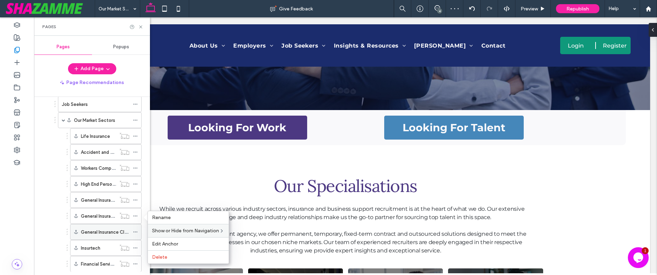
click at [134, 233] on icon at bounding box center [135, 231] width 5 height 5
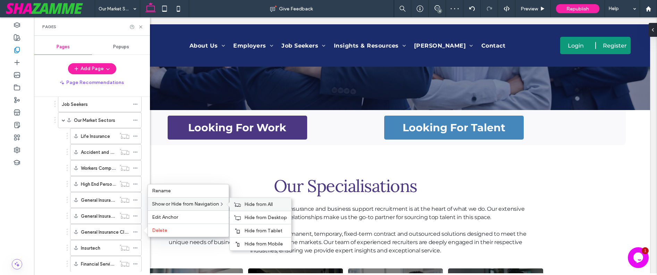
click at [236, 206] on icon at bounding box center [237, 204] width 7 height 5
click at [54, 213] on div "Life Insurance Accident and Health Insurance Workers Compensation and Allied He…" at bounding box center [97, 216] width 87 height 176
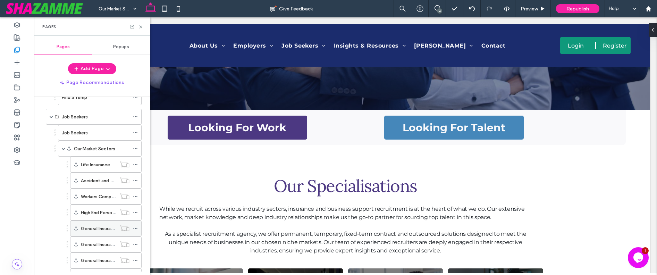
scroll to position [439, 0]
click at [64, 150] on span at bounding box center [63, 150] width 3 height 3
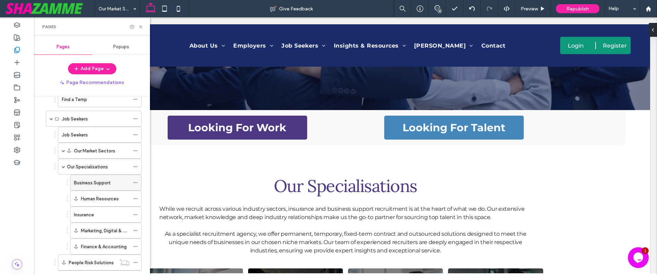
click at [137, 180] on icon at bounding box center [135, 182] width 5 height 5
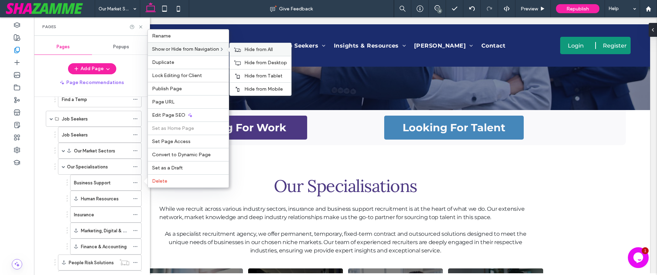
click at [250, 50] on span "Hide from All" at bounding box center [258, 50] width 28 height 6
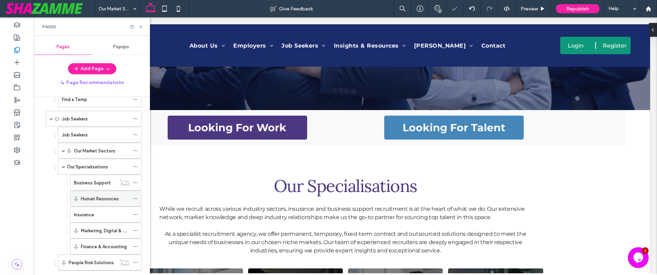
click at [134, 199] on icon at bounding box center [135, 198] width 5 height 5
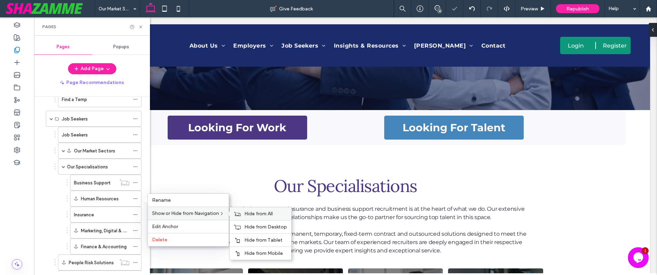
click at [246, 212] on span "Hide from All" at bounding box center [258, 214] width 28 height 6
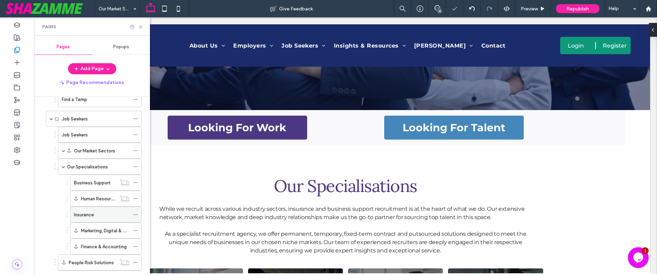
click at [133, 214] on icon at bounding box center [135, 214] width 5 height 5
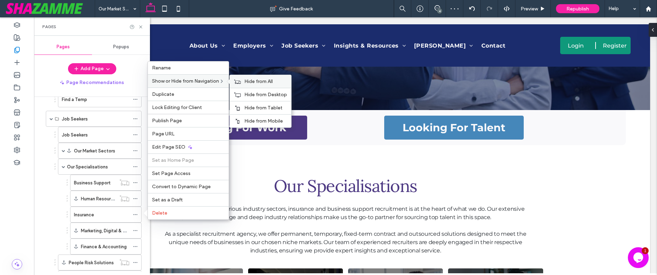
click at [248, 81] on span "Hide from All" at bounding box center [258, 81] width 28 height 6
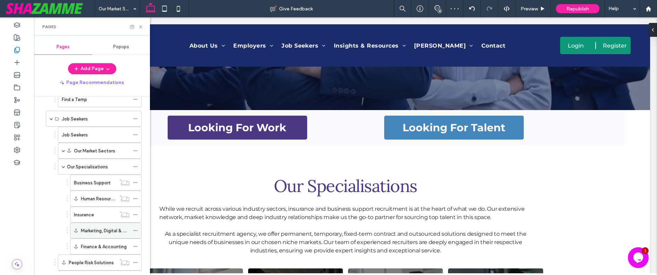
click at [136, 230] on icon at bounding box center [135, 230] width 5 height 5
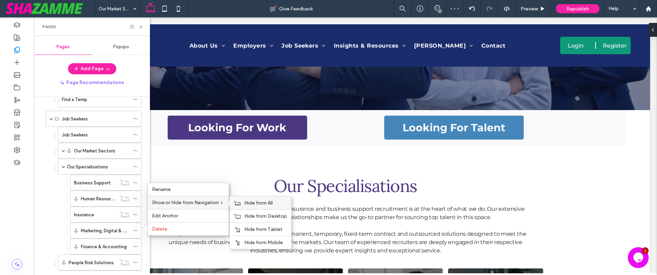
click at [243, 202] on div "Hide from All" at bounding box center [260, 202] width 61 height 13
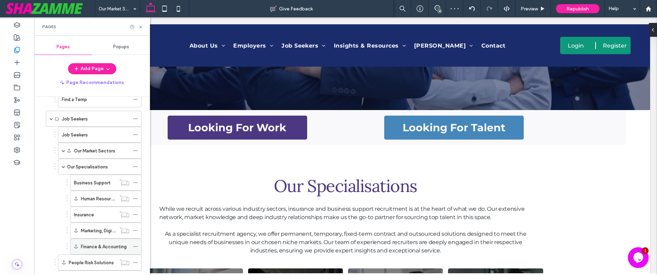
click at [135, 245] on icon at bounding box center [135, 246] width 5 height 5
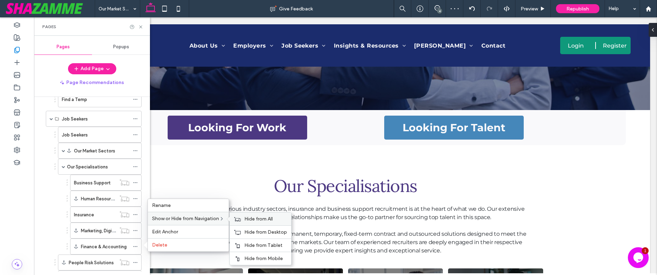
click at [239, 218] on icon at bounding box center [237, 219] width 7 height 5
click at [50, 201] on ol "Job Seekers Our Market Sectors Life Insurance Accident and Health Insurance Wor…" at bounding box center [95, 223] width 92 height 192
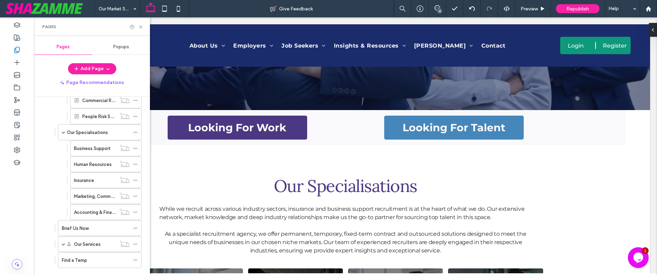
scroll to position [278, 0]
click at [90, 137] on div "Our Specialisations" at bounding box center [98, 132] width 62 height 15
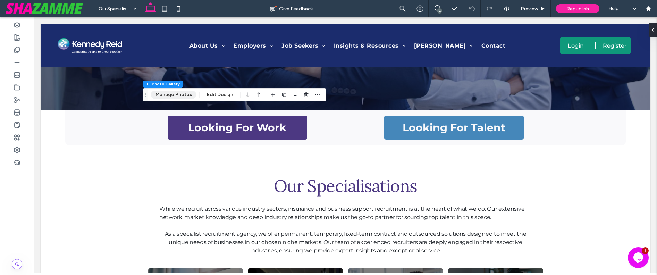
click at [175, 97] on button "Manage Photos" at bounding box center [173, 95] width 45 height 8
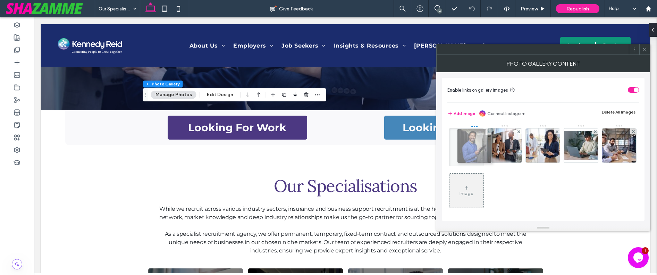
drag, startPoint x: 500, startPoint y: 147, endPoint x: 468, endPoint y: 148, distance: 31.9
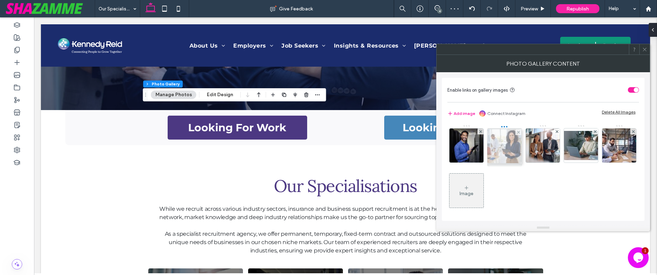
drag, startPoint x: 549, startPoint y: 146, endPoint x: 509, endPoint y: 147, distance: 40.3
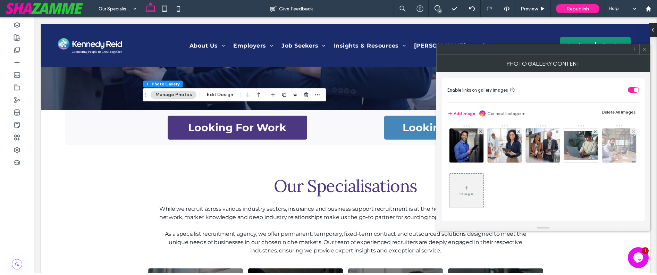
click at [594, 162] on img at bounding box center [619, 145] width 51 height 34
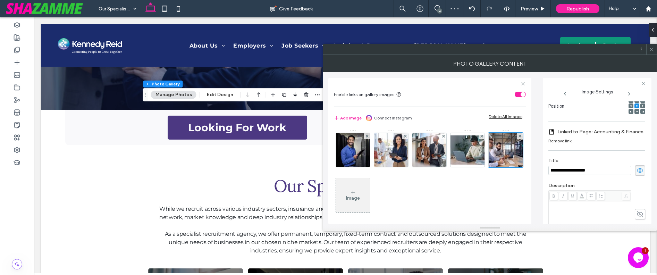
drag, startPoint x: 581, startPoint y: 169, endPoint x: 542, endPoint y: 169, distance: 38.2
click at [543, 169] on div "**********" at bounding box center [597, 151] width 109 height 146
type input "**********"
click at [546, 150] on div "**********" at bounding box center [597, 151] width 109 height 146
click at [648, 52] on div at bounding box center [651, 49] width 10 height 10
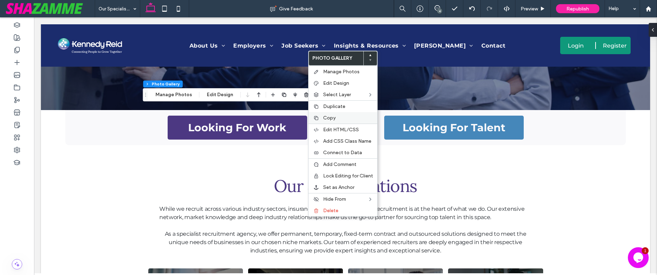
click at [328, 116] on span "Copy" at bounding box center [329, 118] width 12 height 6
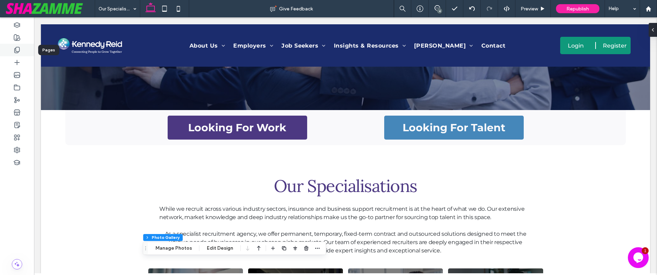
click at [15, 50] on icon at bounding box center [17, 50] width 7 height 7
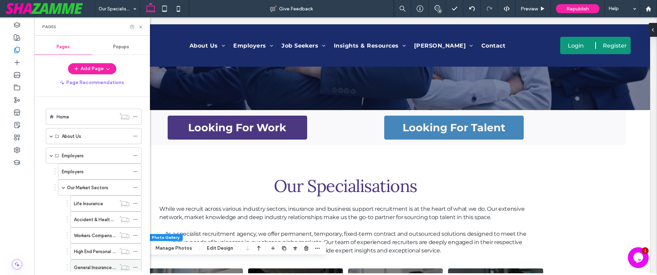
scroll to position [1, 0]
click at [63, 186] on span at bounding box center [63, 186] width 3 height 3
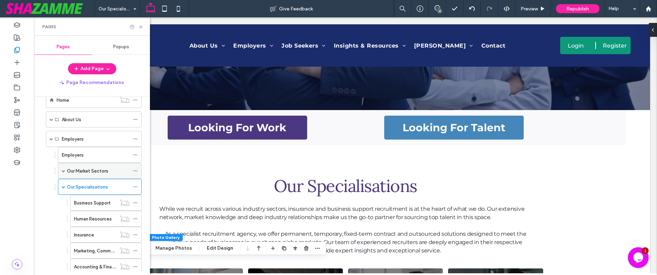
scroll to position [18, 0]
click at [63, 186] on span at bounding box center [63, 184] width 3 height 3
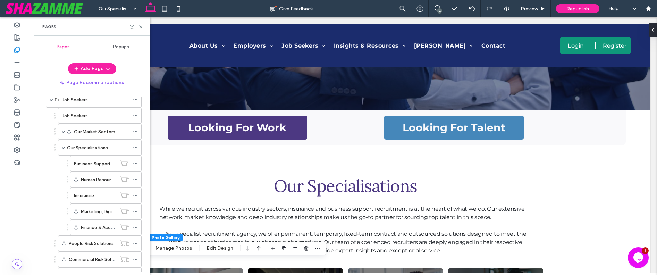
scroll to position [172, 0]
click at [81, 146] on label "Our Specialisations" at bounding box center [87, 147] width 41 height 12
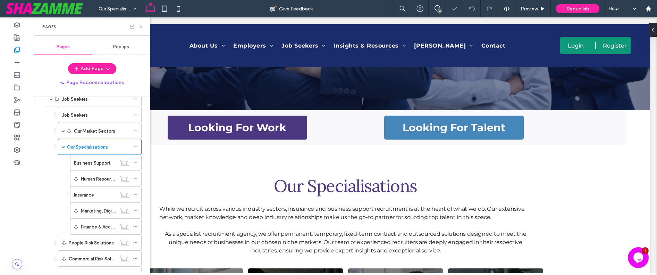
click at [141, 25] on icon at bounding box center [140, 26] width 5 height 5
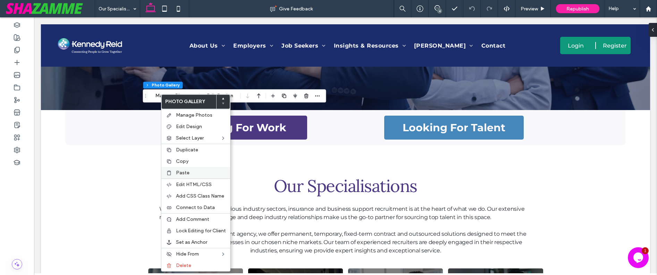
click at [177, 174] on span "Paste" at bounding box center [183, 173] width 14 height 6
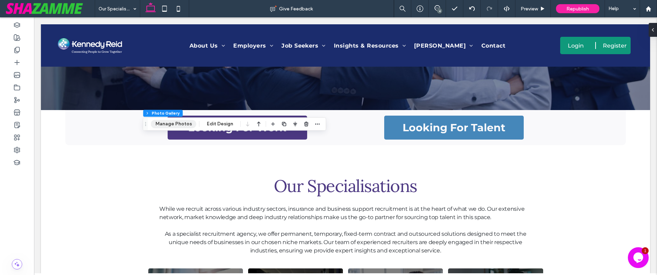
click at [185, 124] on button "Manage Photos" at bounding box center [173, 124] width 45 height 8
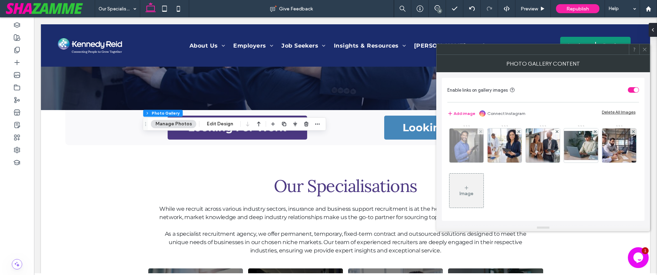
click at [456, 139] on img at bounding box center [466, 145] width 51 height 34
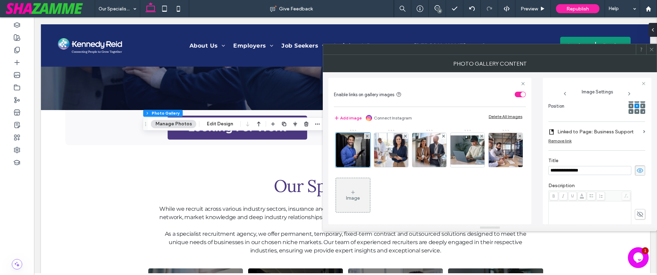
click at [609, 131] on label "Linked to Page: Business Support" at bounding box center [598, 131] width 83 height 13
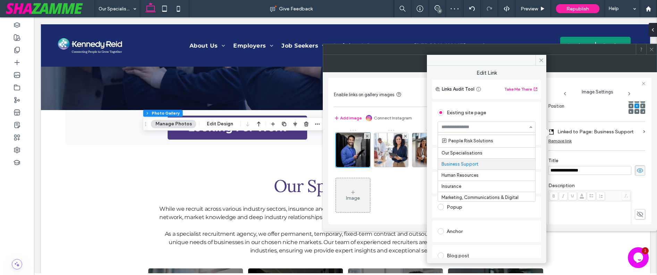
scroll to position [209, 0]
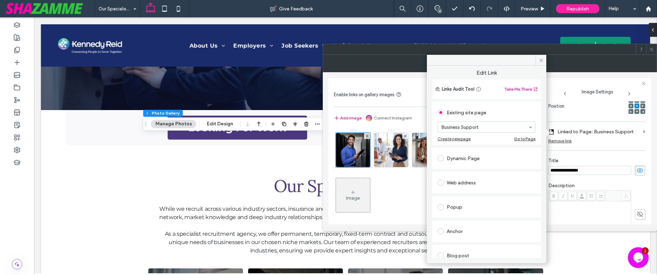
click at [496, 117] on div "Existing site page" at bounding box center [487, 112] width 98 height 11
click at [540, 58] on icon at bounding box center [541, 60] width 5 height 5
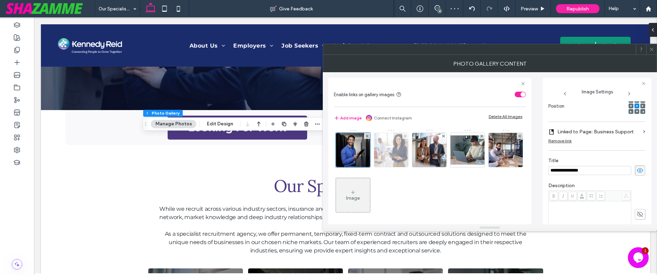
click at [398, 161] on img at bounding box center [391, 150] width 52 height 34
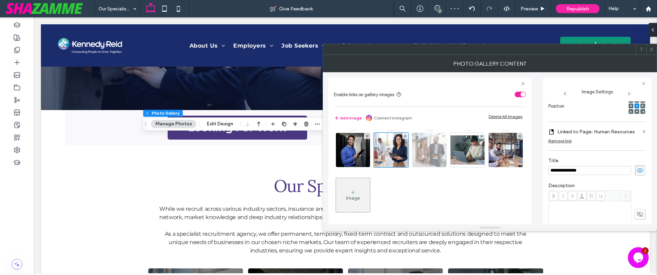
click at [426, 150] on img at bounding box center [429, 150] width 35 height 34
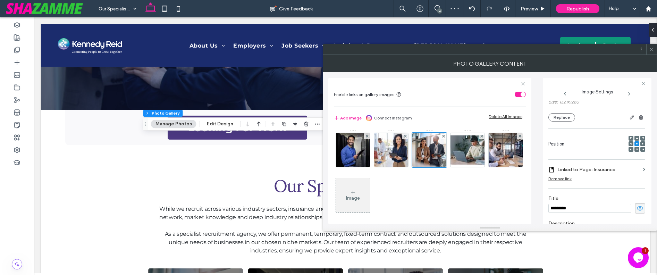
scroll to position [66, 0]
click at [605, 171] on label "Linked to Page: Insurance" at bounding box center [598, 173] width 83 height 13
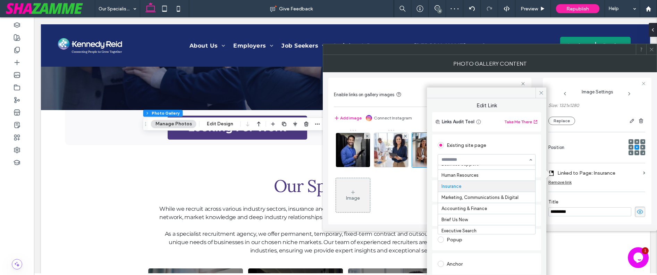
scroll to position [242, 0]
click at [542, 93] on icon at bounding box center [541, 92] width 5 height 5
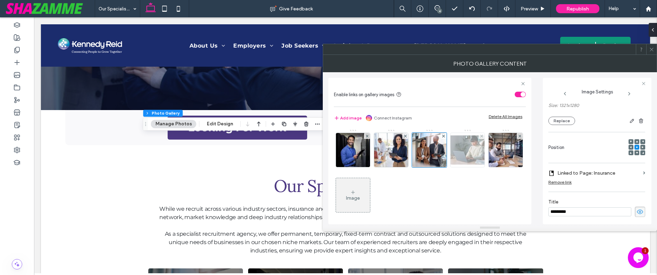
click at [463, 152] on img at bounding box center [468, 149] width 56 height 29
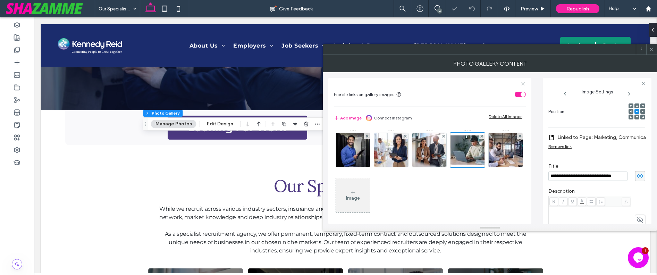
scroll to position [0, 0]
click at [626, 138] on label "Linked to Page: Marketing, Communications & Digital" at bounding box center [605, 137] width 97 height 13
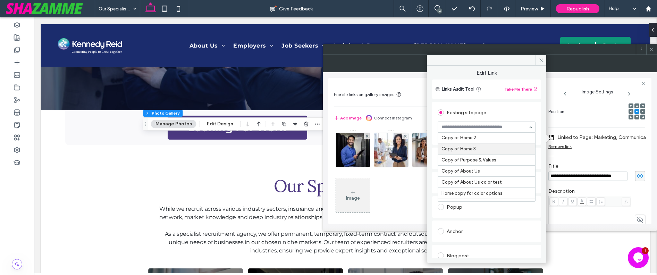
scroll to position [646, 0]
click at [434, 123] on div "Existing site page Home About Kennedy Reid Purpose & Values Corporate Social Re…" at bounding box center [486, 123] width 109 height 43
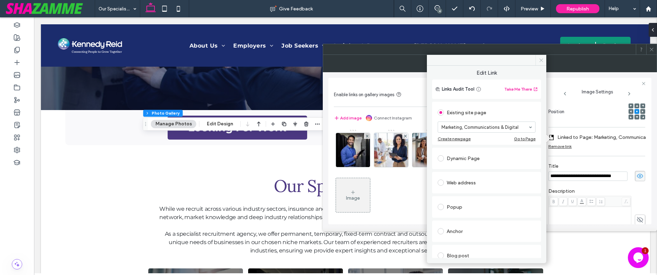
click at [540, 59] on use at bounding box center [540, 59] width 3 height 3
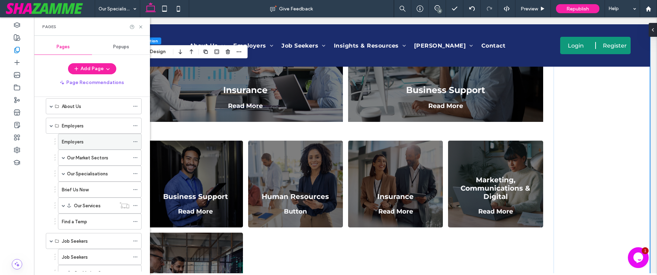
scroll to position [27, 0]
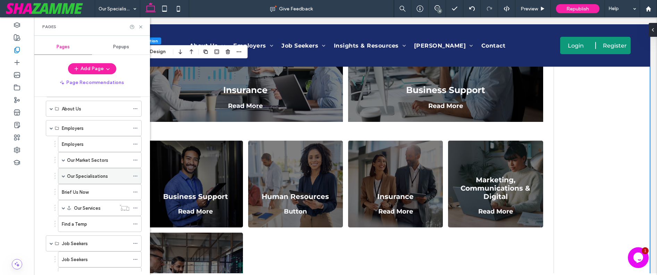
click at [62, 175] on span at bounding box center [63, 175] width 3 height 3
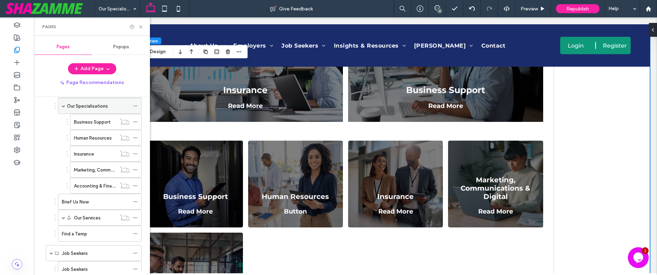
scroll to position [103, 0]
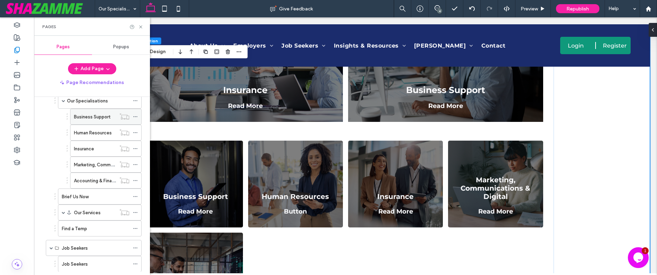
click at [85, 116] on label "Business Support" at bounding box center [92, 117] width 36 height 12
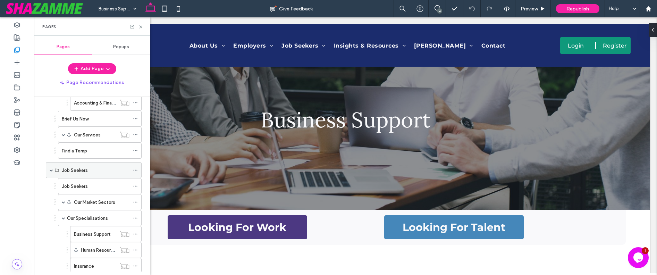
scroll to position [190, 0]
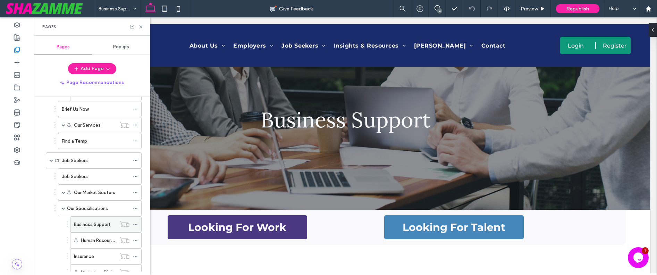
click at [86, 226] on label "Business Support" at bounding box center [92, 224] width 36 height 12
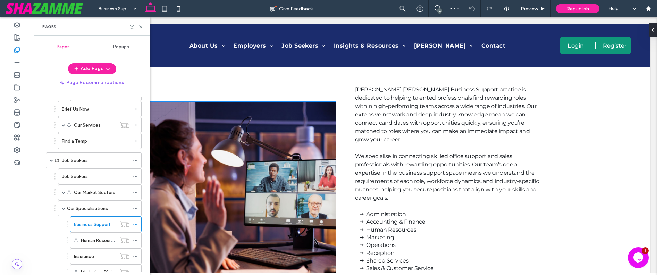
scroll to position [235, 0]
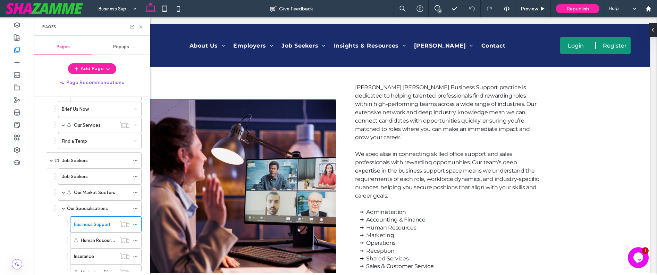
click at [246, 108] on img at bounding box center [242, 204] width 187 height 208
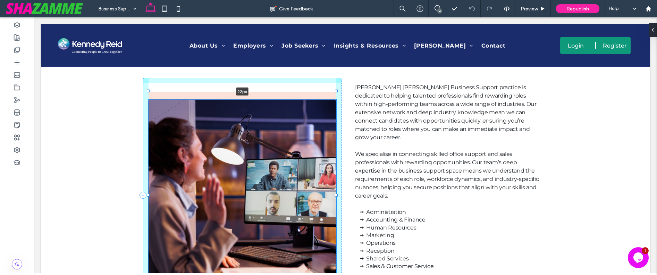
drag, startPoint x: 241, startPoint y: 92, endPoint x: 242, endPoint y: 99, distance: 7.6
click at [242, 99] on div "22px [PERSON_NAME] [PERSON_NAME] Business Support practice is dedicated to help…" at bounding box center [345, 195] width 416 height 297
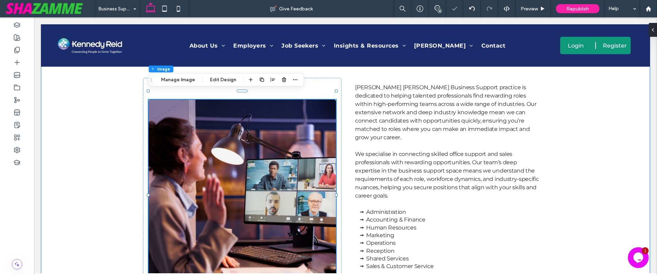
click at [113, 102] on div "22px [PERSON_NAME] [PERSON_NAME] Business Support practice is dedicated to help…" at bounding box center [345, 195] width 609 height 297
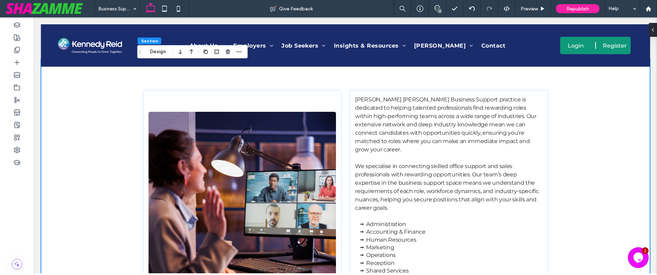
scroll to position [219, 0]
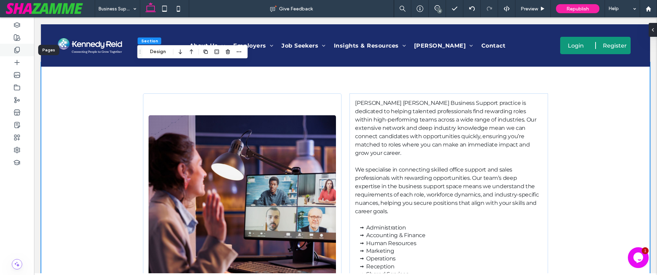
click at [18, 54] on div at bounding box center [17, 50] width 34 height 12
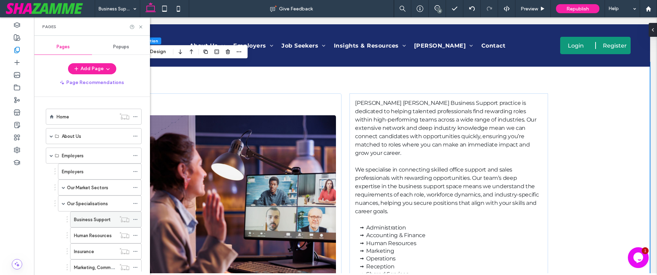
click at [88, 218] on label "Business Support" at bounding box center [92, 219] width 36 height 12
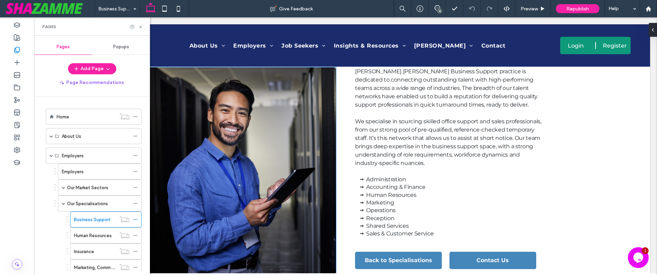
scroll to position [250, 0]
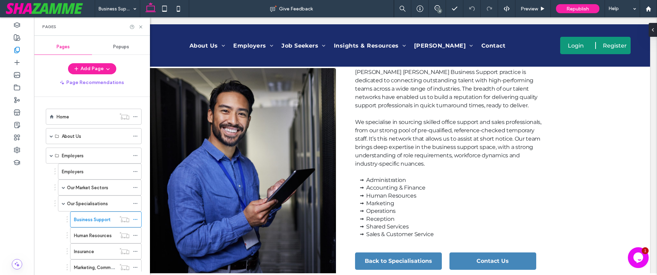
click at [47, 241] on div "Employers Our Market Sectors Life Insurance Accident & Health Insurance Workers…" at bounding box center [91, 251] width 99 height 176
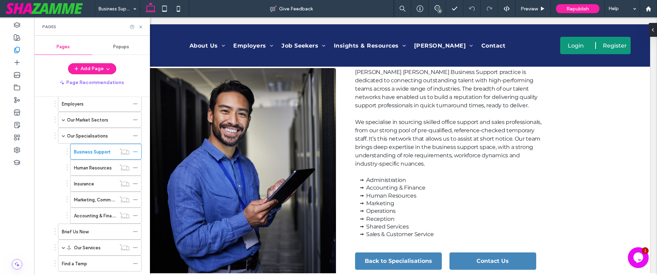
scroll to position [70, 0]
click at [93, 150] on label "Business Support" at bounding box center [92, 150] width 36 height 12
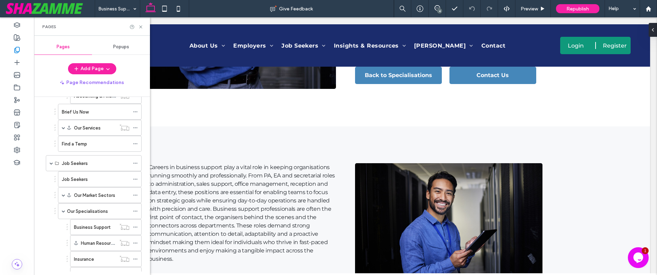
scroll to position [194, 0]
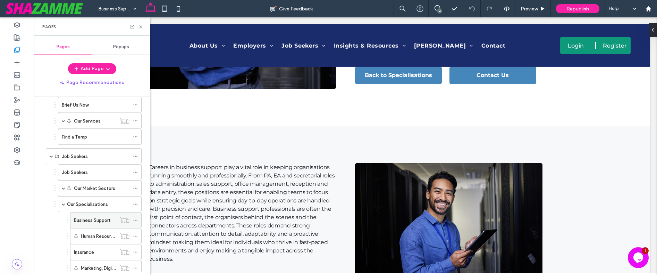
click at [93, 220] on label "Business Support" at bounding box center [92, 220] width 36 height 12
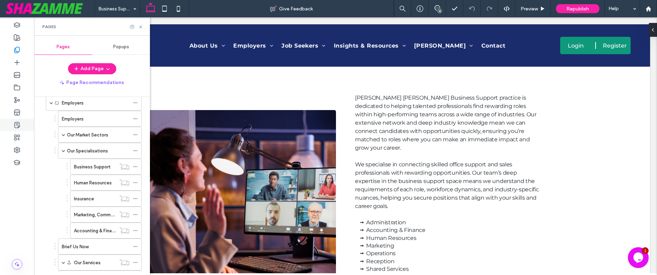
scroll to position [51, 0]
click at [89, 169] on label "Business Support" at bounding box center [92, 169] width 36 height 12
click at [0, 0] on div at bounding box center [0, 0] width 0 height 0
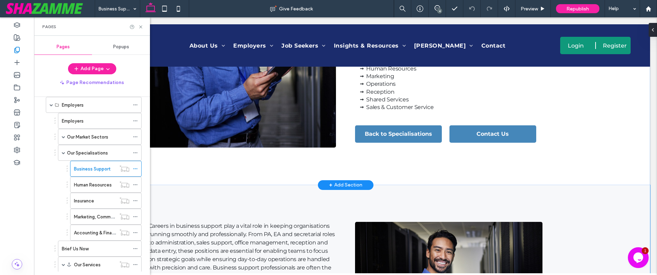
scroll to position [376, 0]
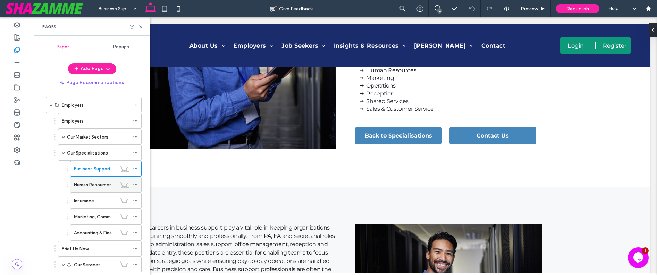
click at [81, 187] on label "Human Resources" at bounding box center [93, 185] width 38 height 12
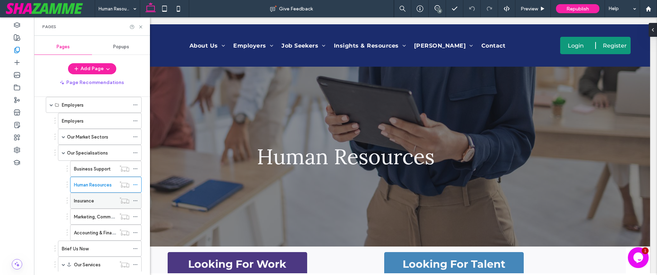
click at [97, 199] on div "Insurance" at bounding box center [95, 200] width 42 height 7
click at [0, 0] on div at bounding box center [0, 0] width 0 height 0
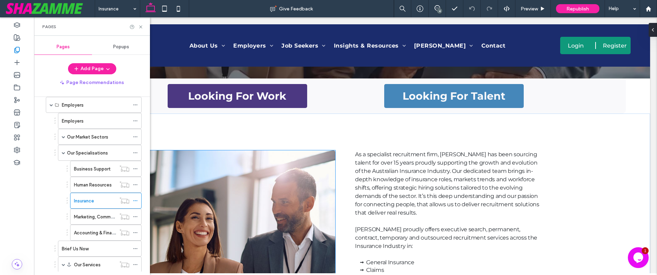
scroll to position [166, 0]
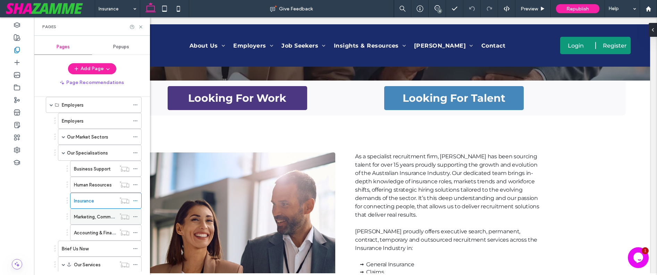
click at [98, 218] on label "Marketing, Communications & Digital" at bounding box center [112, 217] width 77 height 12
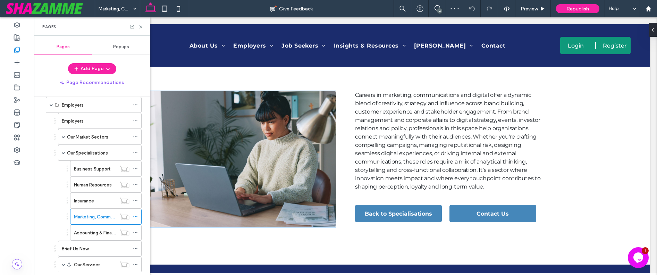
scroll to position [228, 0]
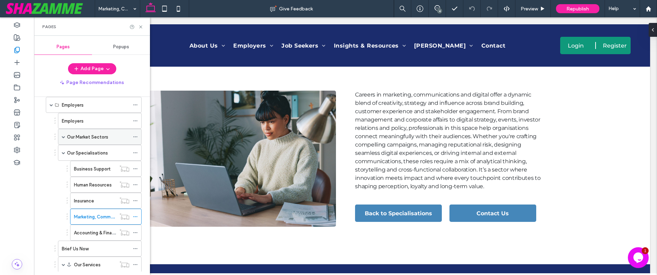
click at [83, 138] on label "Our Market Sectors" at bounding box center [87, 137] width 41 height 12
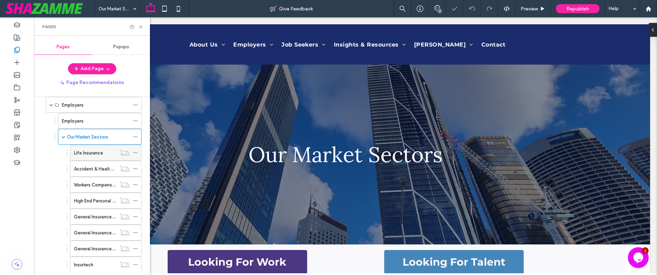
click at [94, 155] on label "Life Insurance" at bounding box center [88, 153] width 29 height 12
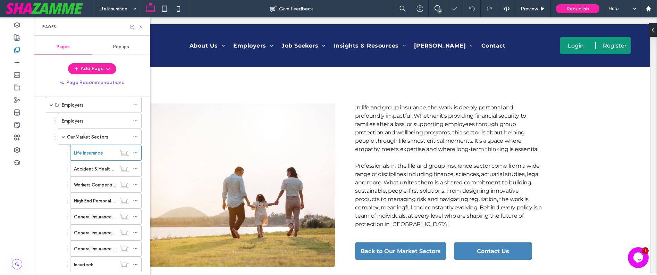
scroll to position [216, 0]
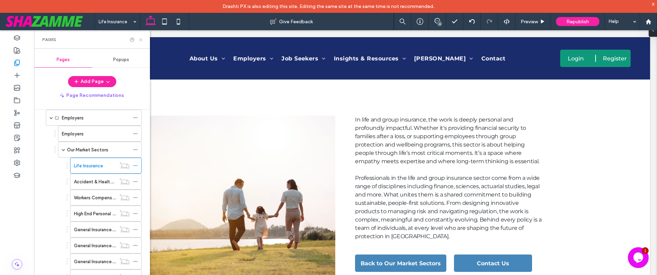
click at [141, 39] on use at bounding box center [140, 39] width 3 height 3
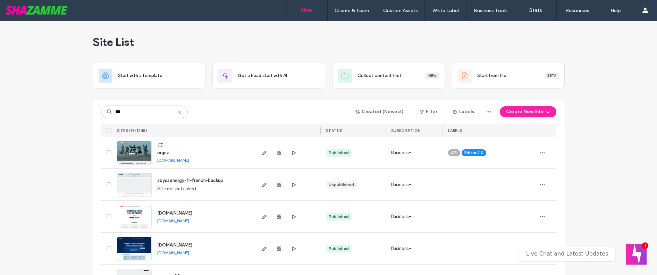
type input "***"
click at [159, 152] on span "ergnz" at bounding box center [163, 152] width 12 height 5
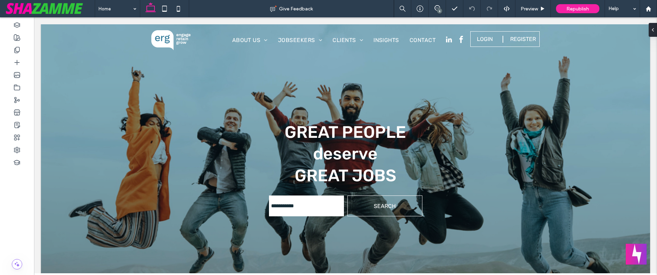
click at [439, 11] on div "6" at bounding box center [439, 10] width 5 height 5
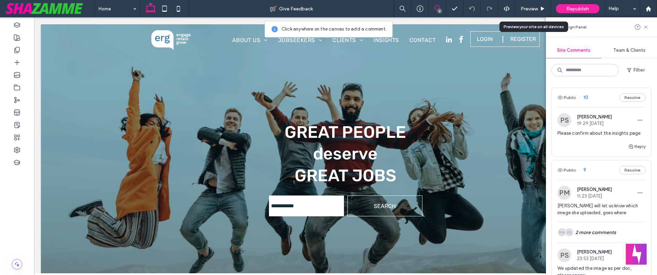
click at [622, 135] on span "Please confirm about the insights page" at bounding box center [601, 133] width 88 height 7
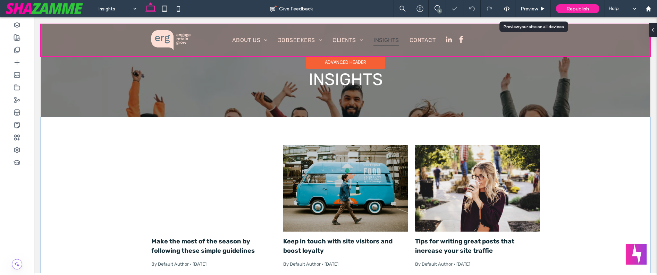
scroll to position [59, 0]
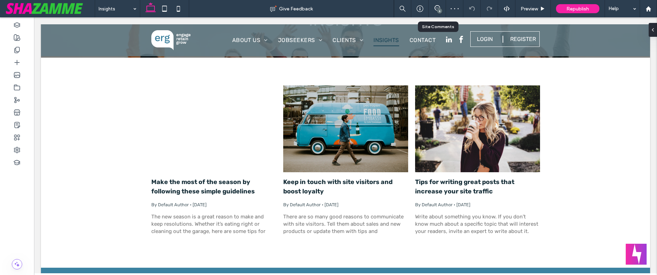
click at [437, 14] on div "6" at bounding box center [437, 8] width 17 height 17
click at [438, 10] on div "6" at bounding box center [439, 10] width 5 height 5
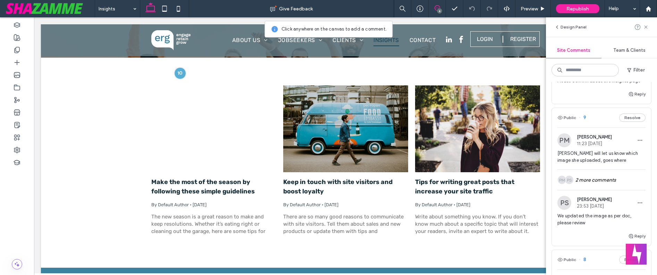
scroll to position [57, 0]
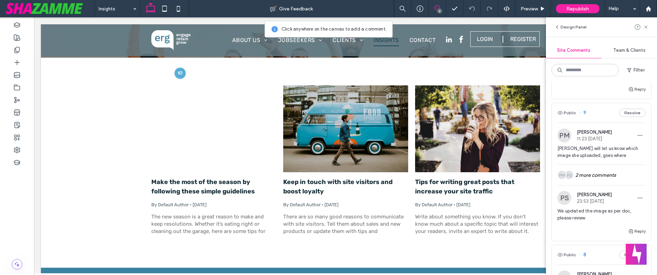
click at [604, 149] on span "[PERSON_NAME] will let us know which image she uploaded, goes where" at bounding box center [601, 152] width 88 height 14
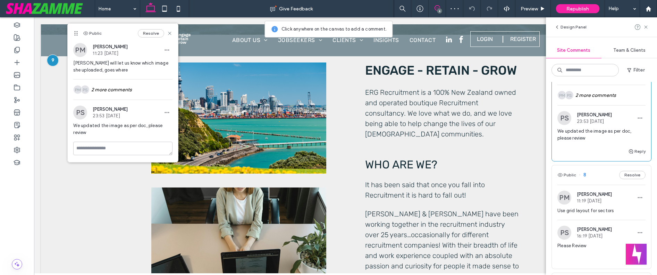
scroll to position [174, 0]
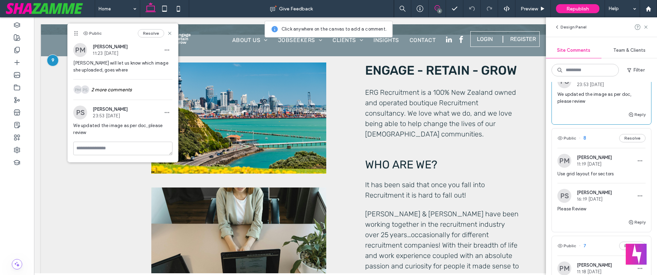
click at [594, 174] on span "Use grid layout for sectors" at bounding box center [601, 173] width 88 height 7
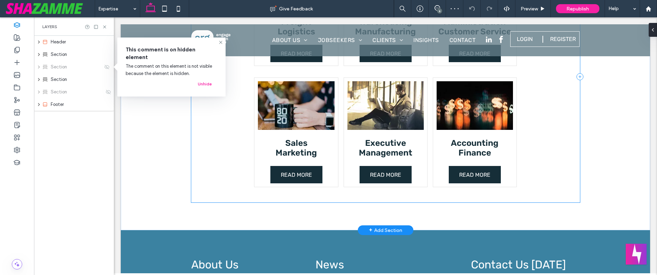
scroll to position [195, 0]
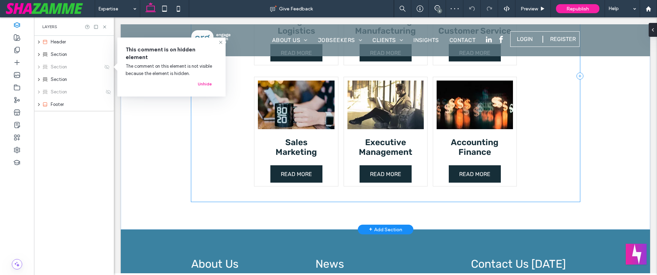
click at [552, 171] on div "Freight Logistics READ MORE Warehousing Manufacturing READ MORE Administration …" at bounding box center [385, 76] width 389 height 252
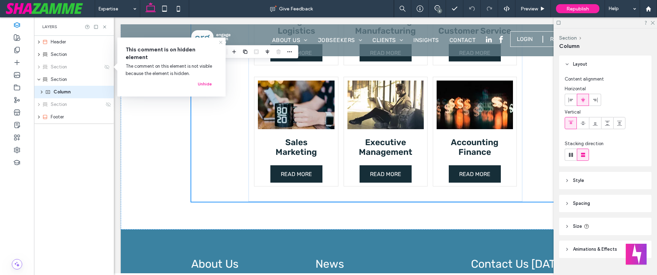
click at [220, 42] on use at bounding box center [220, 42] width 3 height 3
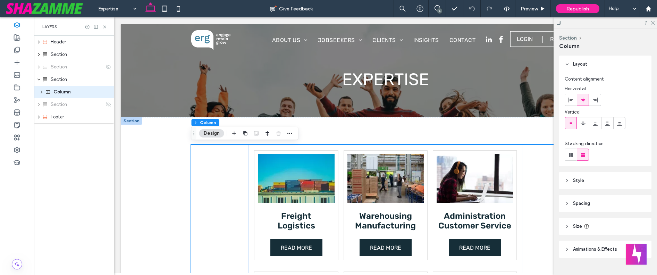
scroll to position [14, 0]
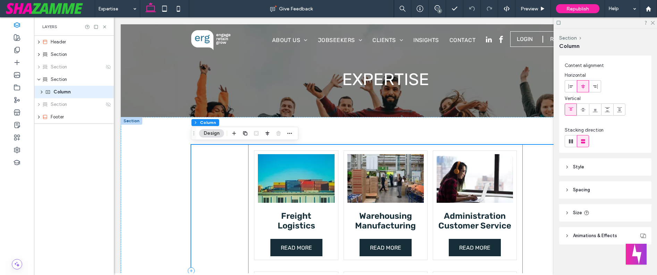
click at [469, 181] on img at bounding box center [475, 178] width 76 height 49
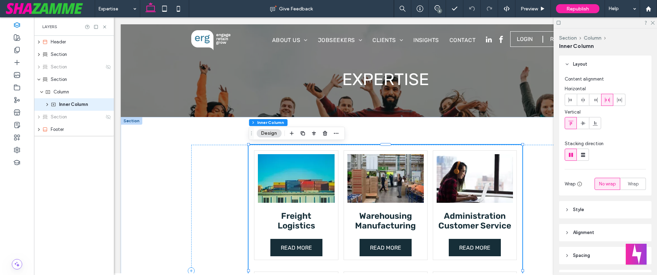
click at [487, 188] on img at bounding box center [475, 178] width 76 height 49
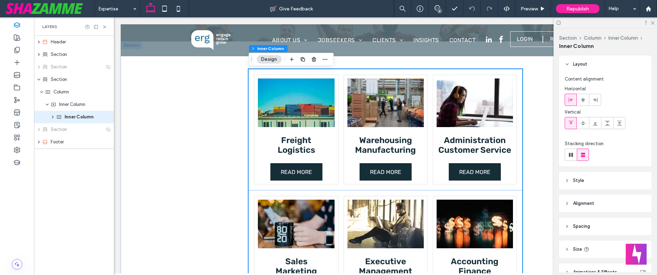
scroll to position [77, 0]
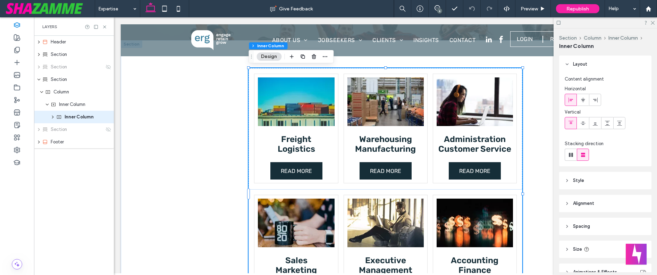
click at [488, 180] on div "Administration Customer Service READ MORE" at bounding box center [475, 129] width 84 height 110
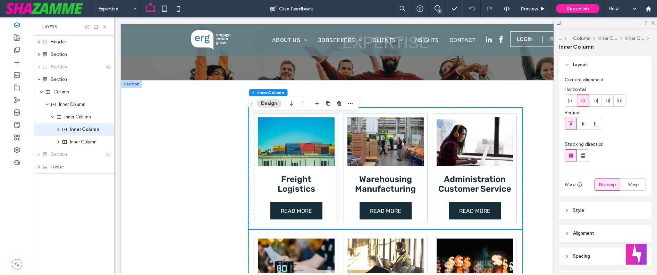
scroll to position [30, 0]
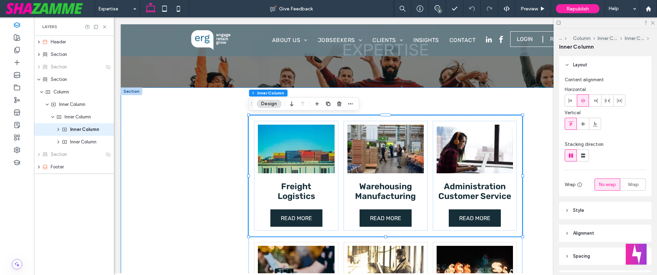
click at [534, 95] on div "Freight Logistics READ MORE Warehousing Manufacturing READ MORE Administration …" at bounding box center [385, 240] width 416 height 307
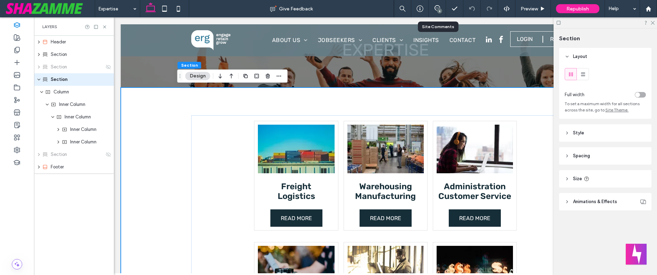
click at [435, 11] on div "6" at bounding box center [437, 8] width 17 height 7
click at [437, 8] on icon at bounding box center [438, 8] width 6 height 6
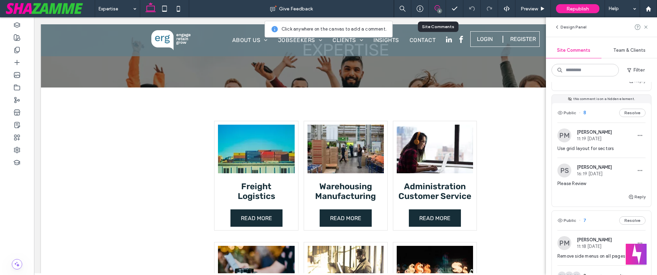
scroll to position [213, 0]
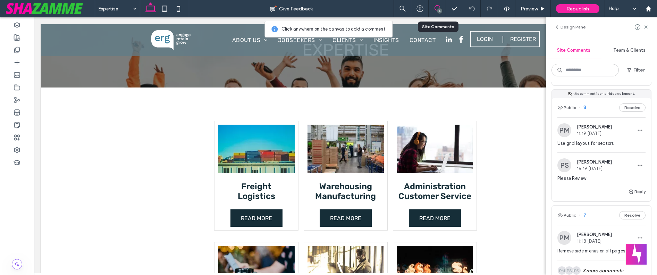
click at [592, 143] on span "Use grid layout for sectors" at bounding box center [601, 143] width 88 height 7
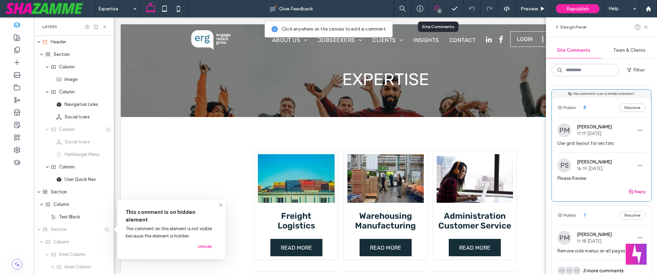
click at [642, 193] on button "Reply" at bounding box center [636, 191] width 17 height 8
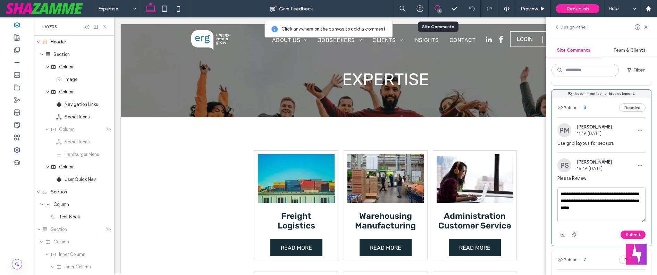
scroll to position [218, 0]
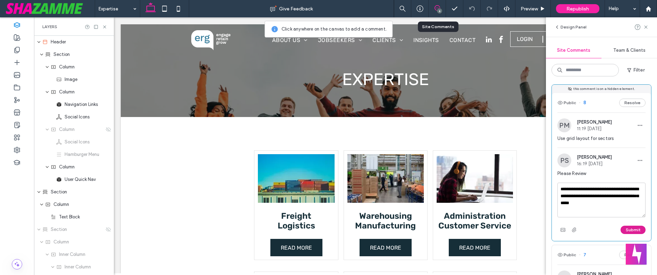
type textarea "**********"
drag, startPoint x: 630, startPoint y: 229, endPoint x: 628, endPoint y: 224, distance: 5.6
click at [630, 229] on button "Submit" at bounding box center [633, 230] width 25 height 8
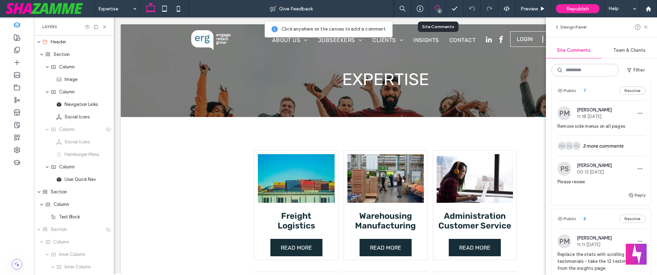
scroll to position [377, 0]
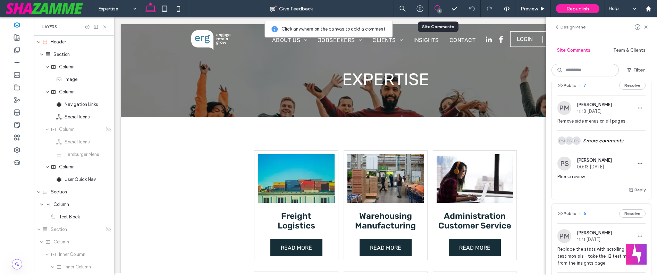
click at [576, 176] on span "Please review" at bounding box center [601, 176] width 88 height 7
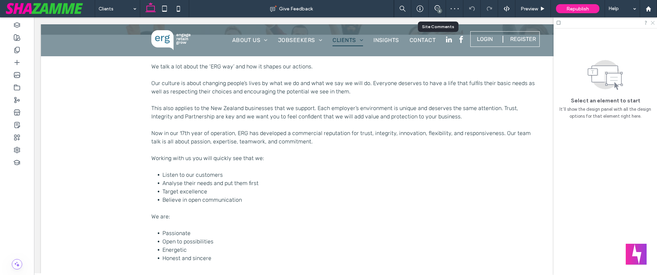
click at [653, 24] on icon at bounding box center [652, 22] width 5 height 5
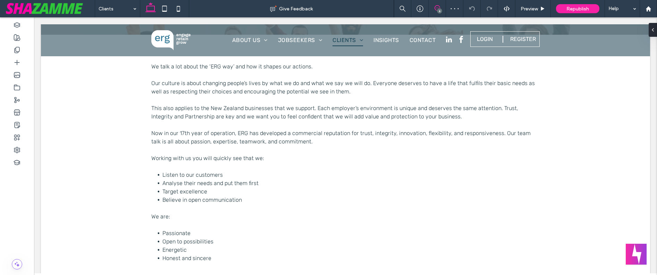
click at [432, 10] on span at bounding box center [437, 8] width 17 height 6
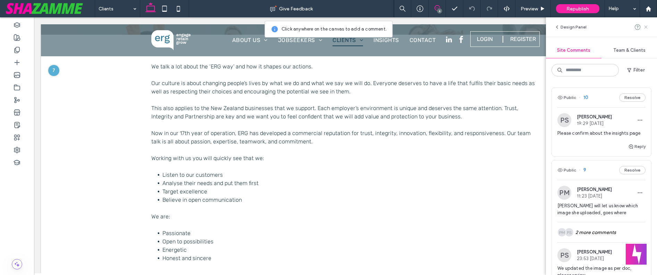
click at [646, 27] on use at bounding box center [645, 26] width 3 height 3
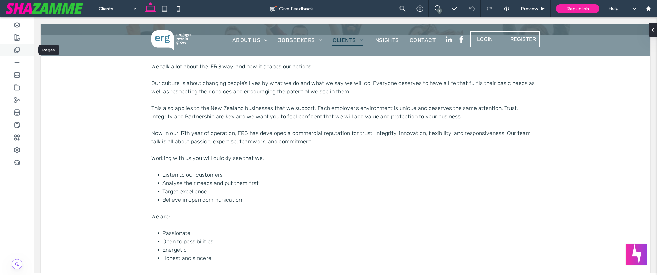
click at [20, 48] on div at bounding box center [17, 50] width 34 height 12
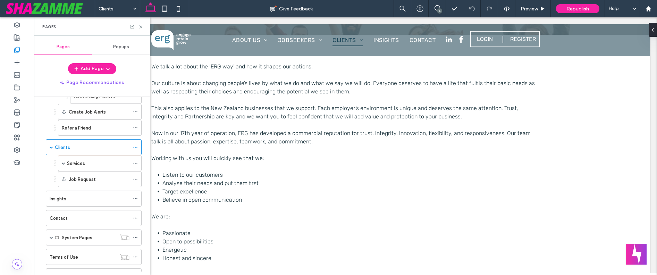
scroll to position [204, 0]
click at [84, 161] on label "Services" at bounding box center [76, 162] width 18 height 12
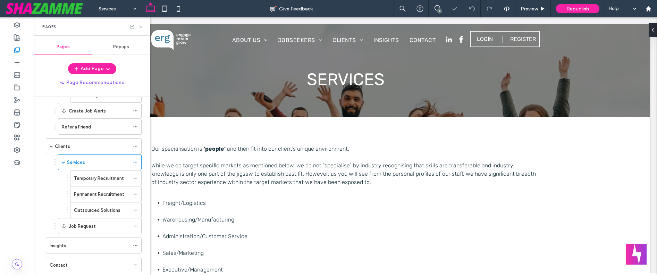
click at [142, 27] on icon at bounding box center [140, 26] width 5 height 5
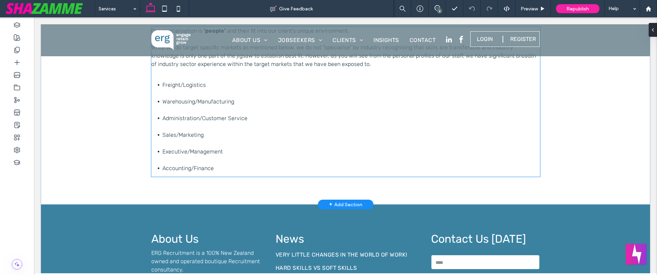
scroll to position [127, 0]
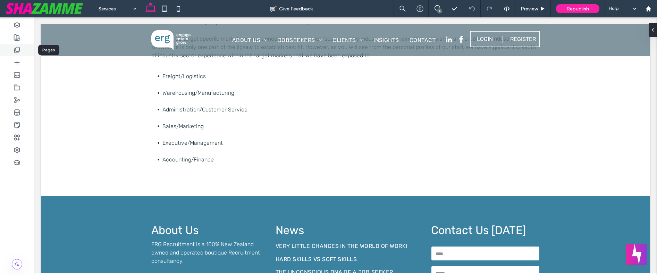
click at [22, 48] on div at bounding box center [17, 50] width 34 height 12
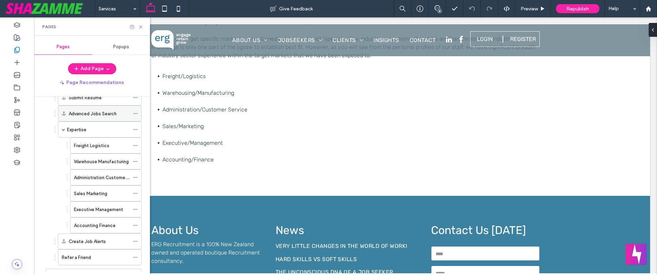
scroll to position [62, 0]
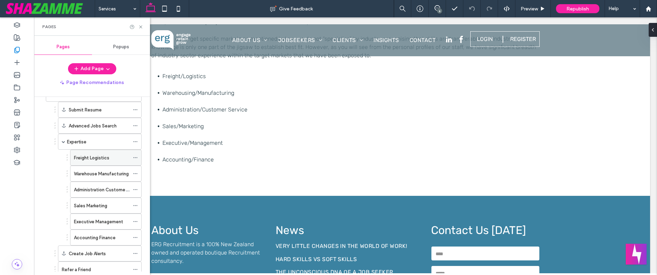
click at [90, 161] on label "Freight Logistics" at bounding box center [91, 158] width 35 height 12
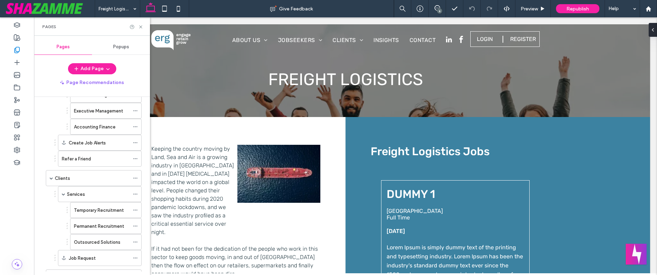
scroll to position [173, 0]
click at [142, 28] on use at bounding box center [140, 26] width 3 height 3
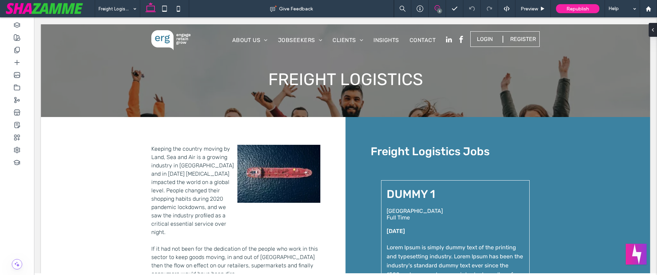
click at [435, 10] on icon at bounding box center [438, 8] width 6 height 6
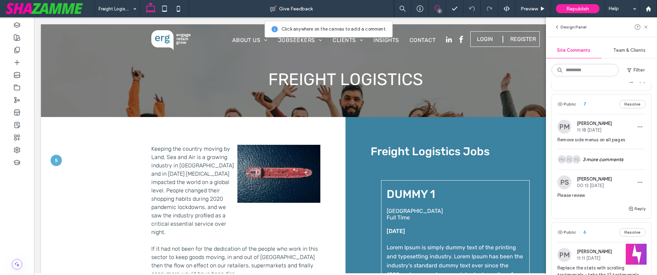
scroll to position [353, 0]
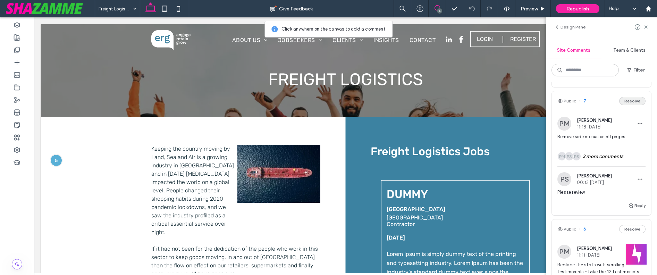
click at [634, 104] on button "Resolve" at bounding box center [632, 101] width 26 height 8
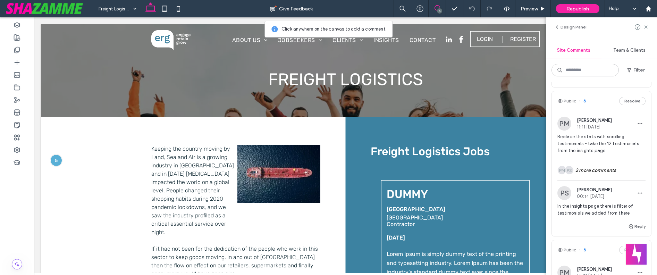
click at [608, 137] on span "Replace the stats with scrolling testimonials - take the 12 testimonials from t…" at bounding box center [601, 143] width 88 height 21
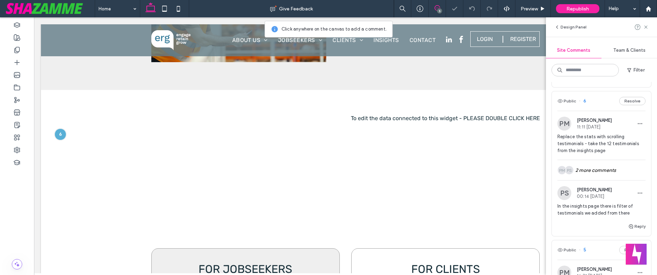
scroll to position [646, 0]
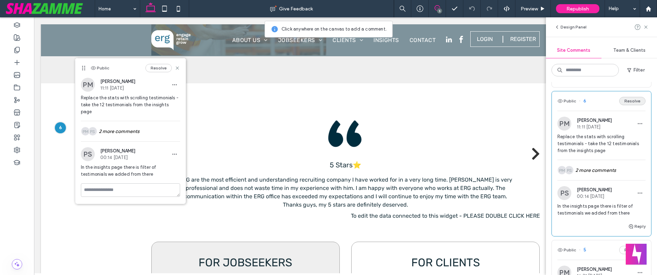
click at [631, 99] on button "Resolve" at bounding box center [632, 101] width 26 height 8
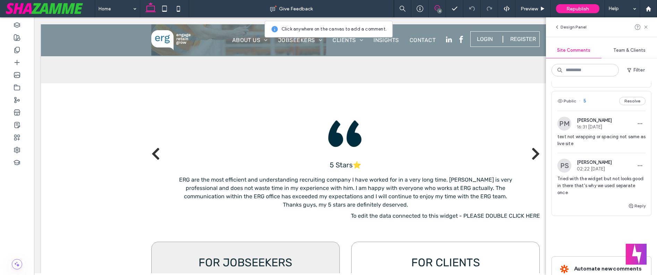
click at [602, 138] on span "text not wrapping or spacing not same as live site" at bounding box center [601, 140] width 88 height 14
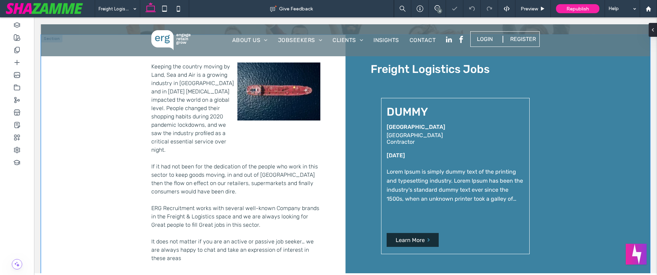
click at [623, 105] on div "Keeping the country moving by Land, Sea and Air is a growing industry in New Ze…" at bounding box center [345, 245] width 609 height 420
click at [437, 10] on div "4" at bounding box center [439, 10] width 5 height 5
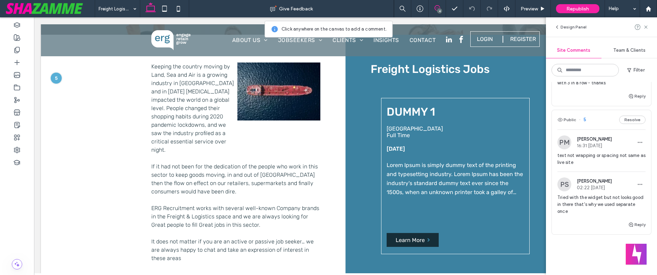
scroll to position [331, 0]
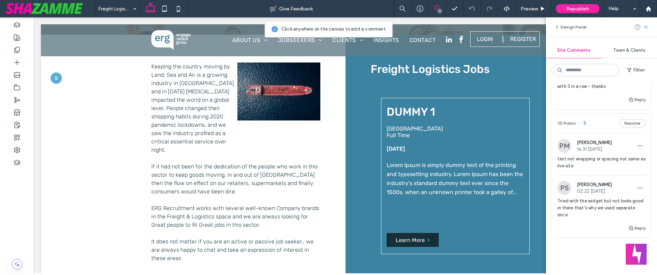
click at [628, 118] on div "Public 5 Resolve" at bounding box center [601, 122] width 99 height 19
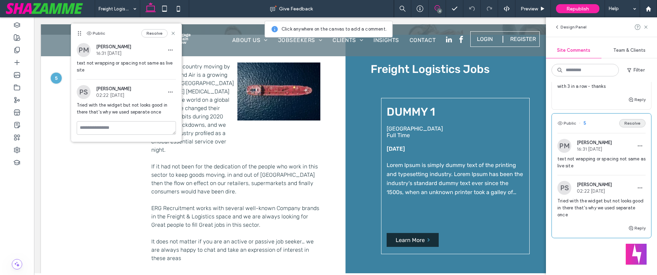
click at [625, 124] on button "Resolve" at bounding box center [632, 123] width 26 height 8
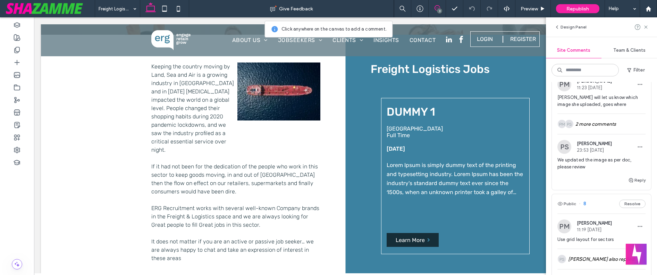
scroll to position [108, 0]
click at [597, 159] on span "We updated the image as per doc, please review" at bounding box center [601, 164] width 88 height 14
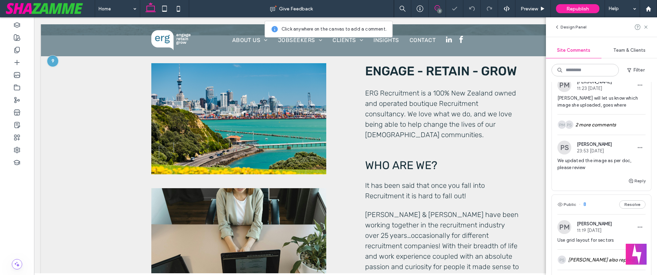
scroll to position [278, 0]
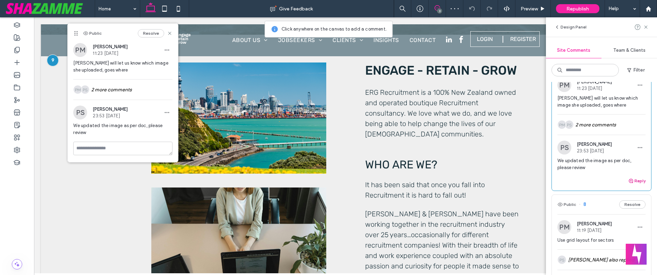
click at [640, 180] on button "Reply" at bounding box center [636, 181] width 17 height 8
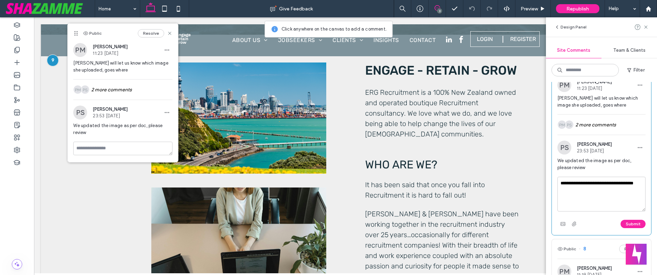
click at [617, 183] on textarea "**********" at bounding box center [601, 194] width 88 height 35
type textarea "**********"
click at [629, 221] on button "Submit" at bounding box center [633, 224] width 25 height 8
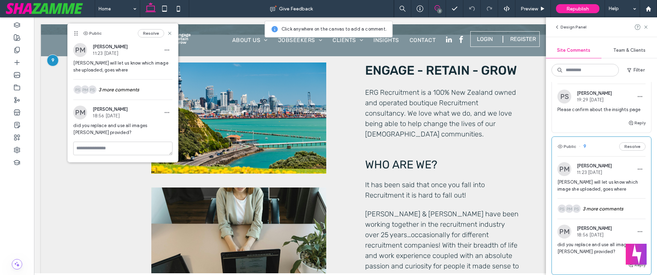
scroll to position [0, 0]
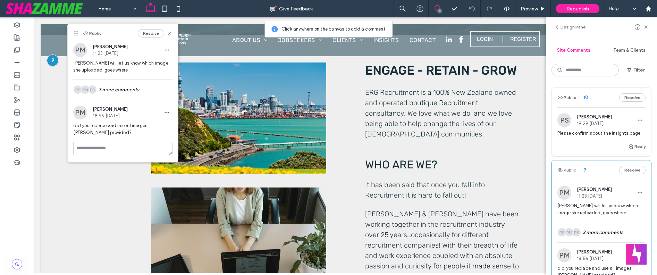
click at [596, 134] on span "Please confirm about the insights page" at bounding box center [601, 133] width 88 height 7
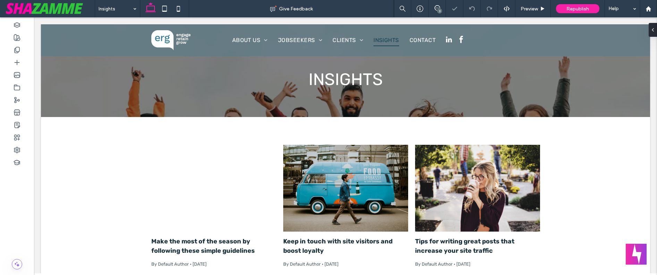
scroll to position [59, 0]
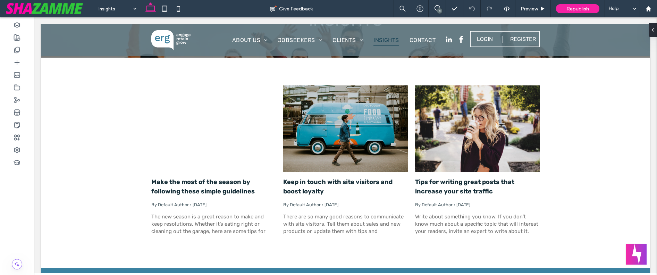
click at [584, 7] on span "Republish" at bounding box center [577, 9] width 23 height 6
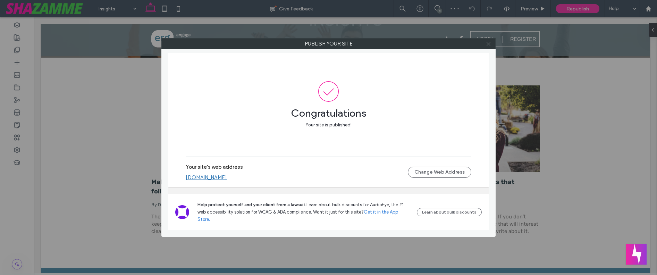
click at [487, 43] on use at bounding box center [488, 43] width 3 height 3
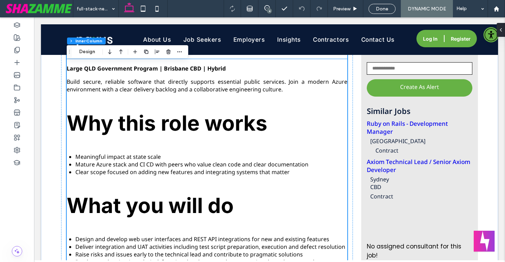
scroll to position [285, 0]
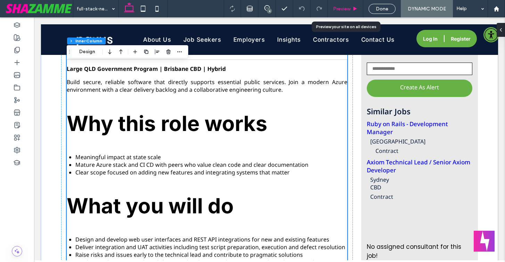
click at [341, 8] on span "Preview" at bounding box center [341, 9] width 17 height 6
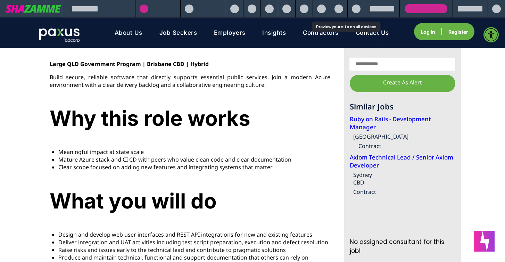
scroll to position [280, 0]
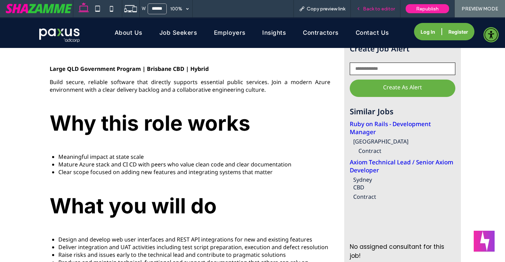
click at [373, 9] on span "Back to editor" at bounding box center [379, 9] width 32 height 6
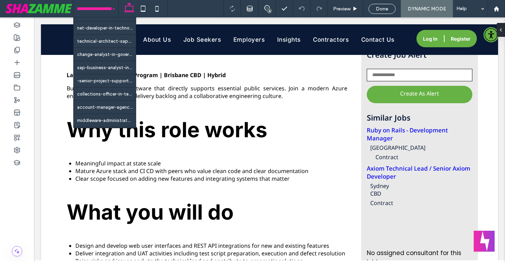
scroll to position [263, 0]
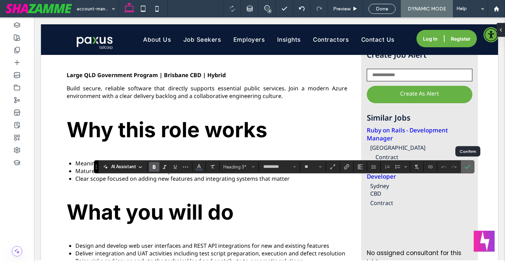
click at [466, 167] on icon "Confirm" at bounding box center [467, 167] width 6 height 6
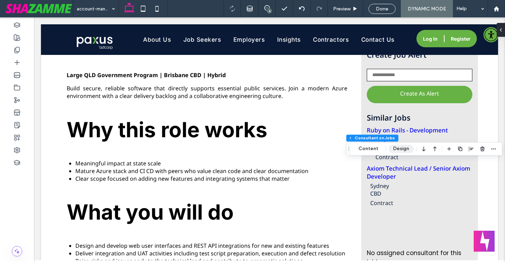
click at [396, 150] on button "Design" at bounding box center [400, 148] width 25 height 8
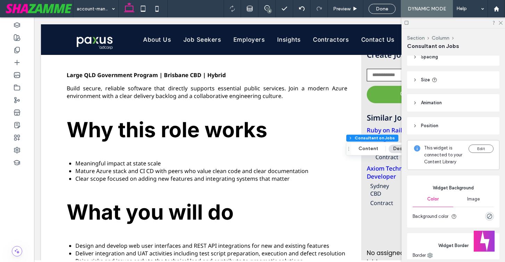
scroll to position [38, 0]
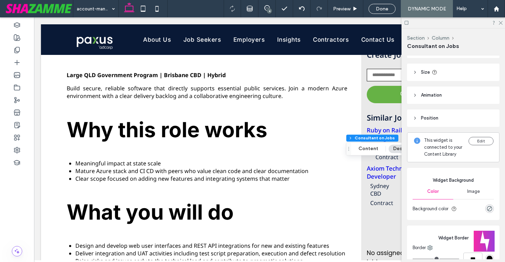
click at [406, 23] on icon at bounding box center [406, 22] width 5 height 5
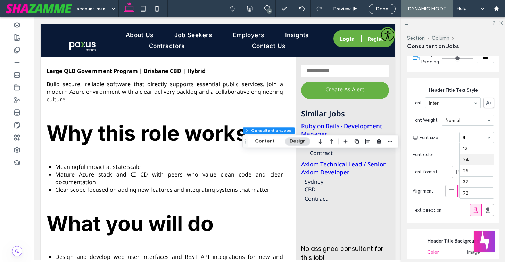
scroll to position [0, 0]
type input "**"
click at [488, 154] on div "rgb(102, 178, 69)" at bounding box center [489, 154] width 6 height 6
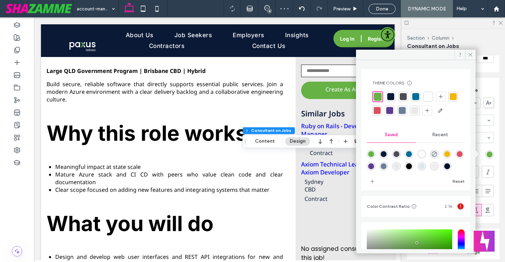
click at [391, 93] on div at bounding box center [390, 96] width 7 height 7
click at [469, 55] on icon at bounding box center [470, 54] width 5 height 5
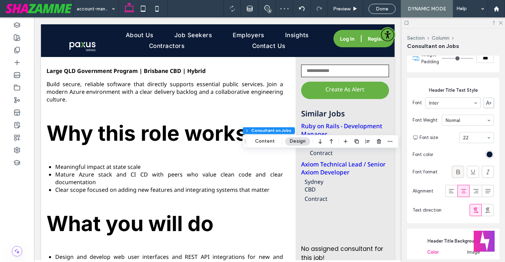
click at [460, 174] on icon at bounding box center [457, 171] width 7 height 7
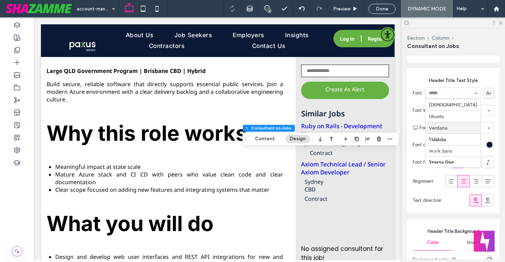
scroll to position [340, 0]
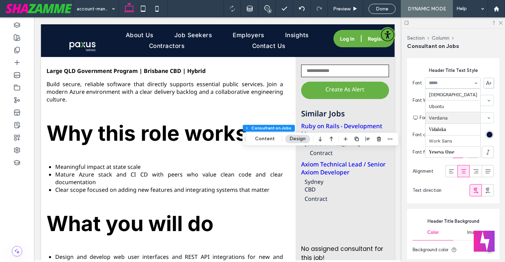
click at [448, 193] on div "Text direction" at bounding box center [452, 189] width 81 height 19
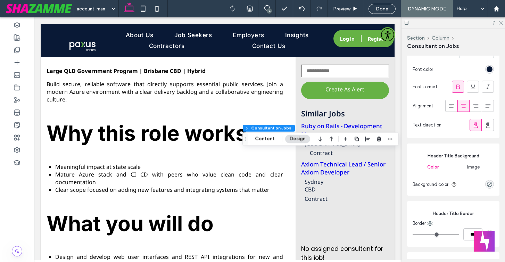
scroll to position [405, 0]
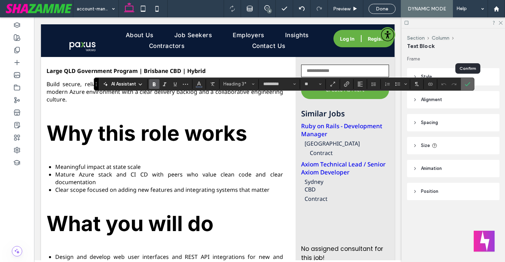
click at [466, 86] on icon "Confirm" at bounding box center [467, 84] width 6 height 6
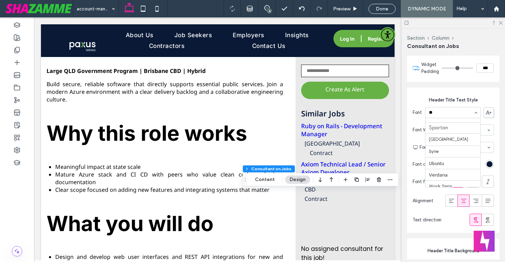
scroll to position [0, 0]
type input "****"
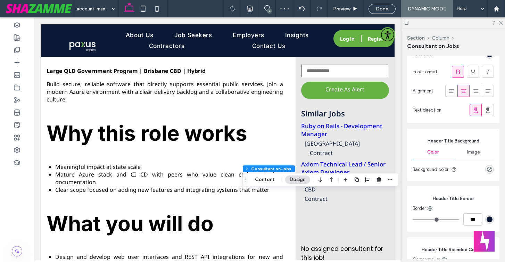
scroll to position [498, 0]
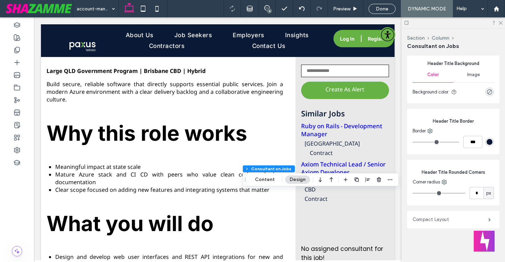
click at [439, 219] on label "Compact Layout" at bounding box center [450, 219] width 76 height 14
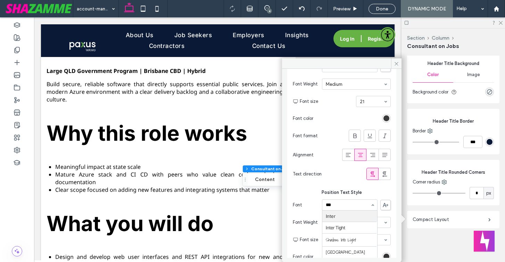
scroll to position [0, 0]
type input "*****"
click at [396, 62] on icon at bounding box center [396, 63] width 5 height 5
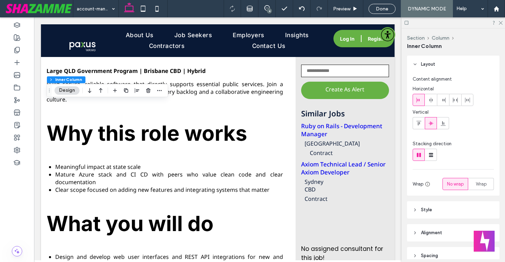
type input "**"
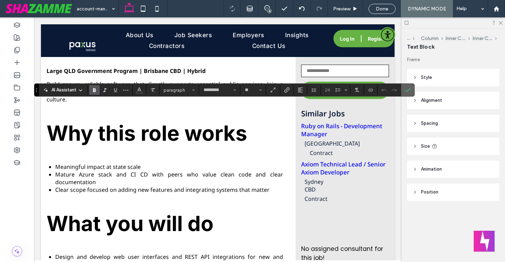
click at [410, 88] on use "Confirm" at bounding box center [408, 90] width 6 height 4
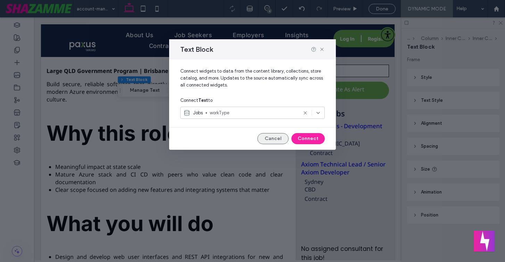
click at [274, 137] on button "Cancel" at bounding box center [272, 138] width 31 height 11
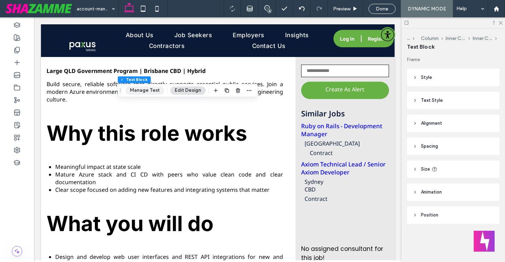
click at [140, 91] on button "Manage Text" at bounding box center [144, 90] width 39 height 8
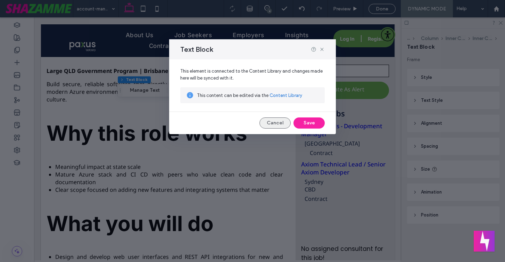
click at [268, 124] on button "Cancel" at bounding box center [274, 122] width 31 height 11
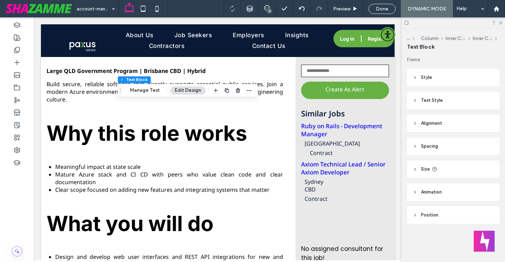
click at [434, 100] on span "Text Style" at bounding box center [432, 100] width 22 height 7
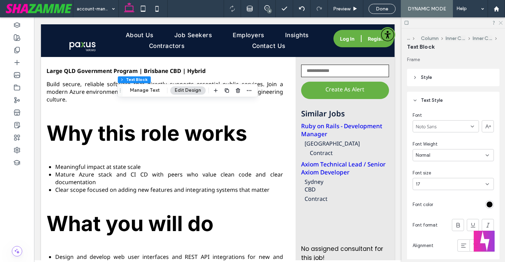
click at [499, 21] on icon at bounding box center [500, 22] width 5 height 5
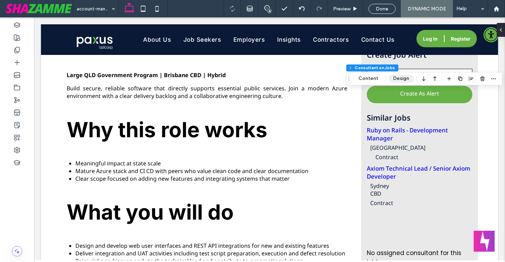
click at [403, 79] on button "Design" at bounding box center [400, 78] width 25 height 8
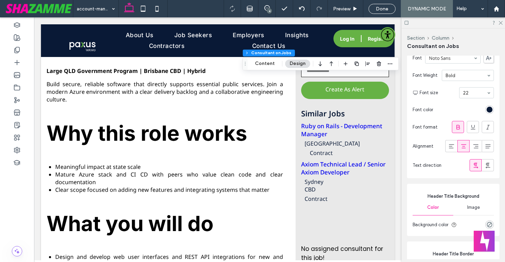
scroll to position [498, 0]
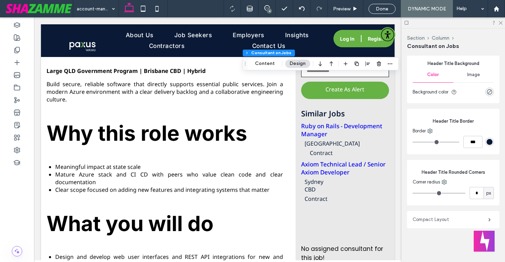
click at [444, 219] on label "Compact Layout" at bounding box center [450, 219] width 76 height 14
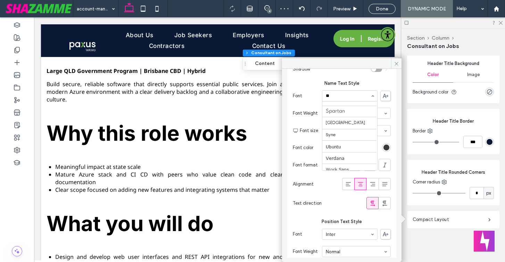
scroll to position [0, 0]
type input "****"
click at [328, 144] on section "Font color" at bounding box center [342, 148] width 98 height 16
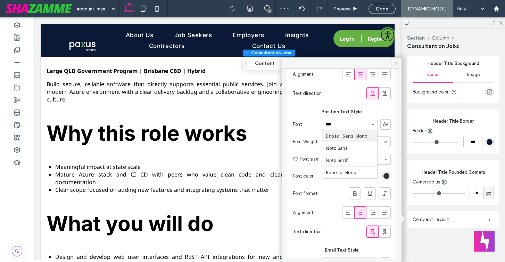
type input "****"
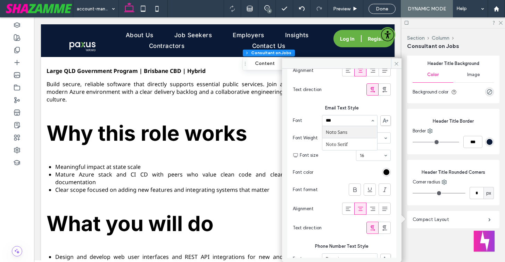
type input "****"
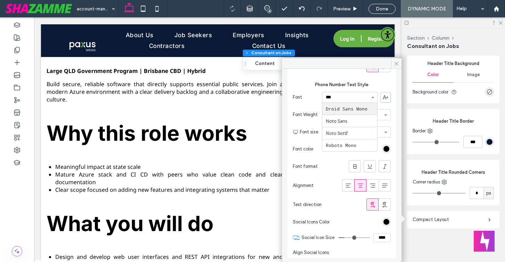
type input "****"
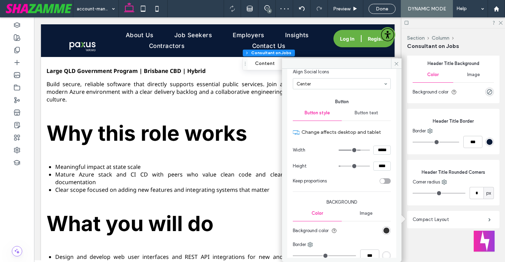
scroll to position [965, 0]
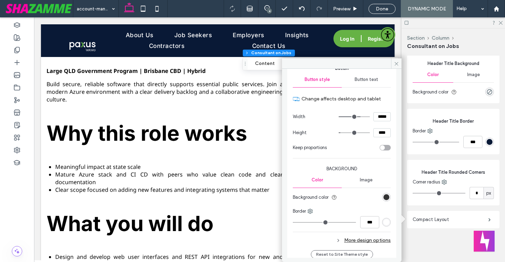
click at [369, 82] on span "Button text" at bounding box center [366, 80] width 24 height 6
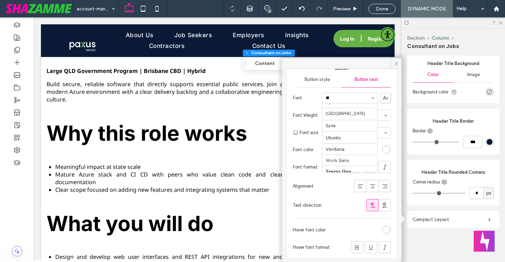
scroll to position [0, 0]
type input "****"
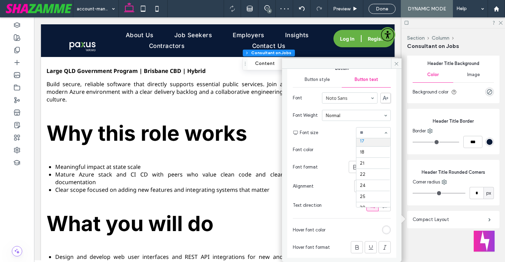
scroll to position [84, 0]
click at [342, 153] on section "Font color" at bounding box center [342, 150] width 98 height 16
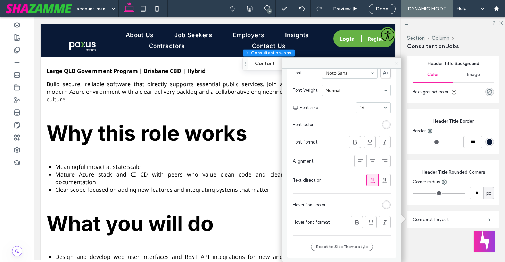
click at [395, 62] on icon at bounding box center [396, 63] width 5 height 5
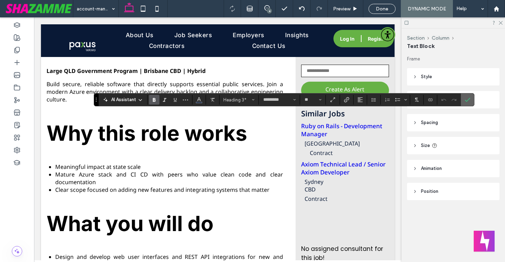
click at [465, 99] on icon "Confirm" at bounding box center [467, 100] width 6 height 6
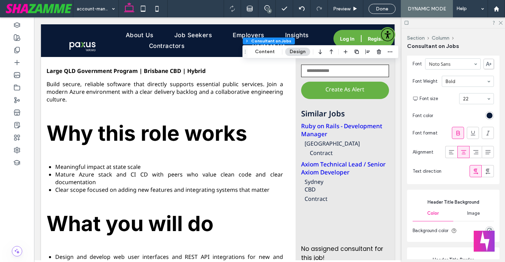
scroll to position [498, 0]
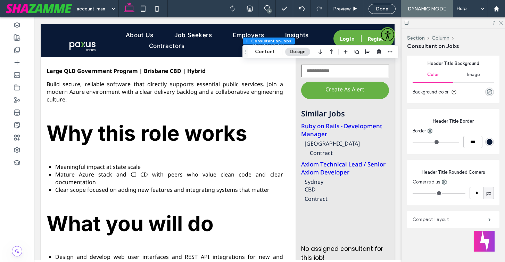
click at [443, 219] on label "Compact Layout" at bounding box center [450, 219] width 76 height 14
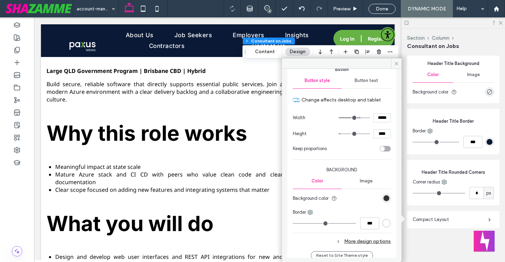
scroll to position [979, 0]
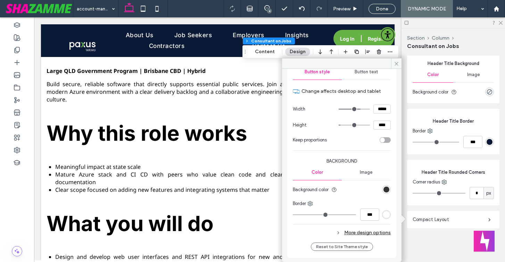
click at [336, 232] on icon at bounding box center [338, 232] width 5 height 5
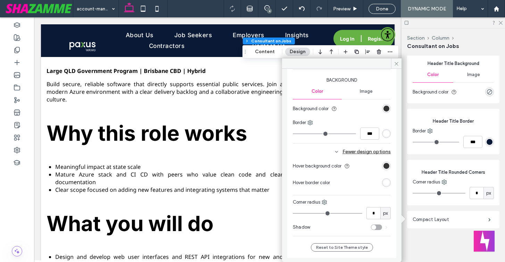
scroll to position [1054, 0]
type input "*"
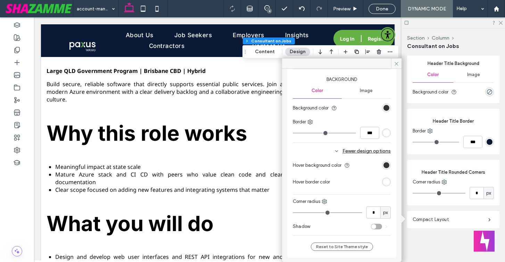
type input "*"
type input "**"
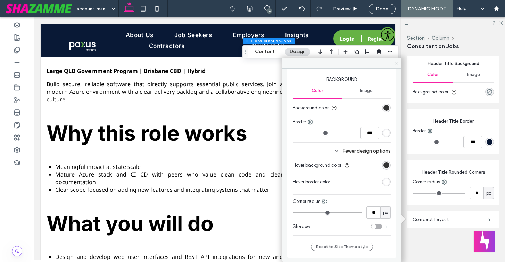
type input "**"
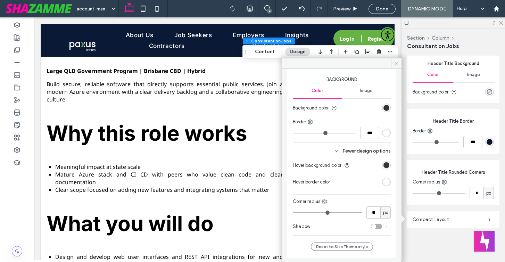
type input "**"
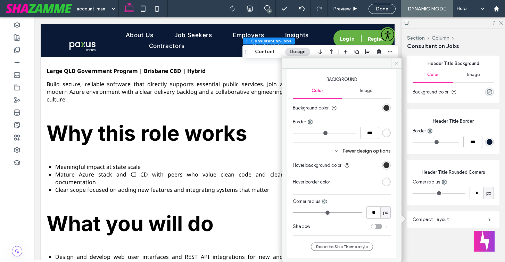
type input "**"
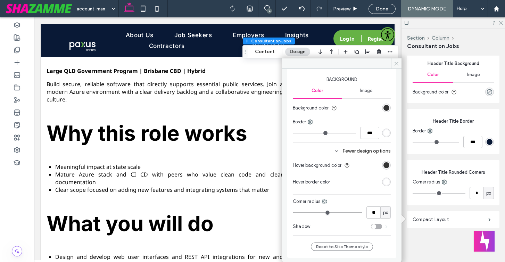
type input "***"
drag, startPoint x: 302, startPoint y: 219, endPoint x: 379, endPoint y: 220, distance: 76.7
type input "***"
click at [362, 213] on input "range" at bounding box center [327, 212] width 69 height 1
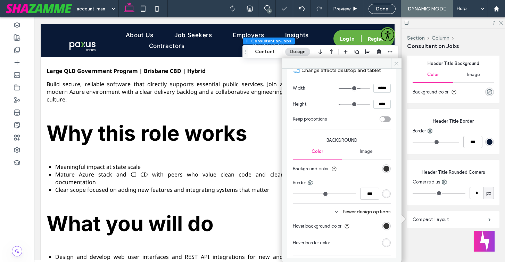
scroll to position [990, 0]
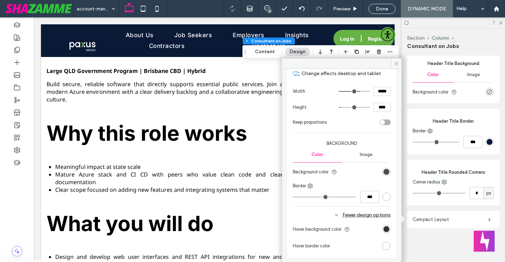
click at [383, 175] on div "rgb(51, 51, 51)" at bounding box center [386, 172] width 6 height 6
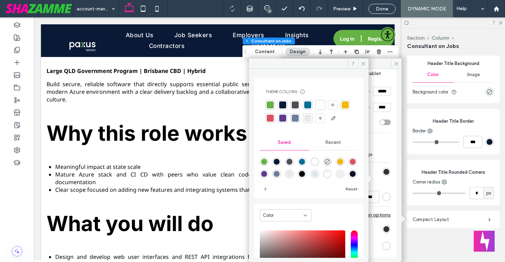
click at [271, 105] on div at bounding box center [270, 104] width 7 height 7
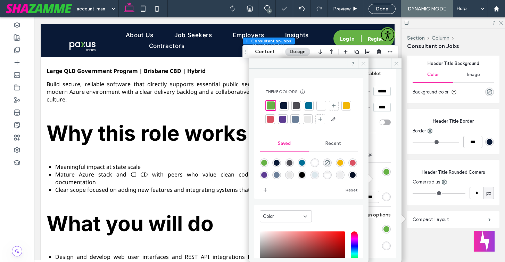
click at [361, 64] on icon at bounding box center [363, 63] width 5 height 5
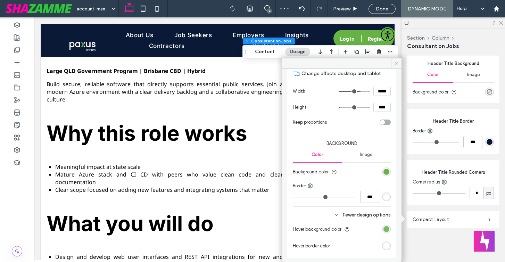
click at [383, 232] on div "rgb(102, 178, 69)" at bounding box center [386, 229] width 6 height 6
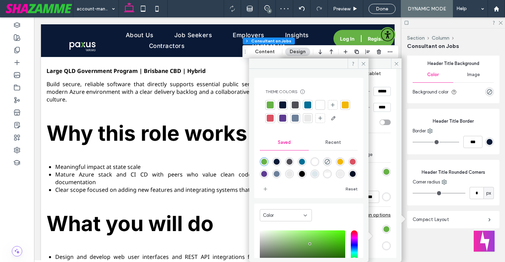
click at [295, 106] on div at bounding box center [295, 104] width 7 height 7
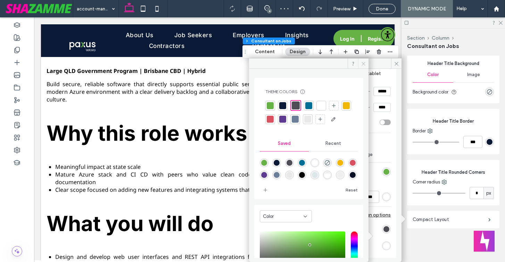
click at [360, 64] on span at bounding box center [363, 63] width 10 height 10
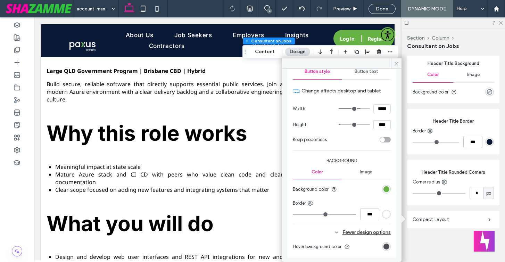
scroll to position [974, 0]
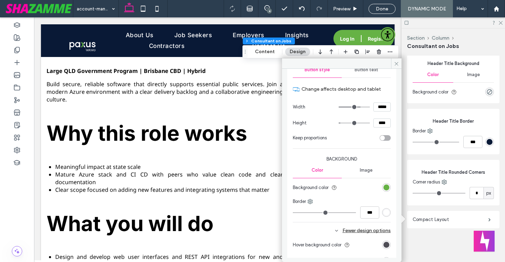
click at [365, 73] on span "Button text" at bounding box center [366, 70] width 24 height 6
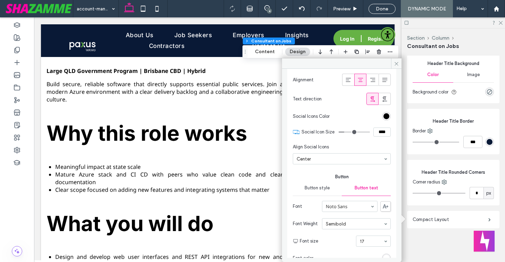
scroll to position [815, 0]
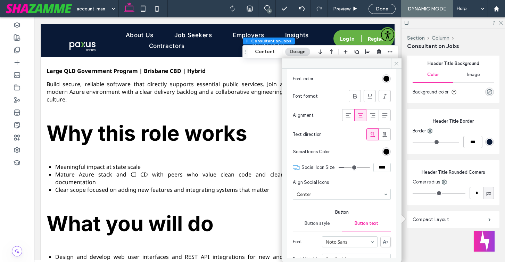
drag, startPoint x: 378, startPoint y: 64, endPoint x: 301, endPoint y: 69, distance: 77.2
click at [301, 69] on div "Compact Layout Header Background Color Image Background color Header Border Bor…" at bounding box center [341, 159] width 119 height 203
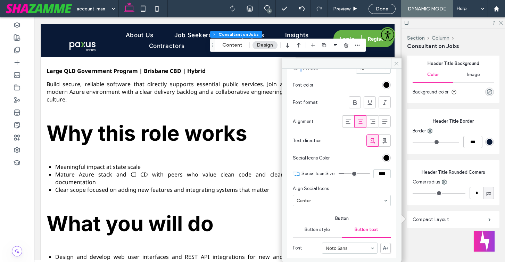
drag, startPoint x: 246, startPoint y: 51, endPoint x: 213, endPoint y: 45, distance: 33.3
click at [213, 45] on icon "Drag" at bounding box center [213, 45] width 6 height 5
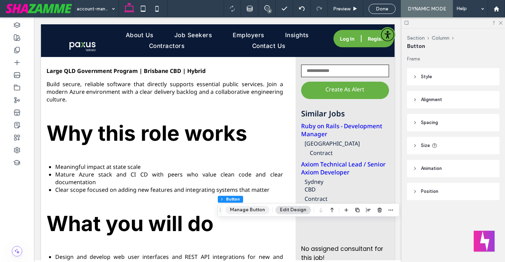
click at [252, 208] on button "Manage Button" at bounding box center [247, 209] width 44 height 8
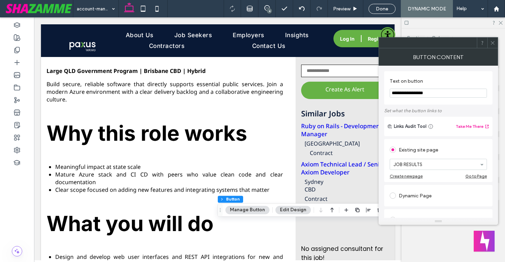
click at [419, 94] on input "**********" at bounding box center [437, 93] width 97 height 9
type input "**********"
click at [422, 77] on section "**********" at bounding box center [437, 88] width 97 height 26
click at [490, 40] on icon at bounding box center [492, 42] width 5 height 5
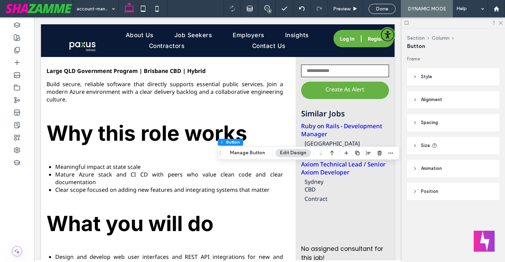
click at [417, 144] on icon at bounding box center [414, 145] width 5 height 5
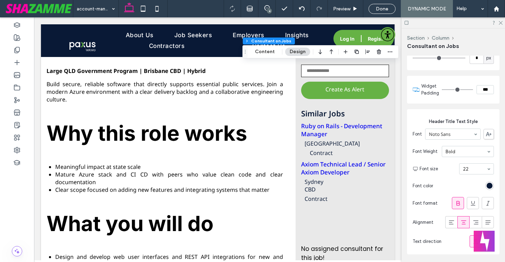
scroll to position [498, 0]
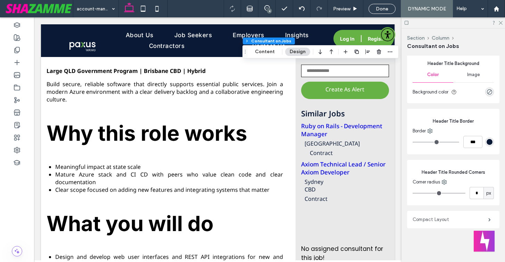
click at [437, 215] on label "Compact Layout" at bounding box center [450, 219] width 76 height 14
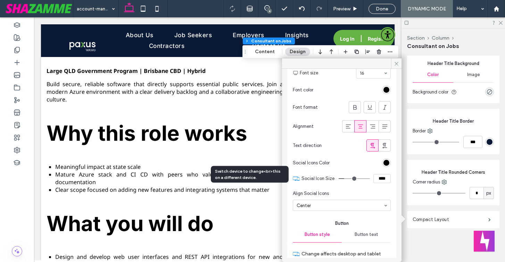
scroll to position [979, 0]
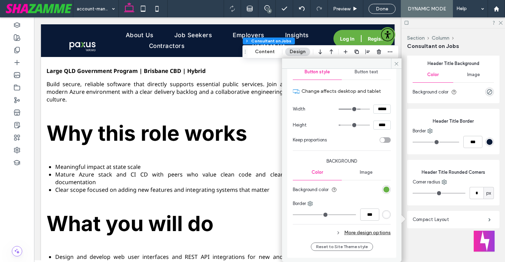
drag, startPoint x: 380, startPoint y: 109, endPoint x: 370, endPoint y: 109, distance: 10.4
click at [373, 109] on input "*****" at bounding box center [381, 108] width 17 height 9
type input "*****"
type input "***"
type input "*****"
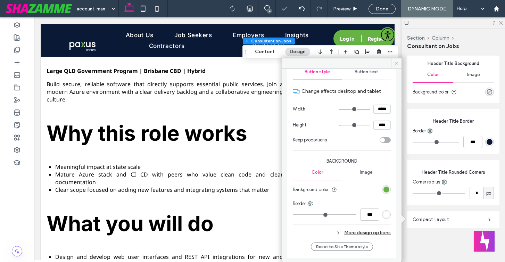
drag, startPoint x: 378, startPoint y: 125, endPoint x: 372, endPoint y: 125, distance: 5.9
click at [373, 125] on input "****" at bounding box center [381, 124] width 17 height 9
type input "****"
type input "**"
click at [368, 118] on section "Height ****" at bounding box center [342, 125] width 98 height 16
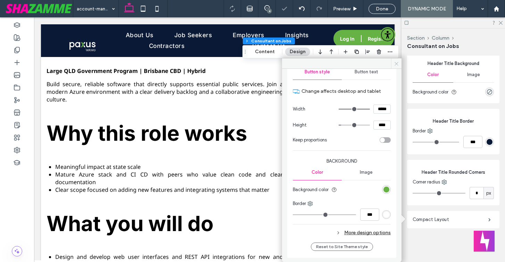
click at [400, 63] on span at bounding box center [396, 63] width 10 height 10
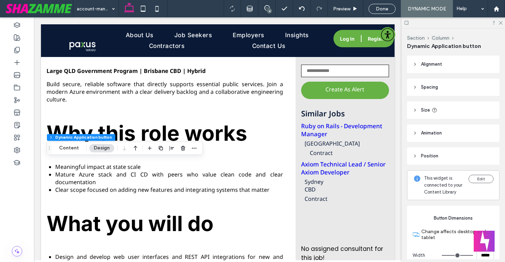
click at [412, 110] on header "Size" at bounding box center [453, 109] width 92 height 17
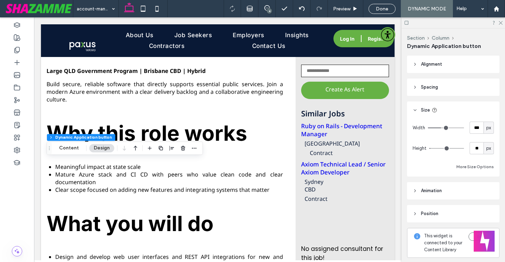
click at [379, 11] on div at bounding box center [252, 131] width 505 height 262
click at [379, 10] on div at bounding box center [252, 131] width 505 height 262
click at [499, 22] on div at bounding box center [252, 131] width 505 height 262
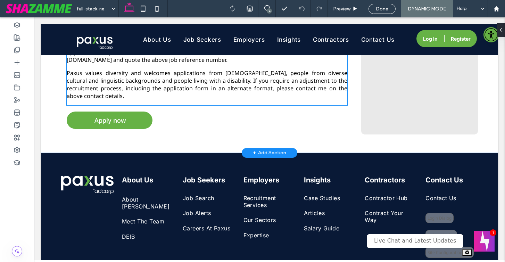
scroll to position [1038, 0]
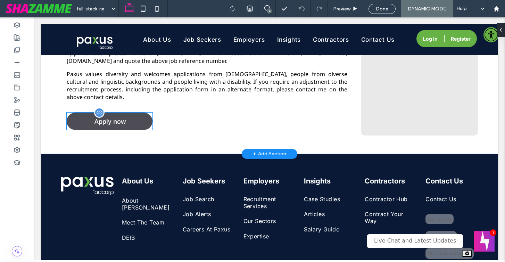
click at [111, 117] on span "Apply now" at bounding box center [110, 121] width 76 height 8
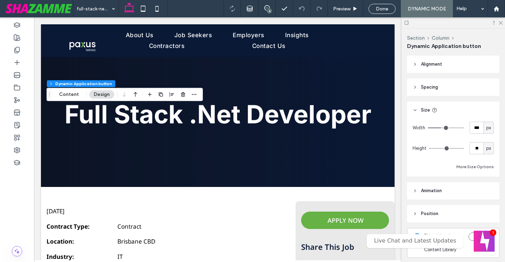
scroll to position [1104, 0]
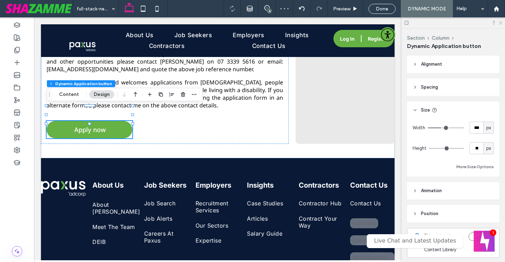
click at [498, 23] on icon at bounding box center [500, 22] width 5 height 5
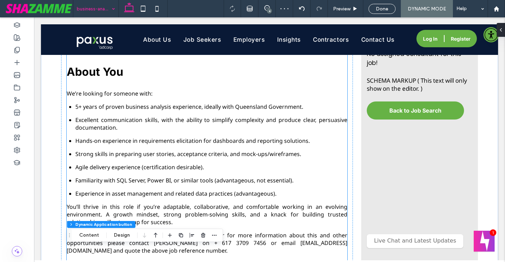
scroll to position [477, 0]
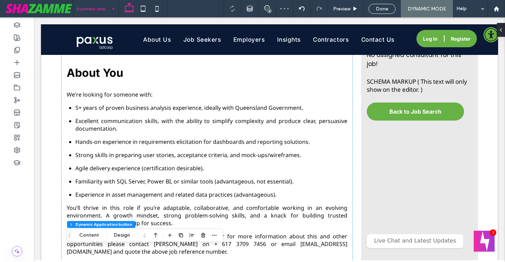
click at [85, 8] on input at bounding box center [94, 8] width 35 height 17
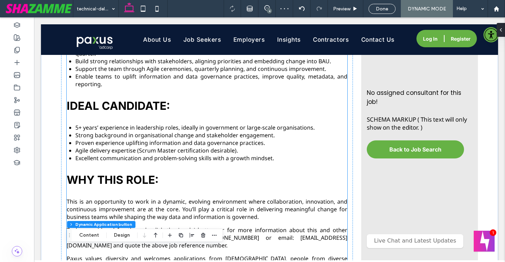
scroll to position [438, 0]
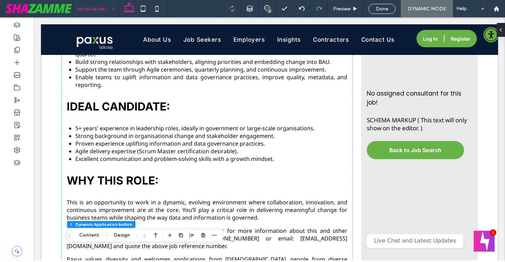
click at [93, 11] on input at bounding box center [94, 8] width 35 height 17
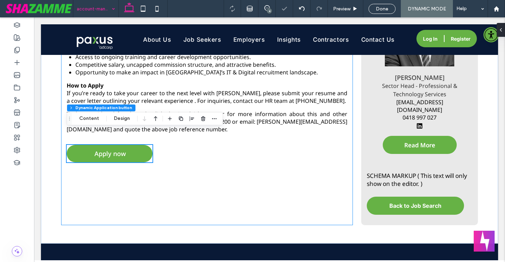
scroll to position [588, 0]
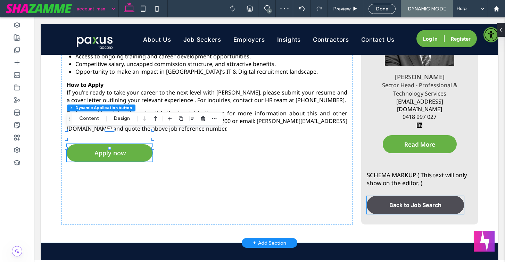
click at [384, 201] on link "Back to Job Search" at bounding box center [415, 205] width 97 height 18
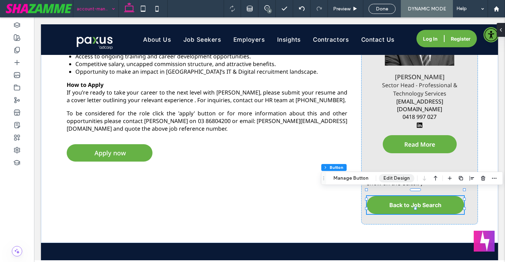
click at [387, 177] on button "Edit Design" at bounding box center [396, 178] width 35 height 8
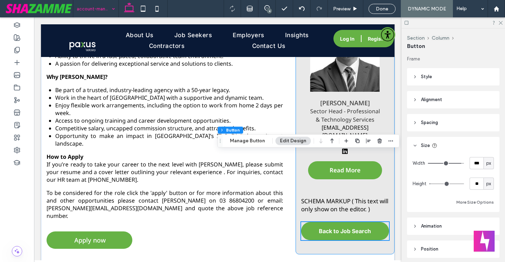
scroll to position [651, 0]
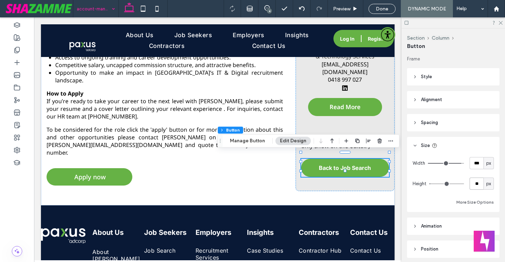
click at [480, 186] on input "**" at bounding box center [476, 183] width 14 height 12
type input "**"
click at [453, 172] on div "Width *** px Height ** px More Size Options" at bounding box center [452, 181] width 81 height 49
click at [478, 163] on input "***" at bounding box center [476, 163] width 14 height 12
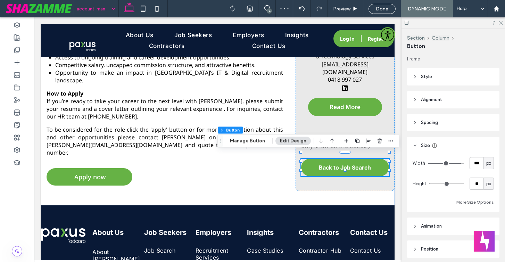
click at [478, 163] on input "***" at bounding box center [476, 163] width 14 height 12
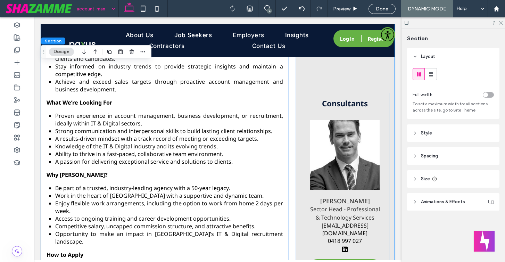
scroll to position [489, 0]
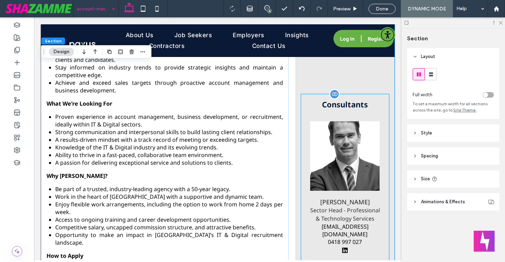
click at [322, 163] on img at bounding box center [344, 155] width 69 height 69
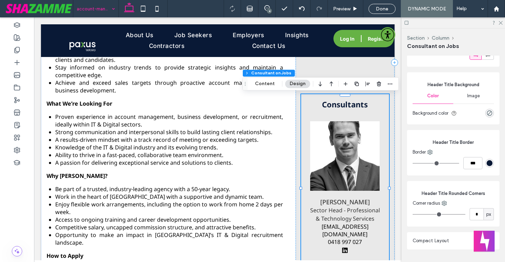
scroll to position [556, 0]
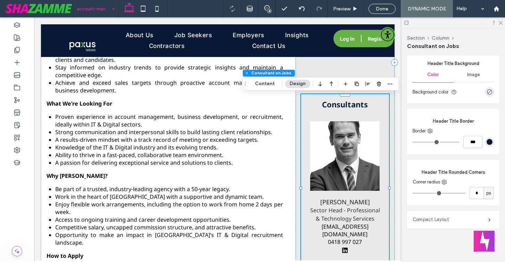
click at [441, 220] on label "Compact Layout" at bounding box center [450, 219] width 76 height 14
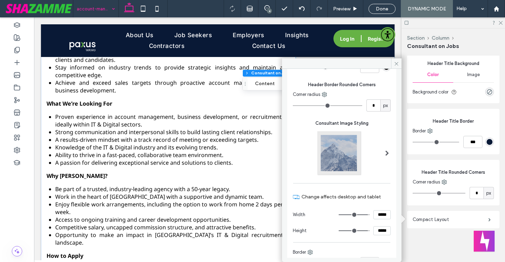
scroll to position [127, 0]
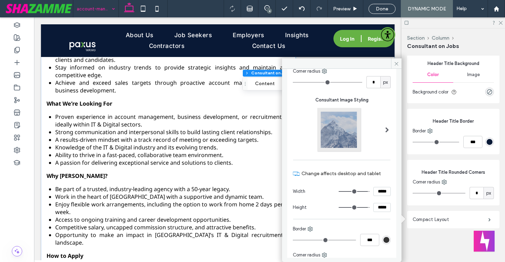
type input "***"
type input "*****"
type input "***"
type input "*****"
type input "***"
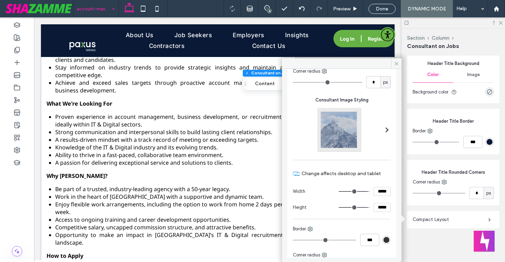
type input "*****"
type input "***"
type input "*****"
type input "***"
type input "*****"
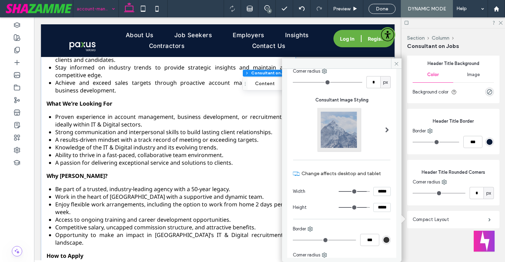
type input "***"
type input "*****"
type input "***"
type input "*****"
type input "***"
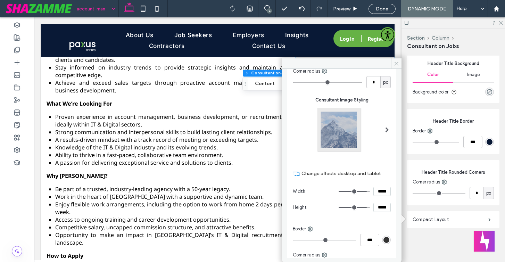
type input "*****"
type input "***"
type input "*****"
type input "***"
type input "*****"
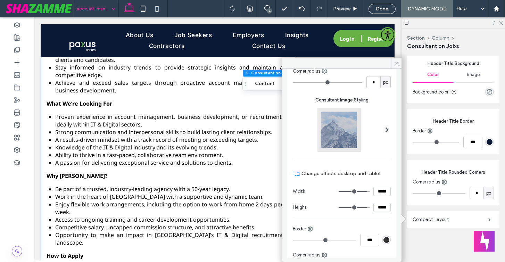
type input "***"
type input "*****"
type input "***"
type input "*****"
type input "***"
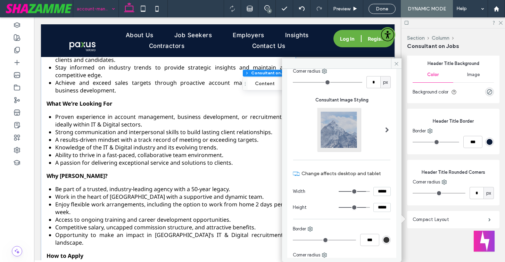
click at [360, 191] on input "range" at bounding box center [353, 191] width 31 height 1
click at [391, 65] on span at bounding box center [396, 63] width 10 height 10
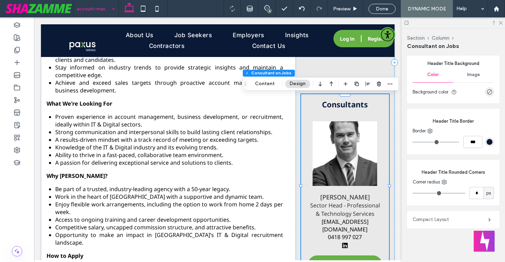
click at [423, 221] on label "Compact Layout" at bounding box center [450, 219] width 76 height 14
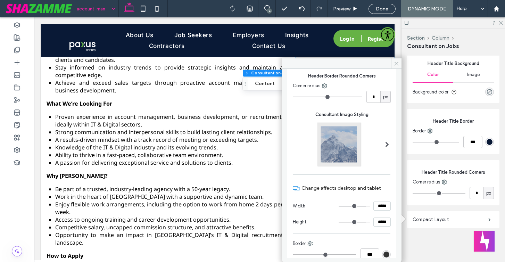
scroll to position [113, 0]
type input "***"
type input "*****"
type input "***"
type input "*****"
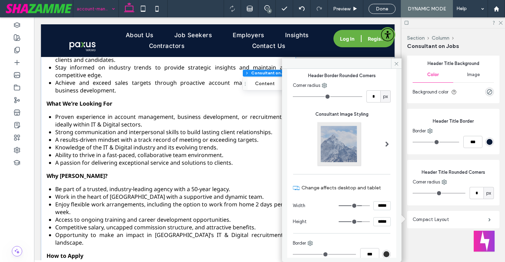
type input "***"
type input "*****"
type input "***"
type input "*****"
type input "***"
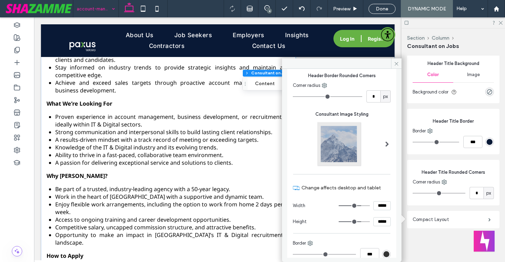
click at [356, 206] on input "range" at bounding box center [353, 205] width 31 height 1
click at [396, 61] on icon at bounding box center [396, 63] width 5 height 5
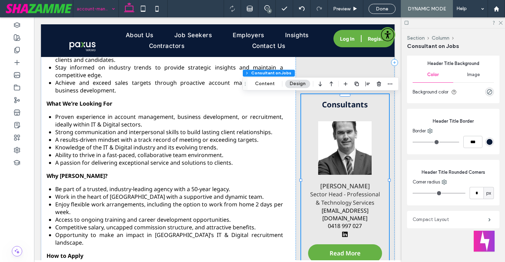
click at [434, 221] on label "Compact Layout" at bounding box center [450, 219] width 76 height 14
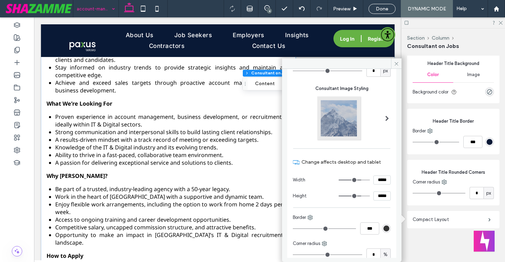
scroll to position [142, 0]
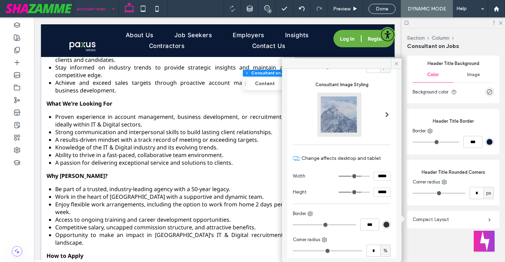
click at [374, 176] on input "*****" at bounding box center [381, 175] width 17 height 9
type input "*****"
type input "***"
type input "*****"
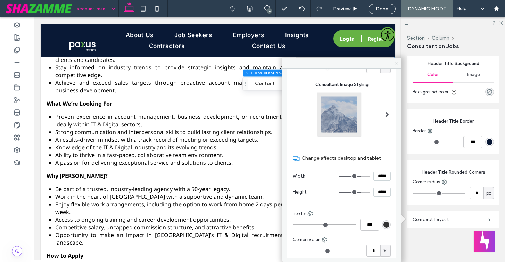
click at [376, 183] on section "Width *****" at bounding box center [342, 176] width 98 height 16
drag, startPoint x: 396, startPoint y: 64, endPoint x: 362, endPoint y: 47, distance: 38.2
click at [396, 64] on icon at bounding box center [396, 63] width 5 height 5
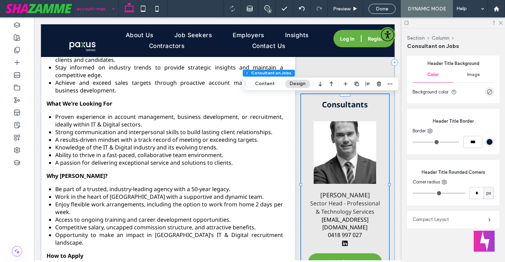
click at [427, 216] on label "Compact Layout" at bounding box center [450, 219] width 76 height 14
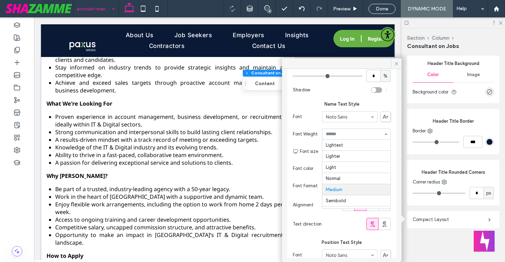
scroll to position [34, 0]
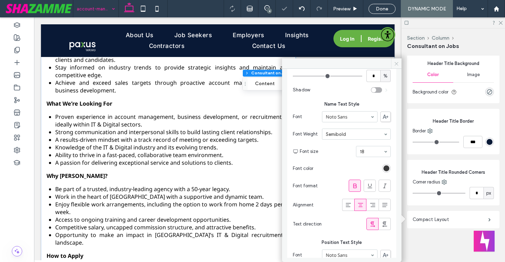
click at [395, 62] on use at bounding box center [395, 63] width 3 height 3
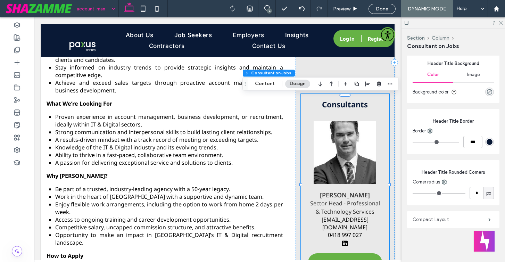
click at [438, 218] on label "Compact Layout" at bounding box center [450, 219] width 76 height 14
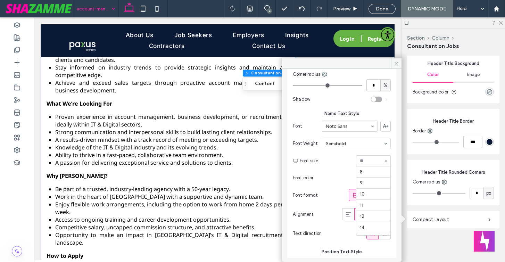
scroll to position [80, 0]
click at [394, 63] on icon at bounding box center [396, 63] width 5 height 5
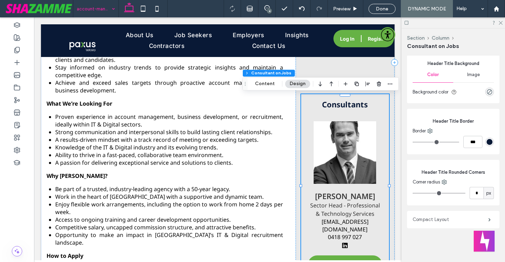
click at [435, 220] on label "Compact Layout" at bounding box center [450, 219] width 76 height 14
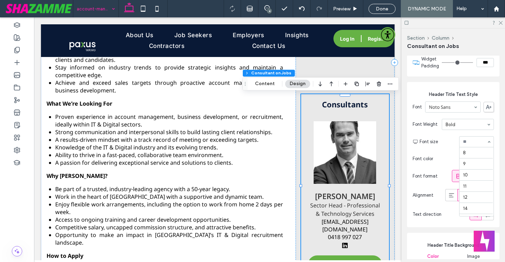
scroll to position [92, 0]
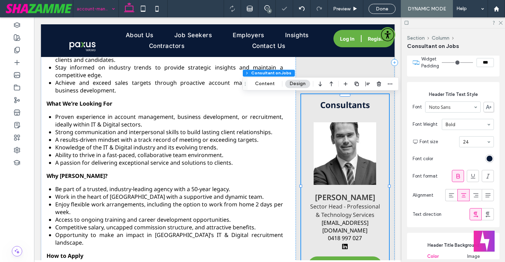
click at [468, 141] on input at bounding box center [475, 141] width 24 height 5
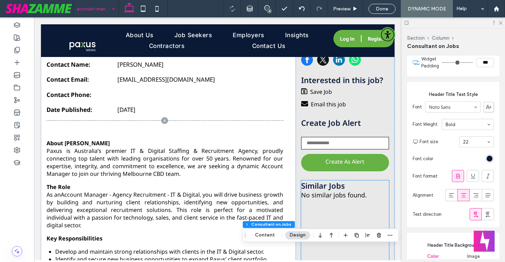
scroll to position [262, 0]
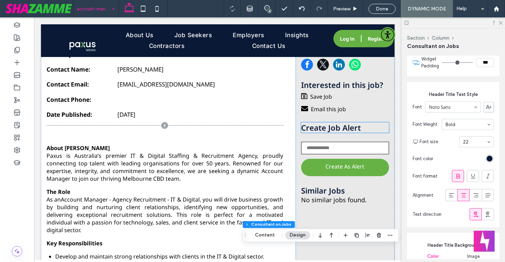
click at [340, 126] on span "Create Job Alert" at bounding box center [331, 127] width 60 height 10
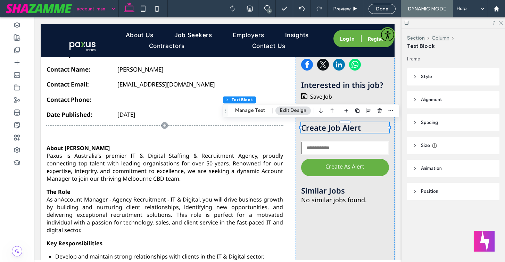
click at [340, 126] on span "Create Job Alert" at bounding box center [331, 127] width 60 height 10
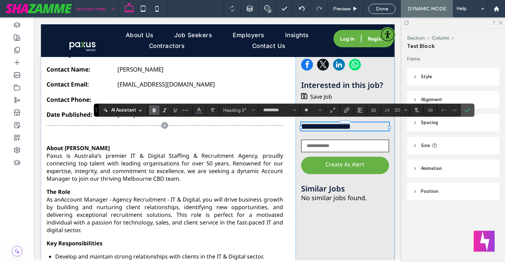
click at [466, 110] on icon "Confirm" at bounding box center [467, 110] width 6 height 6
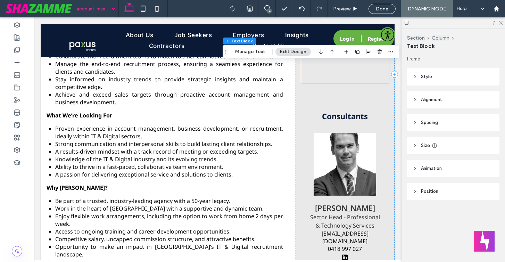
scroll to position [478, 0]
